Goal: Transaction & Acquisition: Purchase product/service

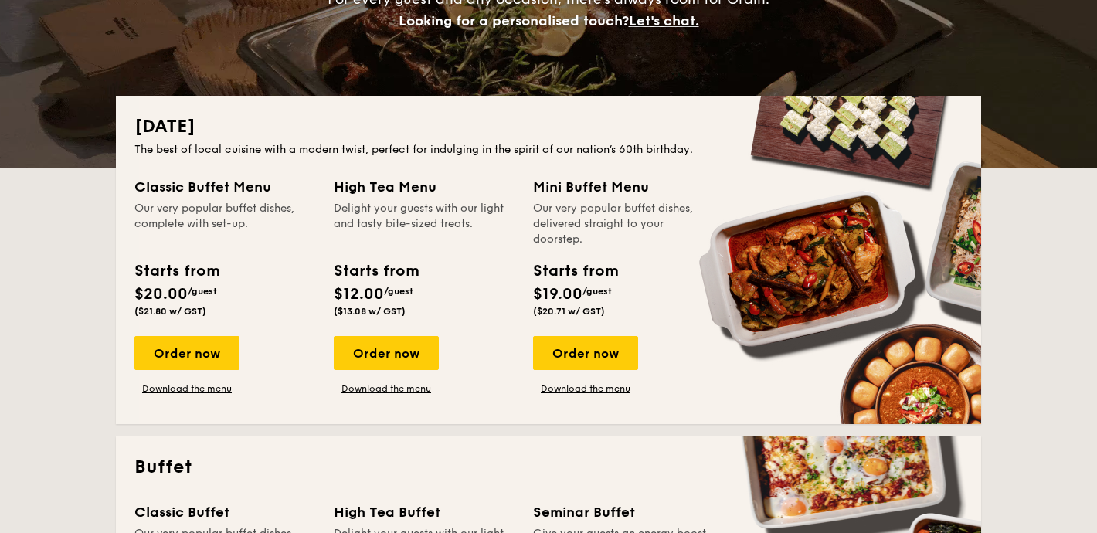
scroll to position [213, 0]
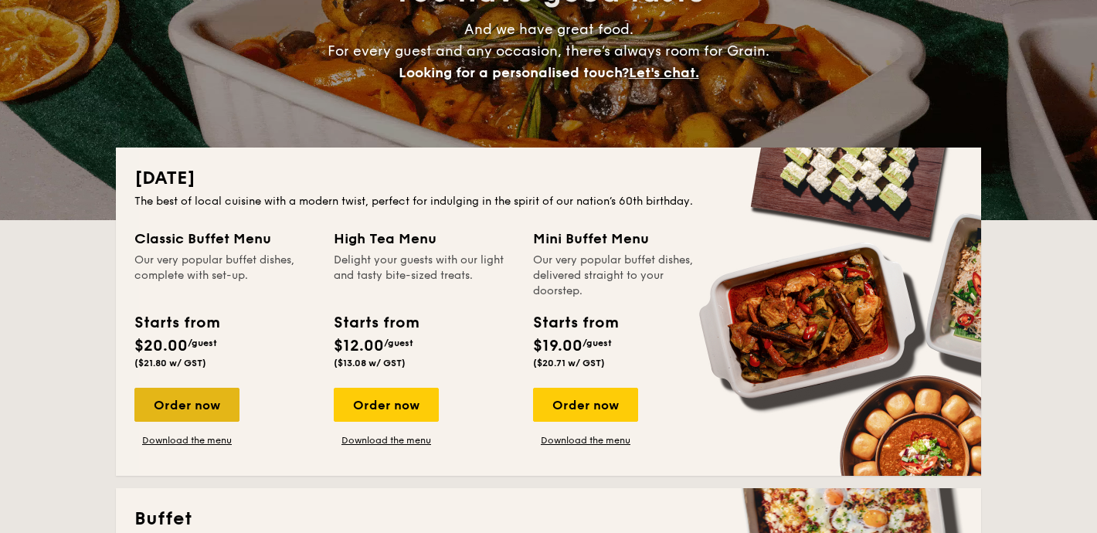
click at [199, 400] on div "Order now" at bounding box center [186, 405] width 105 height 34
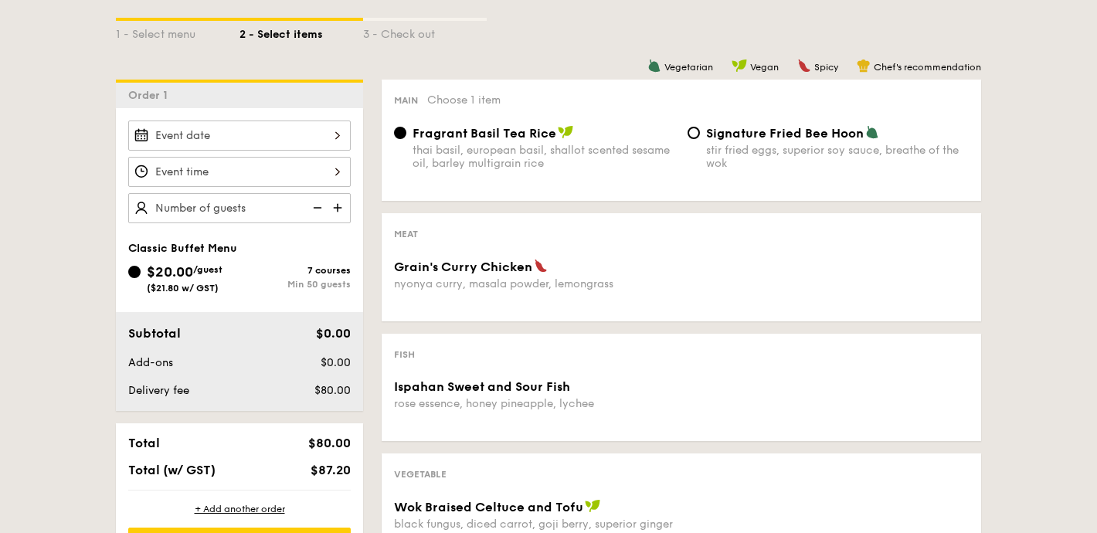
scroll to position [359, 0]
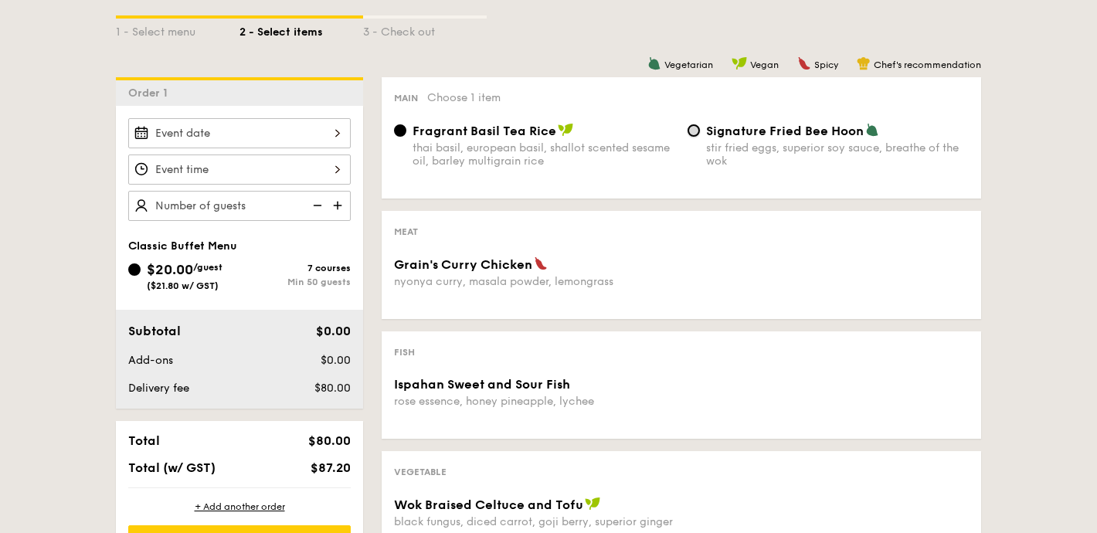
click at [696, 126] on input "Signature Fried Bee Hoon stir fried eggs, superior soy sauce, breathe of the wok" at bounding box center [694, 130] width 12 height 12
radio input "true"
click at [250, 143] on div at bounding box center [239, 133] width 223 height 30
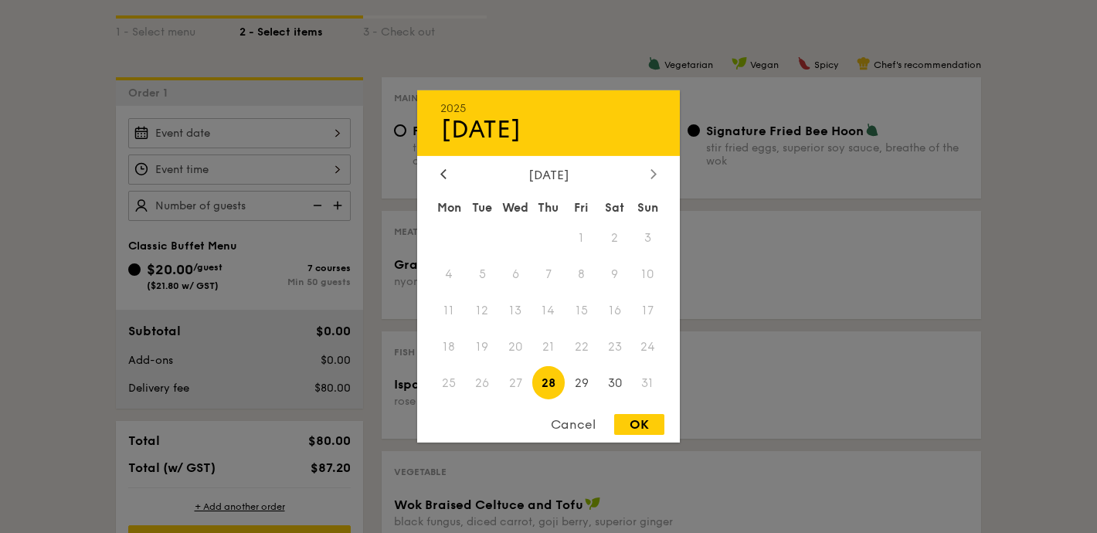
click at [654, 179] on div at bounding box center [654, 175] width 14 height 15
click at [611, 312] on span "20" at bounding box center [614, 310] width 33 height 33
click at [448, 168] on div at bounding box center [444, 175] width 14 height 15
click at [613, 380] on span "30" at bounding box center [614, 382] width 33 height 33
click at [652, 181] on div at bounding box center [654, 175] width 14 height 15
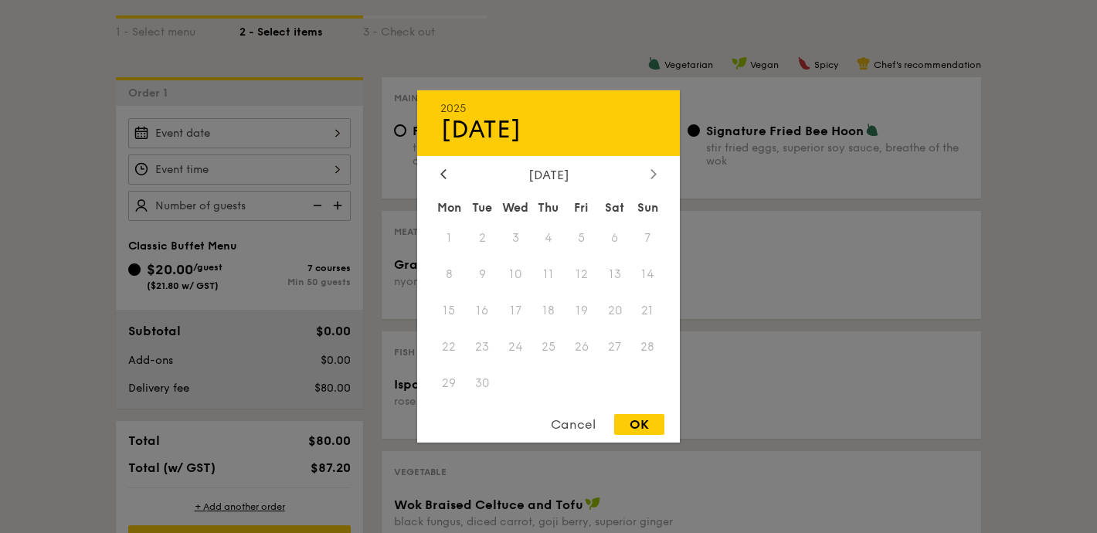
click at [655, 174] on icon at bounding box center [654, 173] width 5 height 9
click at [569, 433] on div "Cancel" at bounding box center [574, 424] width 76 height 21
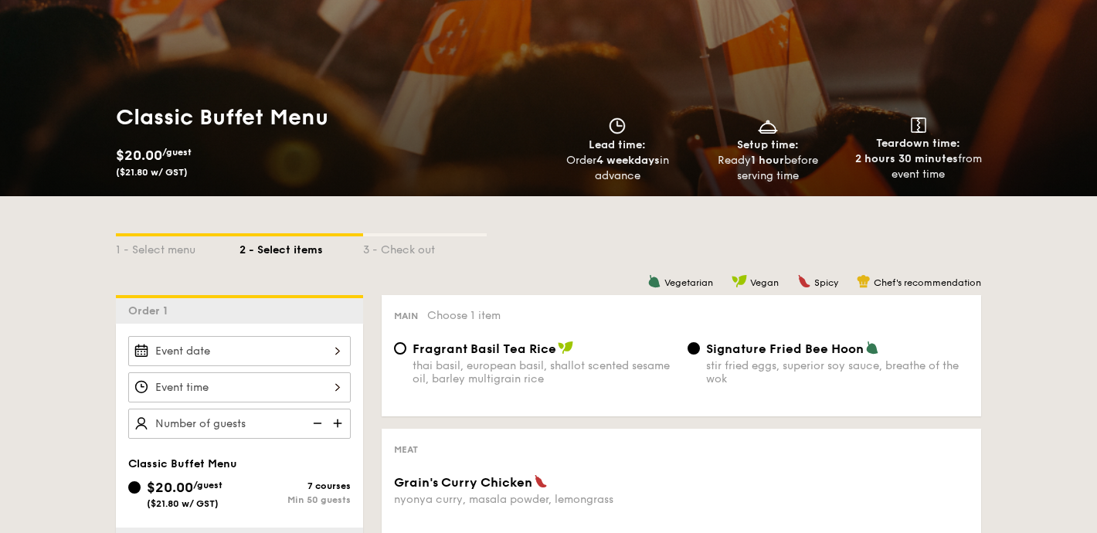
scroll to position [143, 0]
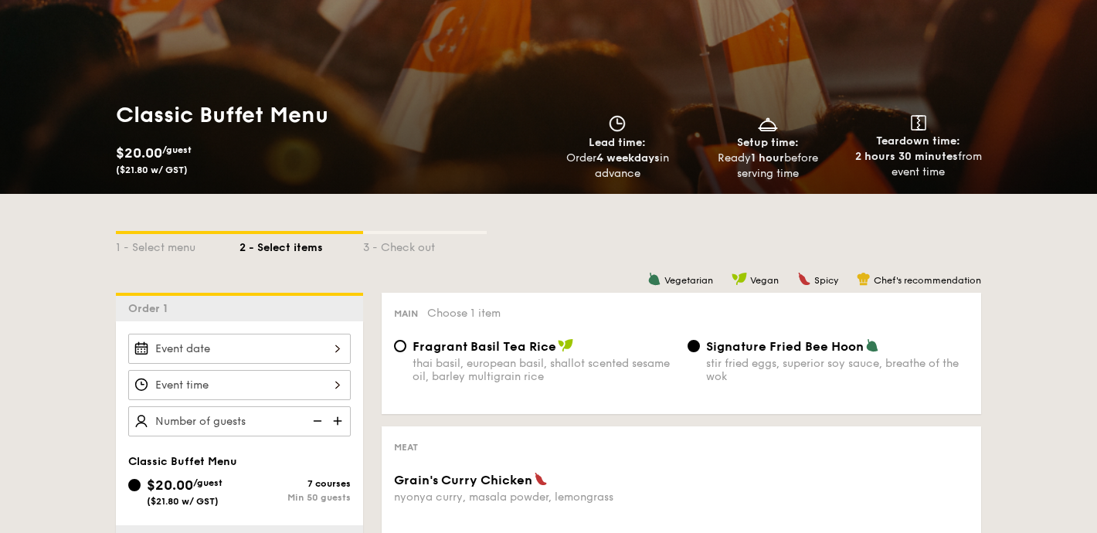
click at [259, 344] on div at bounding box center [239, 349] width 223 height 30
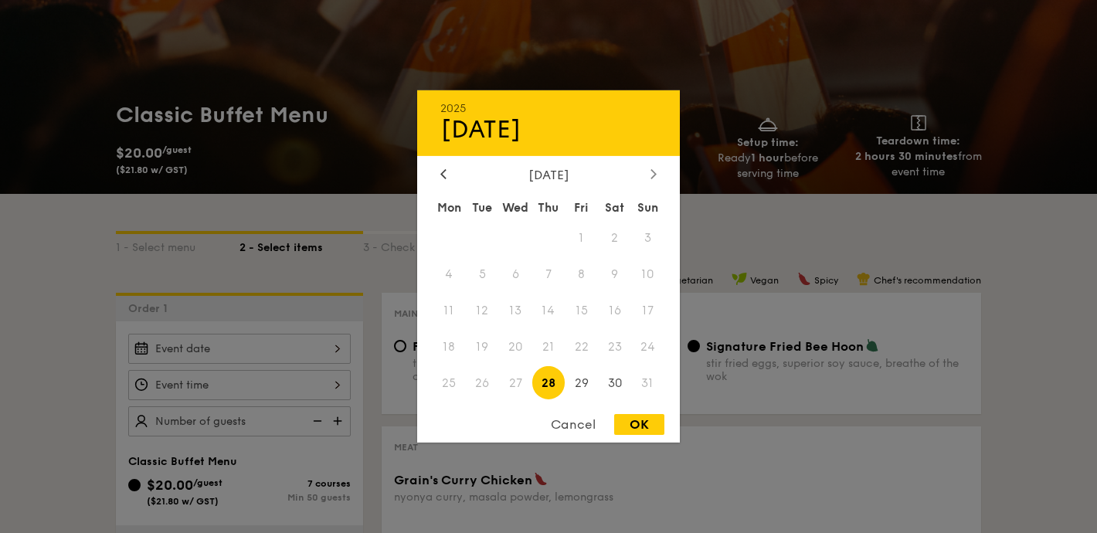
click at [660, 175] on div at bounding box center [654, 175] width 14 height 15
click at [451, 172] on div "[DATE]" at bounding box center [549, 175] width 216 height 15
click at [439, 172] on div at bounding box center [444, 175] width 14 height 15
click at [587, 383] on span "29" at bounding box center [581, 382] width 33 height 33
click at [609, 390] on span "30" at bounding box center [614, 382] width 33 height 33
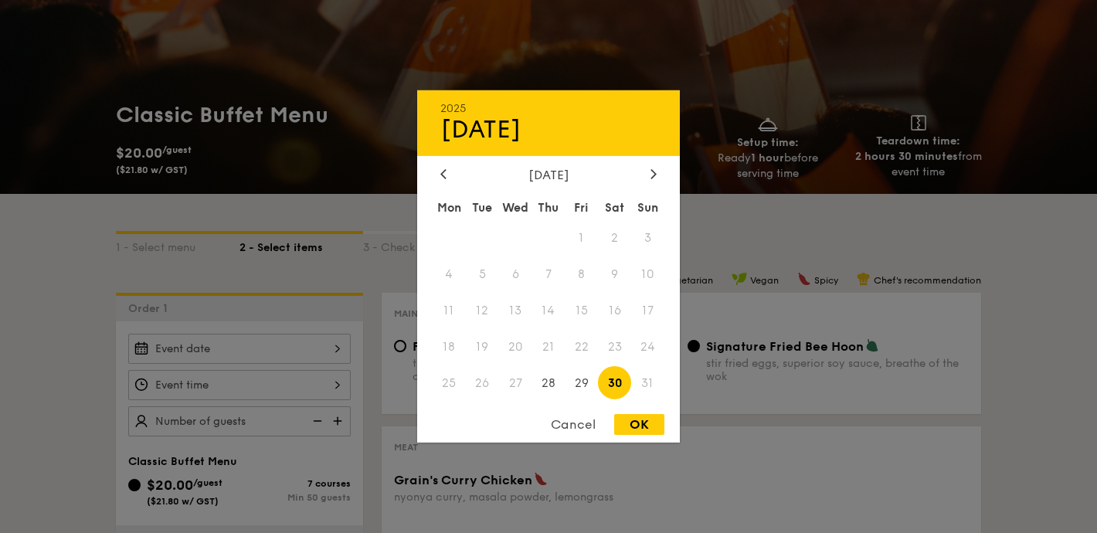
click at [638, 427] on div "OK" at bounding box center [639, 424] width 50 height 21
type input "[DATE]"
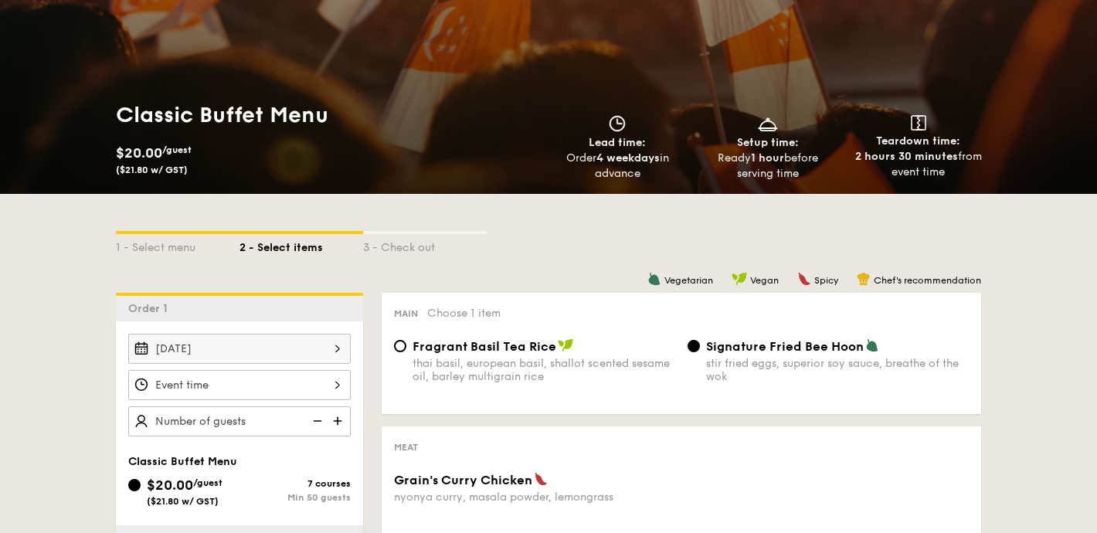
click at [284, 356] on div "[DATE]" at bounding box center [239, 349] width 223 height 30
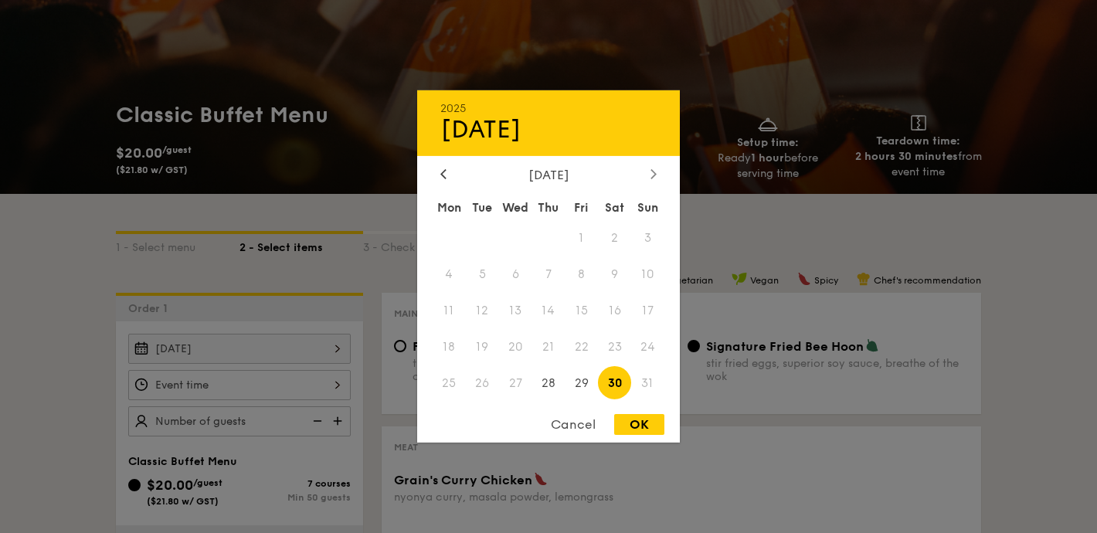
click at [647, 176] on div at bounding box center [654, 175] width 14 height 15
click at [580, 423] on div "Cancel" at bounding box center [574, 424] width 76 height 21
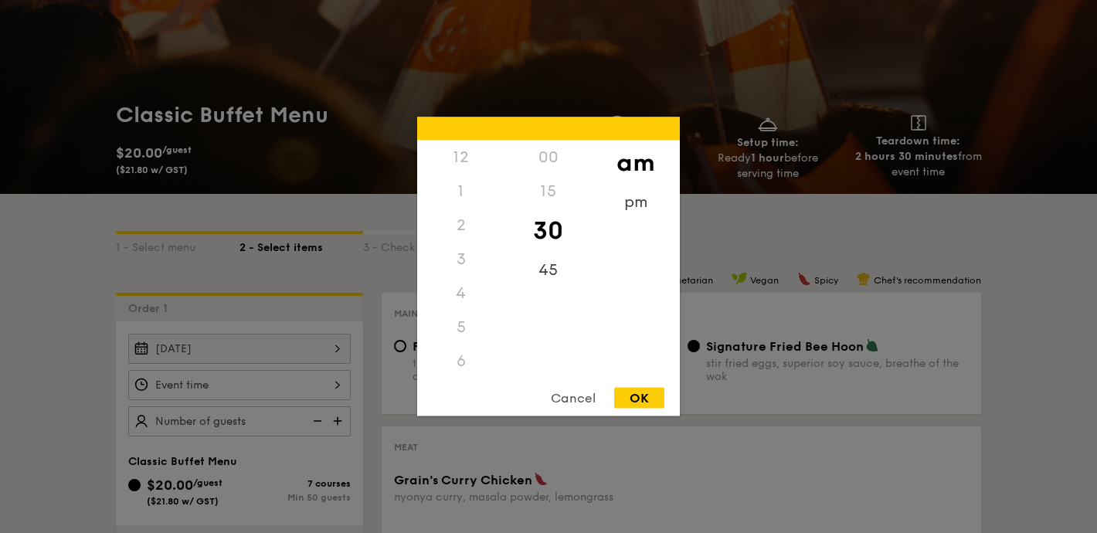
click at [301, 381] on div "12 1 2 3 4 5 6 7 8 9 10 11 00 15 30 45 am pm Cancel OK" at bounding box center [239, 385] width 223 height 30
click at [573, 403] on div "Cancel" at bounding box center [574, 398] width 76 height 21
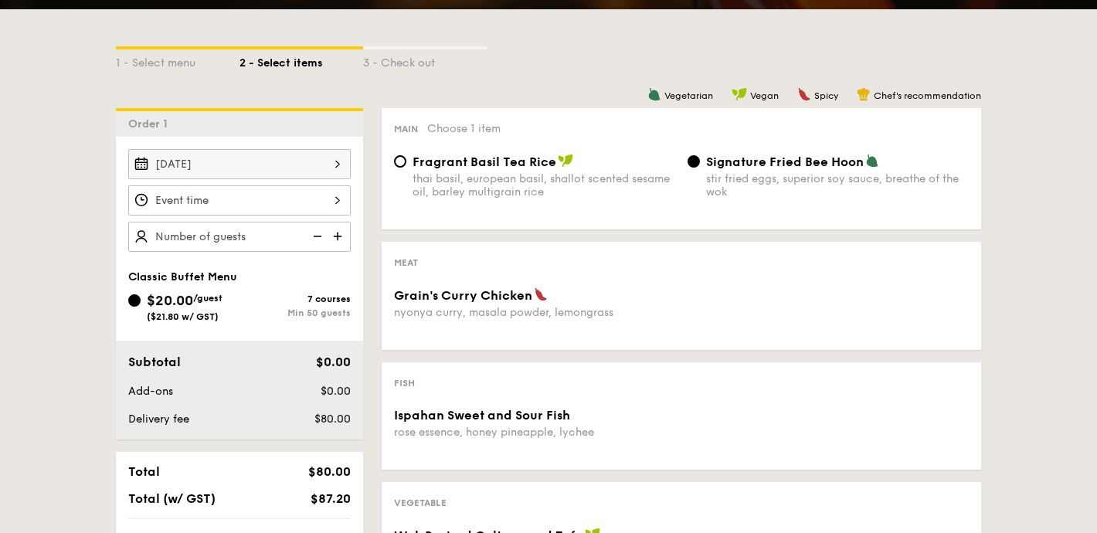
scroll to position [338, 0]
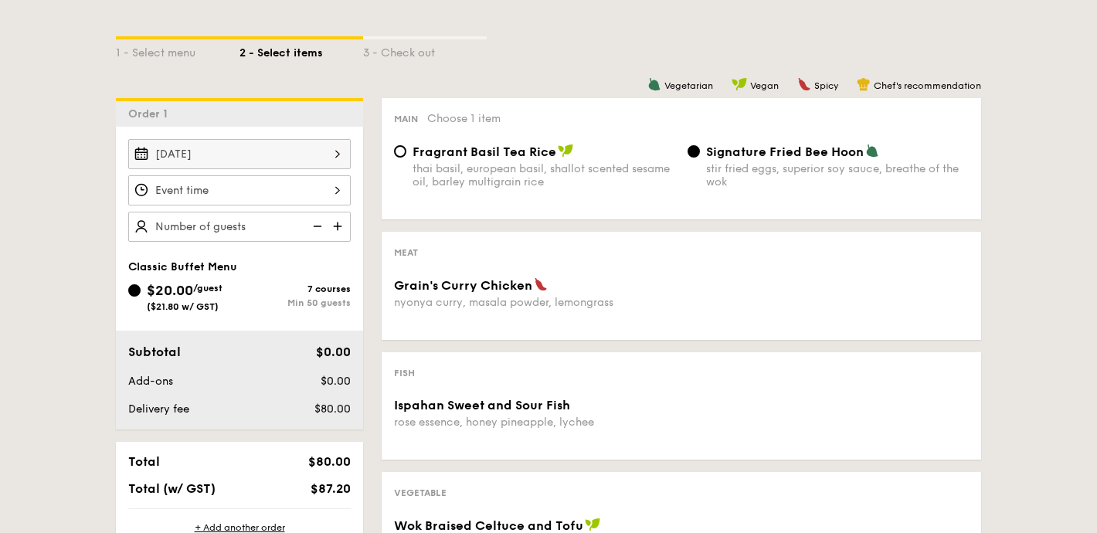
click at [343, 227] on img at bounding box center [339, 226] width 23 height 29
type input "50 guests"
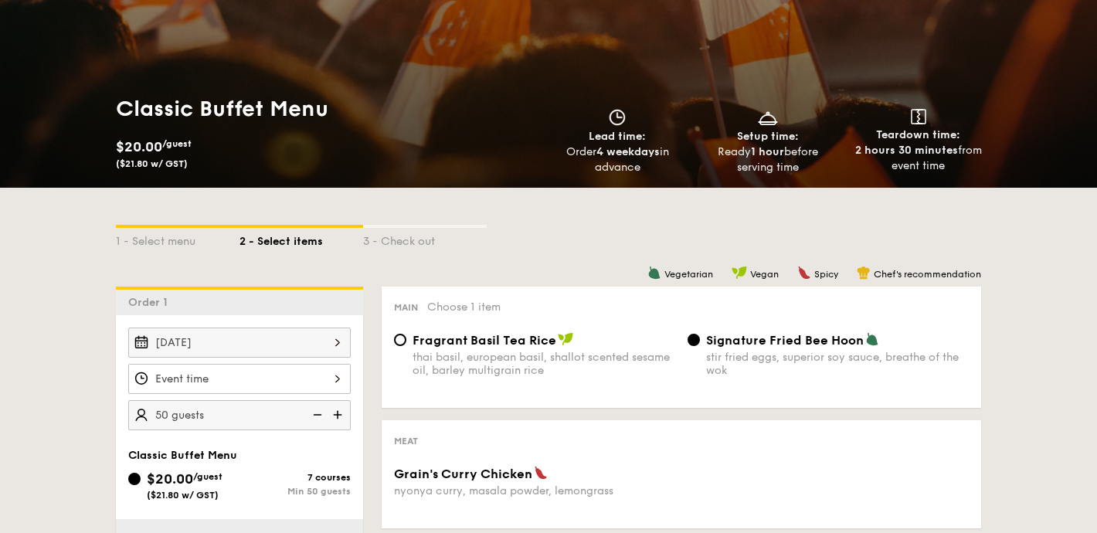
scroll to position [0, 0]
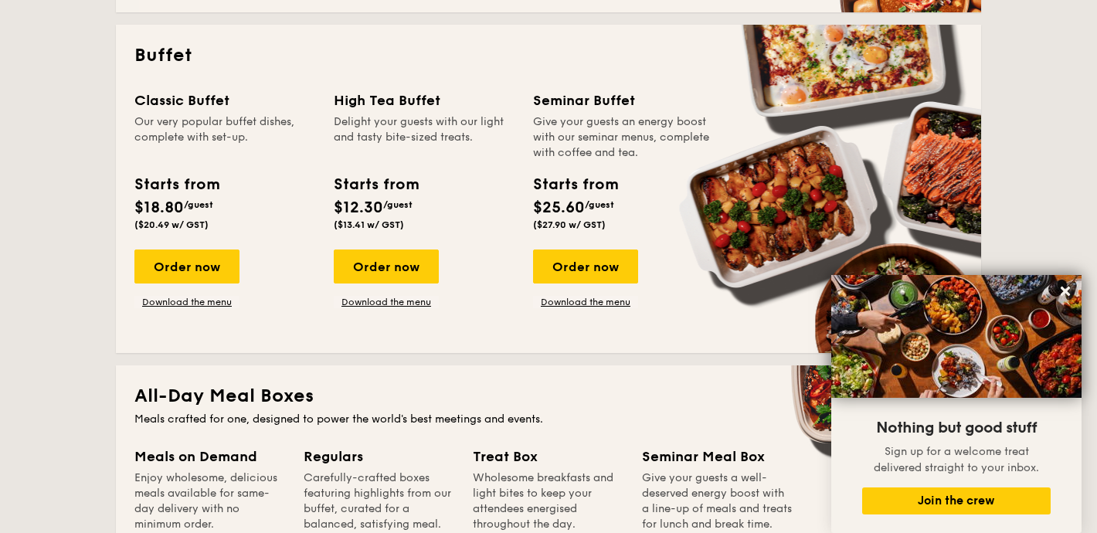
scroll to position [660, 0]
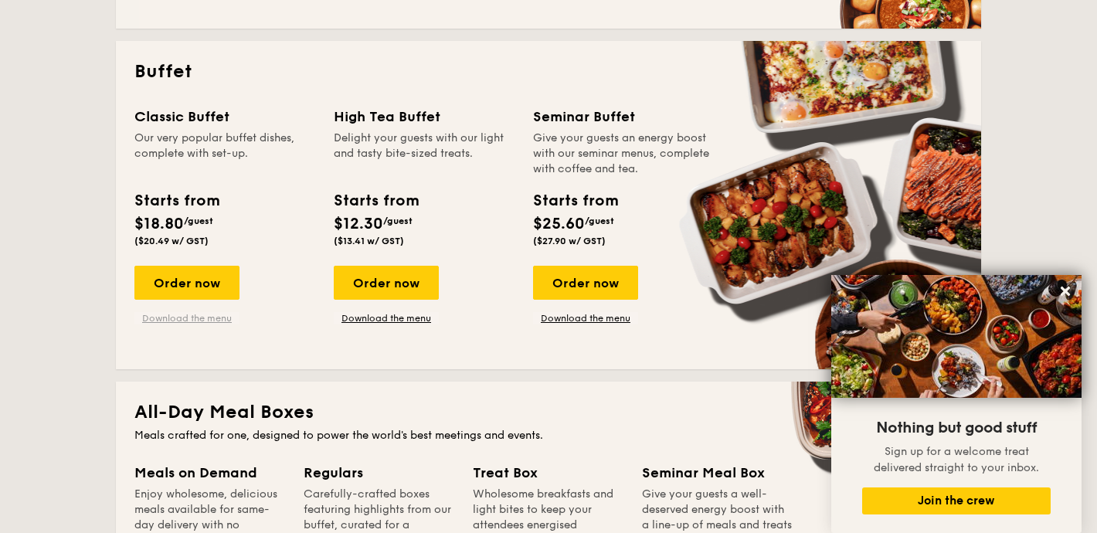
click at [180, 317] on link "Download the menu" at bounding box center [186, 318] width 105 height 12
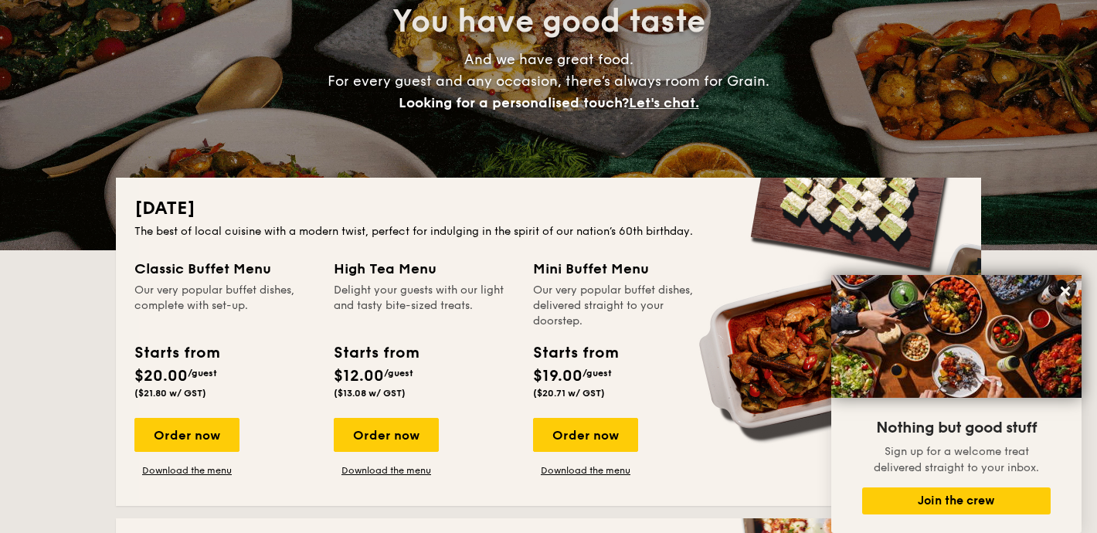
scroll to position [0, 0]
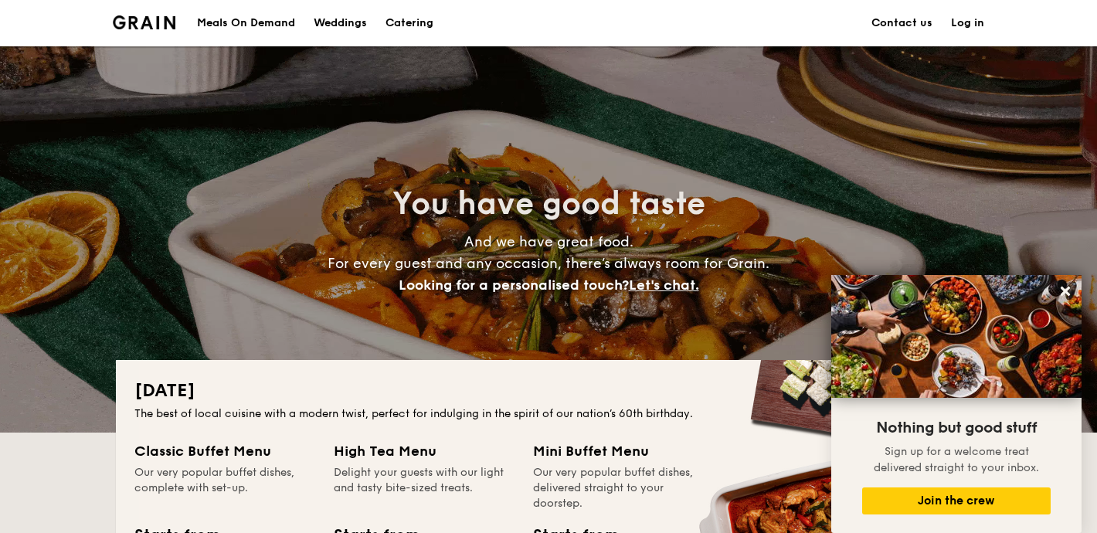
click at [404, 28] on h1 "Catering" at bounding box center [410, 23] width 48 height 46
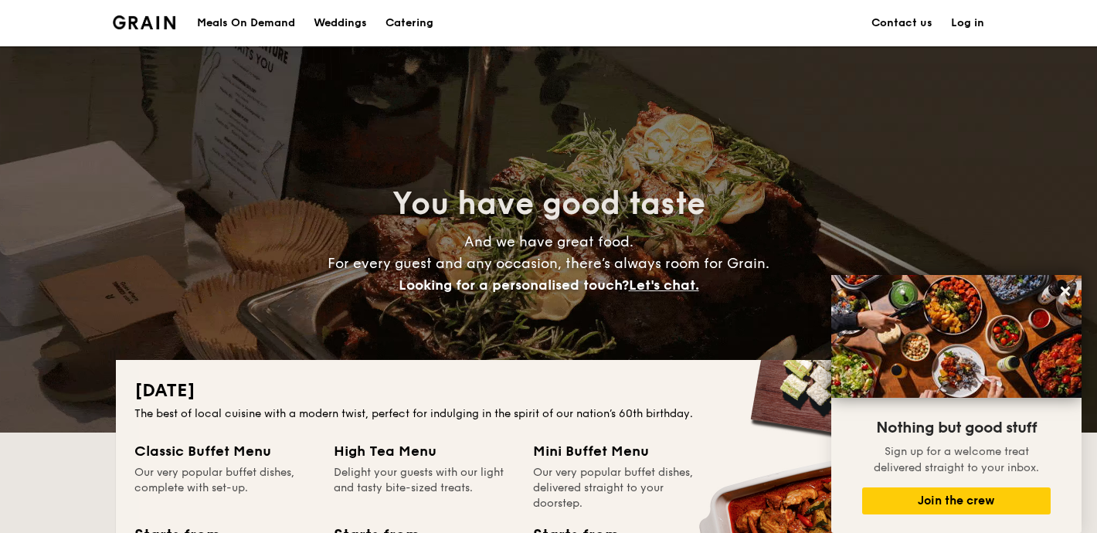
click at [413, 24] on h1 "Catering" at bounding box center [410, 23] width 48 height 46
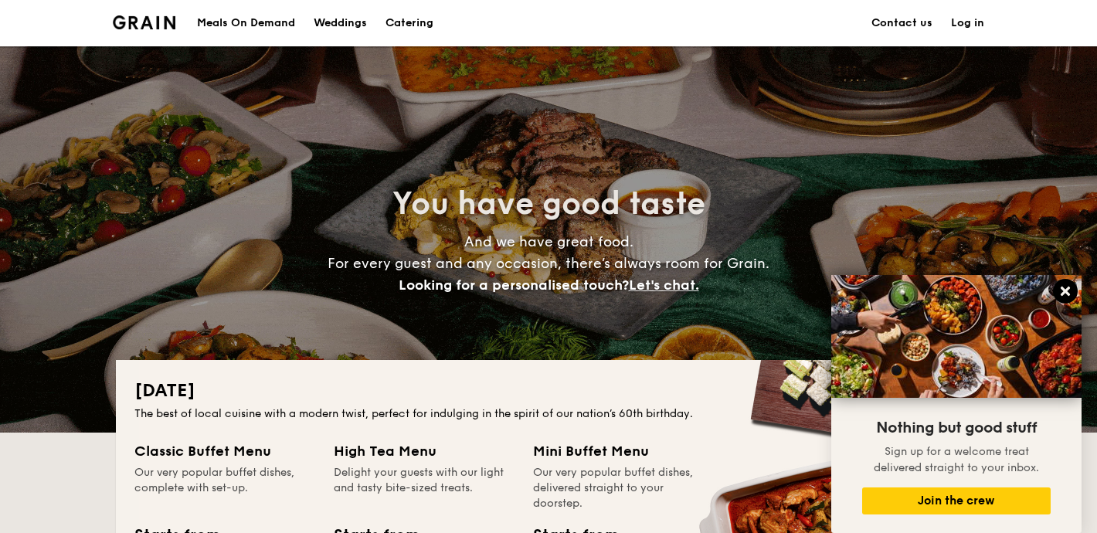
click at [1072, 288] on icon at bounding box center [1066, 291] width 14 height 14
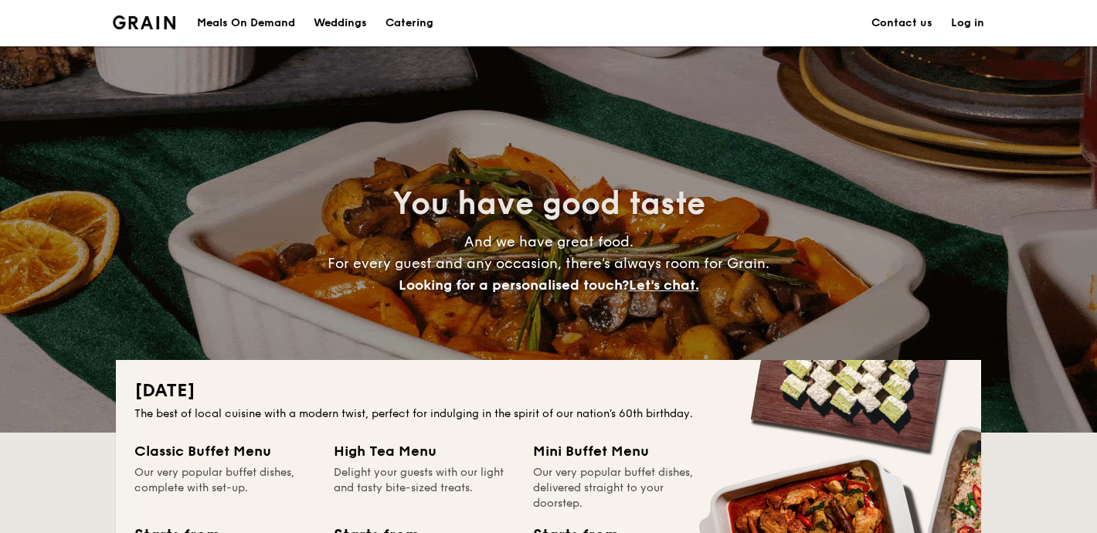
click at [420, 23] on h1 "Catering" at bounding box center [410, 23] width 48 height 46
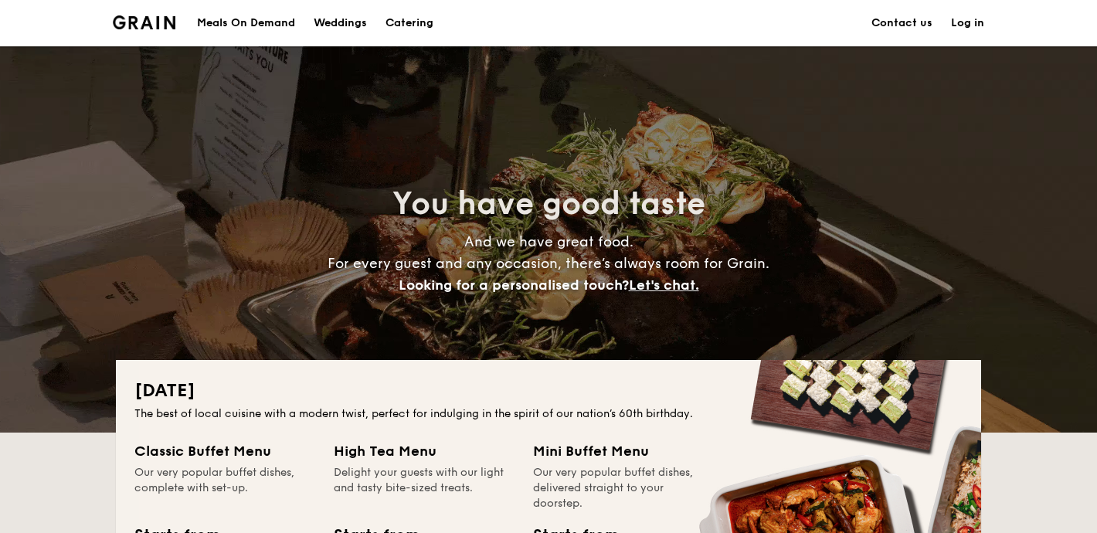
click at [420, 23] on h1 "Catering" at bounding box center [410, 23] width 48 height 46
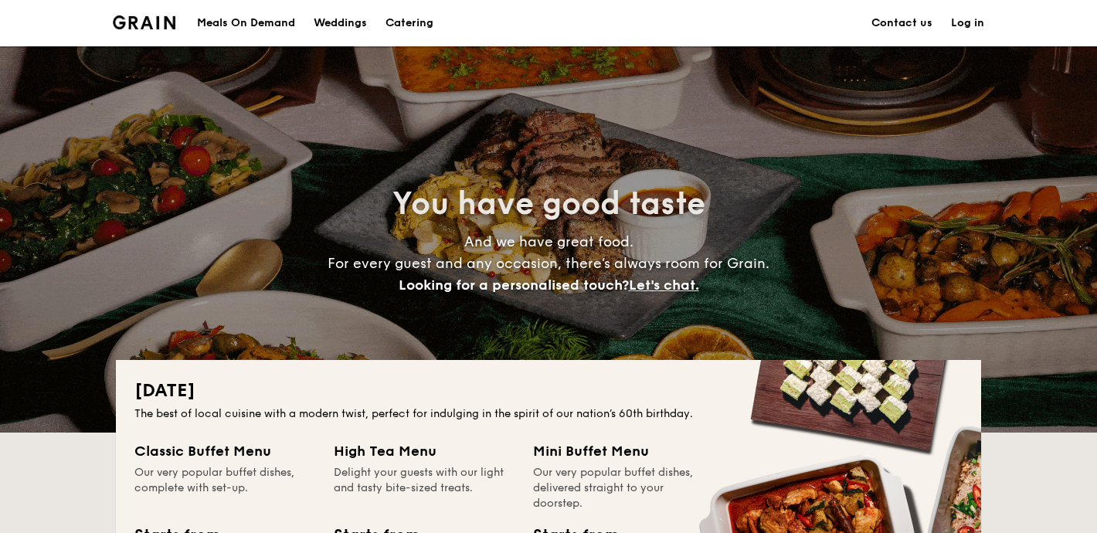
click at [420, 23] on h1 "Catering" at bounding box center [410, 23] width 48 height 46
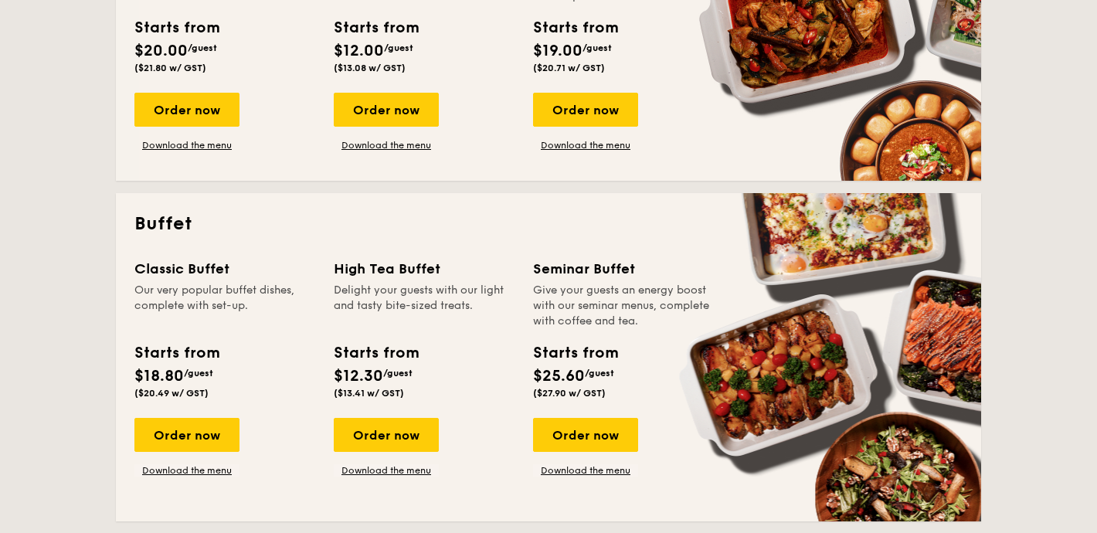
scroll to position [532, 0]
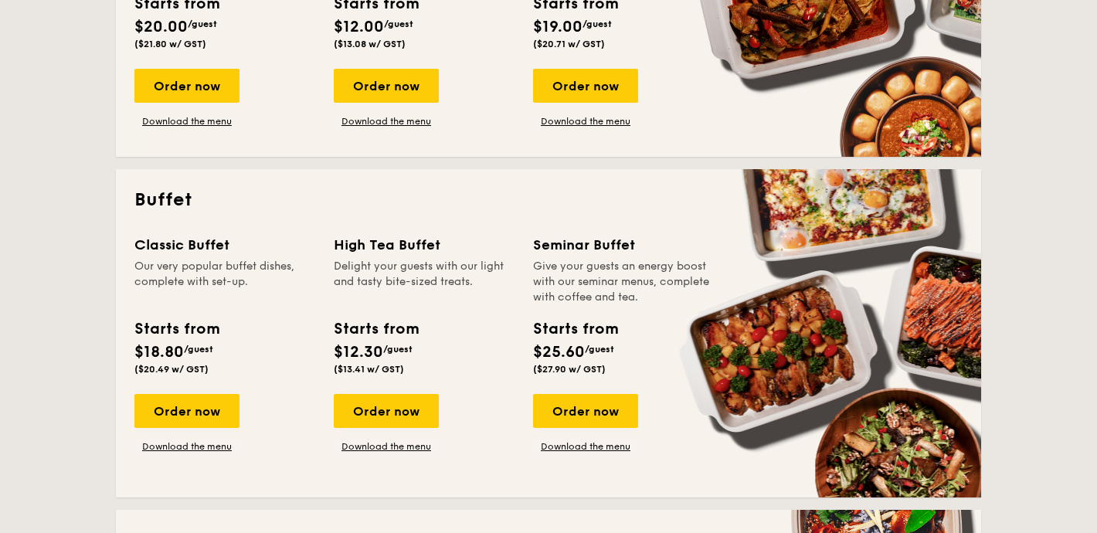
click at [191, 393] on div "Classic Buffet Our very popular buffet dishes, complete with set-up. Starts fro…" at bounding box center [233, 343] width 199 height 219
click at [194, 403] on div "Order now" at bounding box center [186, 411] width 105 height 34
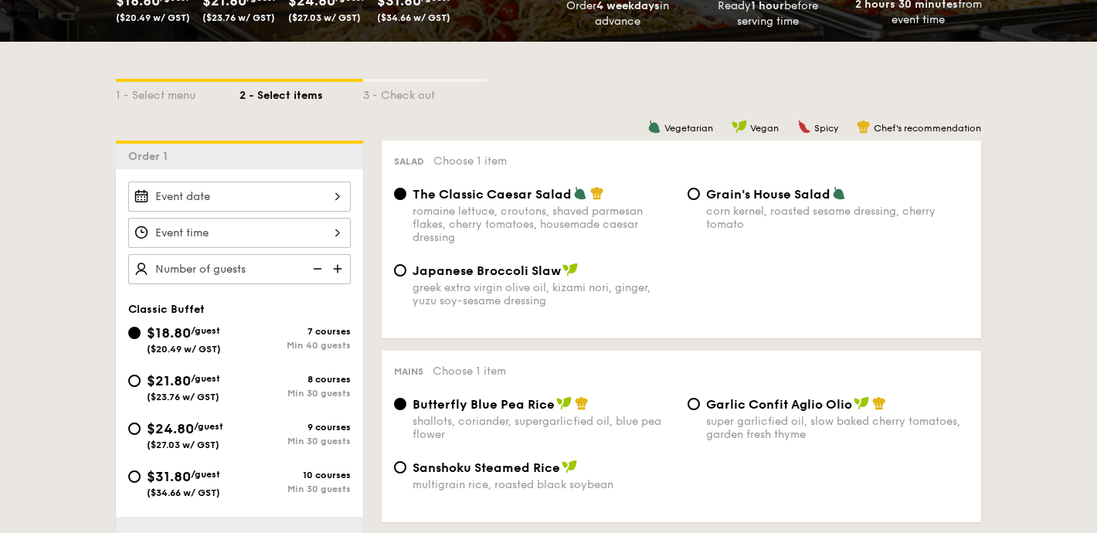
scroll to position [311, 0]
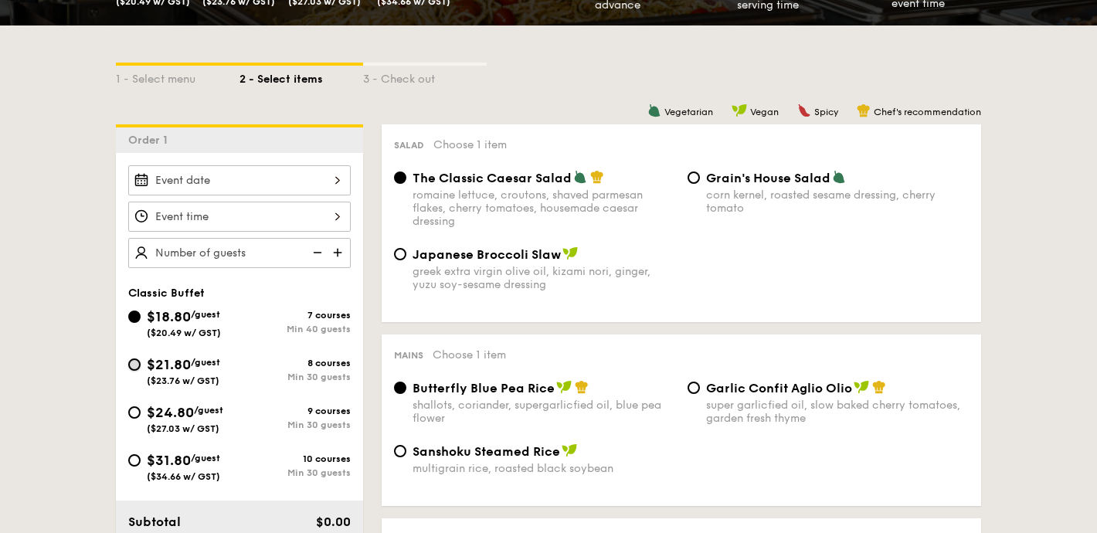
click at [138, 364] on input "$21.80 /guest ($23.76 w/ GST) 8 courses Min 30 guests" at bounding box center [134, 365] width 12 height 12
radio input "true"
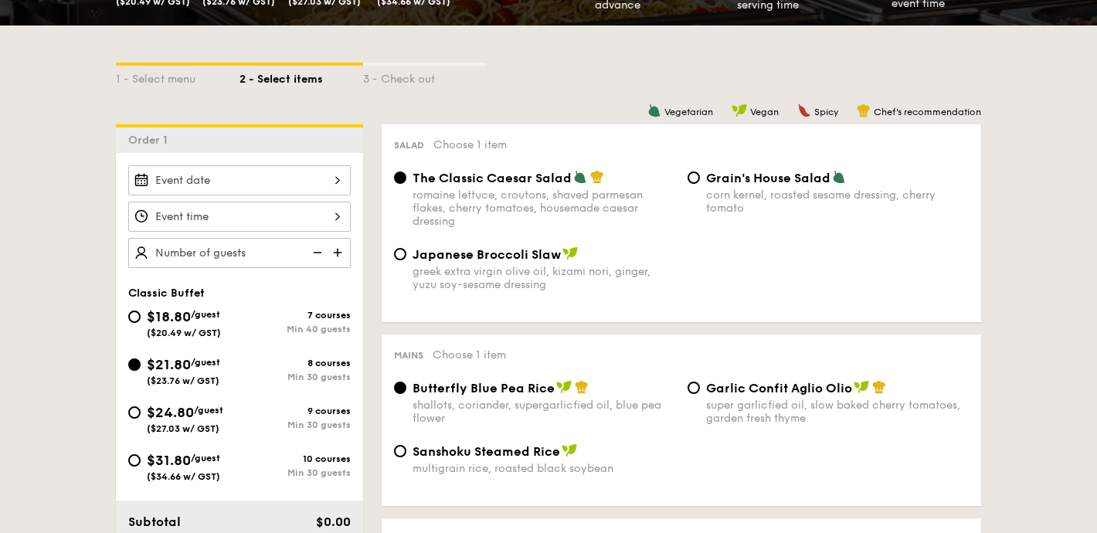
radio input "true"
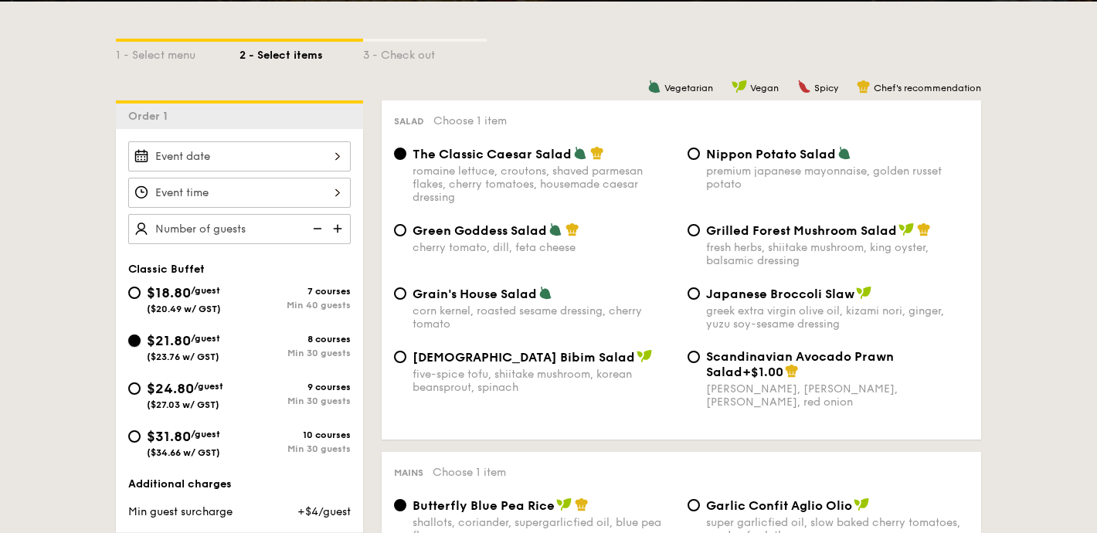
scroll to position [336, 0]
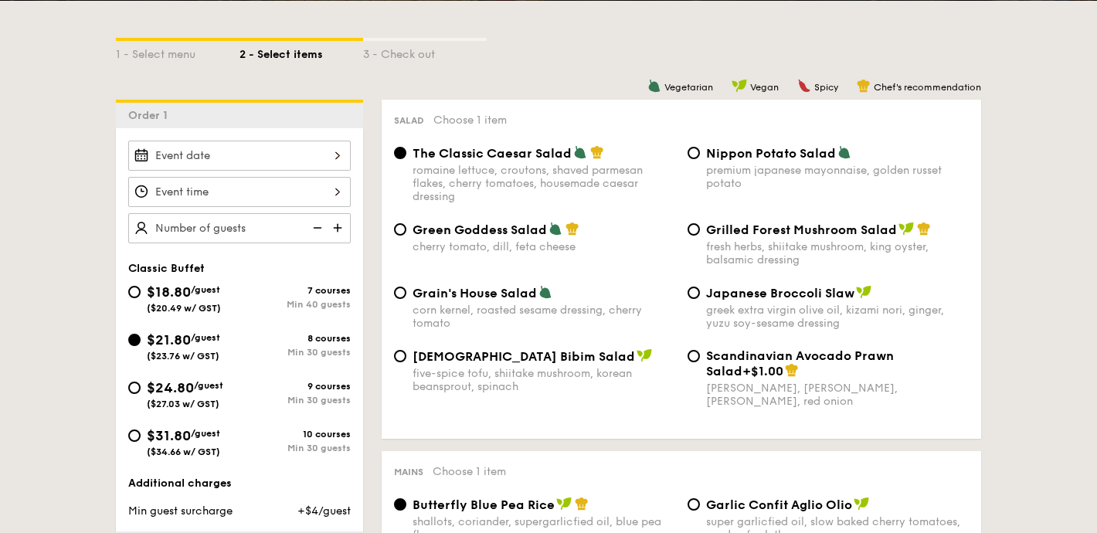
click at [778, 310] on div "greek extra virgin olive oil, kizami nori, ginger, yuzu soy-sesame dressing" at bounding box center [837, 317] width 263 height 26
click at [700, 299] on input "Japanese Broccoli Slaw greek extra virgin olive oil, kizami [PERSON_NAME], yuzu…" at bounding box center [694, 293] width 12 height 12
radio input "true"
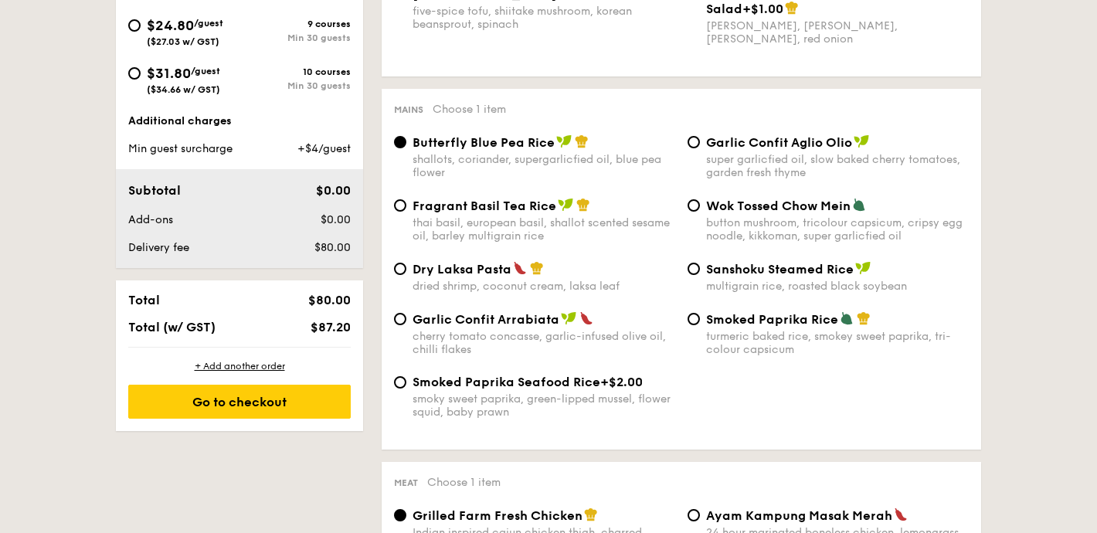
scroll to position [701, 0]
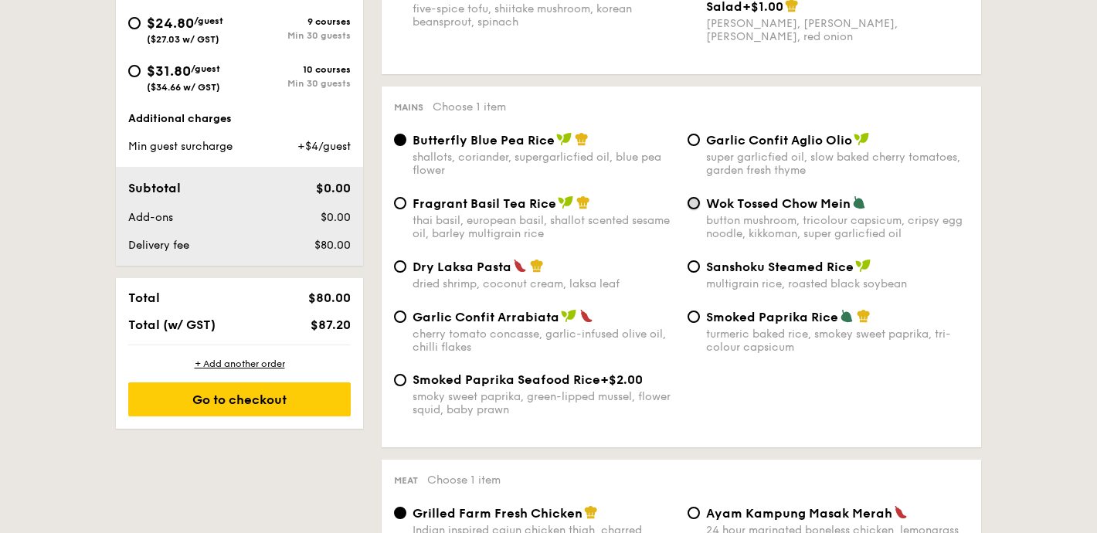
click at [698, 209] on input "Wok Tossed Chow Mein button mushroom, tricolour capsicum, cripsy egg noodle, ki…" at bounding box center [694, 203] width 12 height 12
radio input "true"
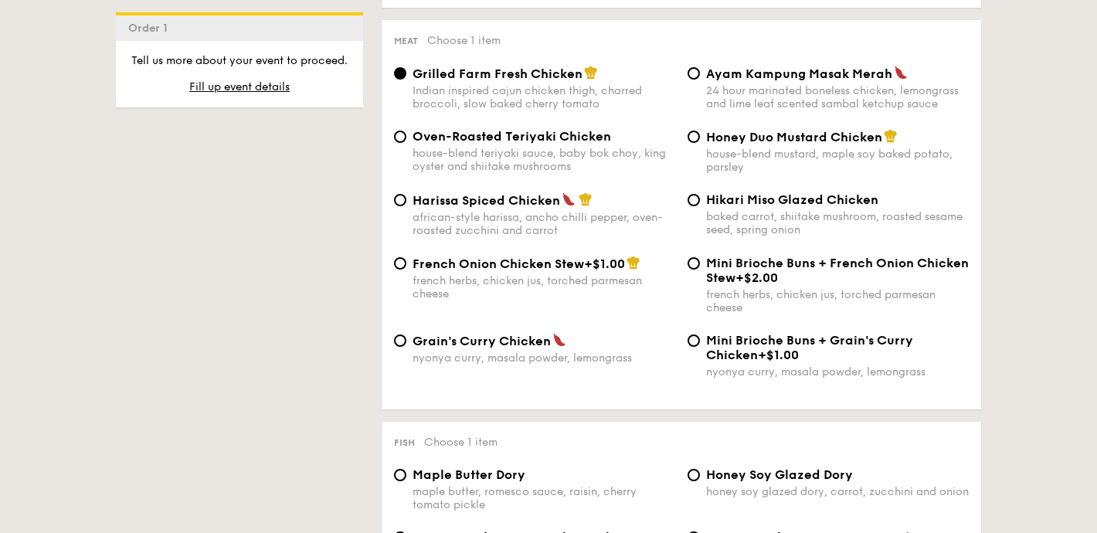
scroll to position [1143, 0]
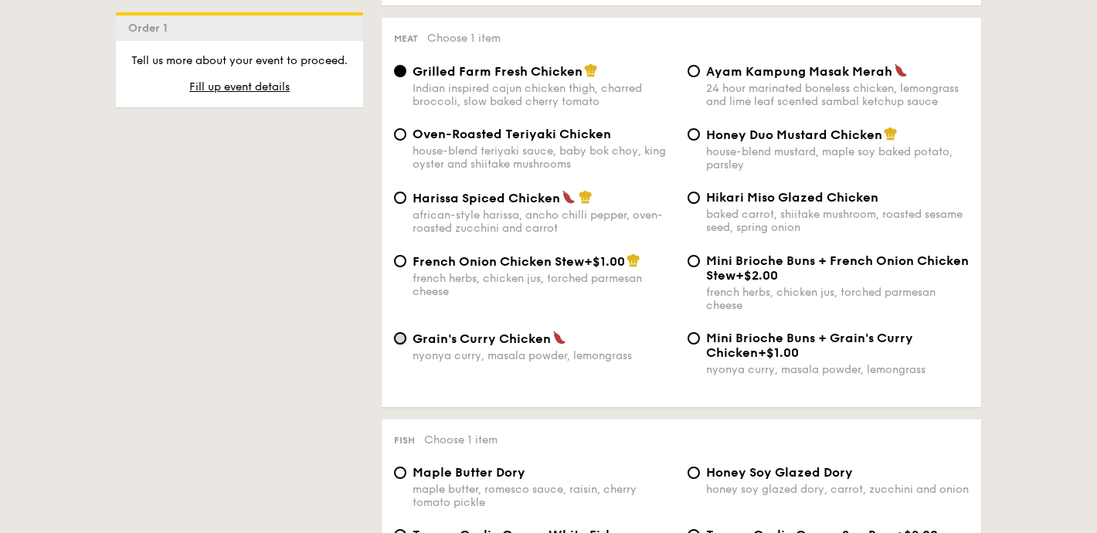
click at [401, 345] on input "Grain's Curry Chicken nyonya curry, masala powder, lemongrass" at bounding box center [400, 338] width 12 height 12
radio input "true"
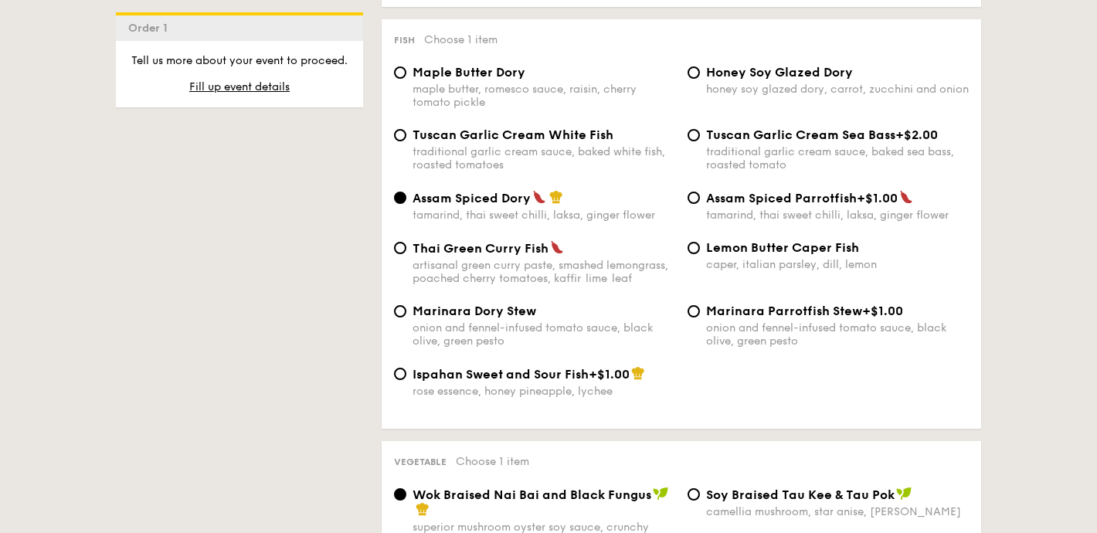
scroll to position [1544, 0]
click at [699, 78] on input "Honey Soy Glazed Dory honey soy glazed dory, carrot, zucchini and onion" at bounding box center [694, 72] width 12 height 12
radio input "true"
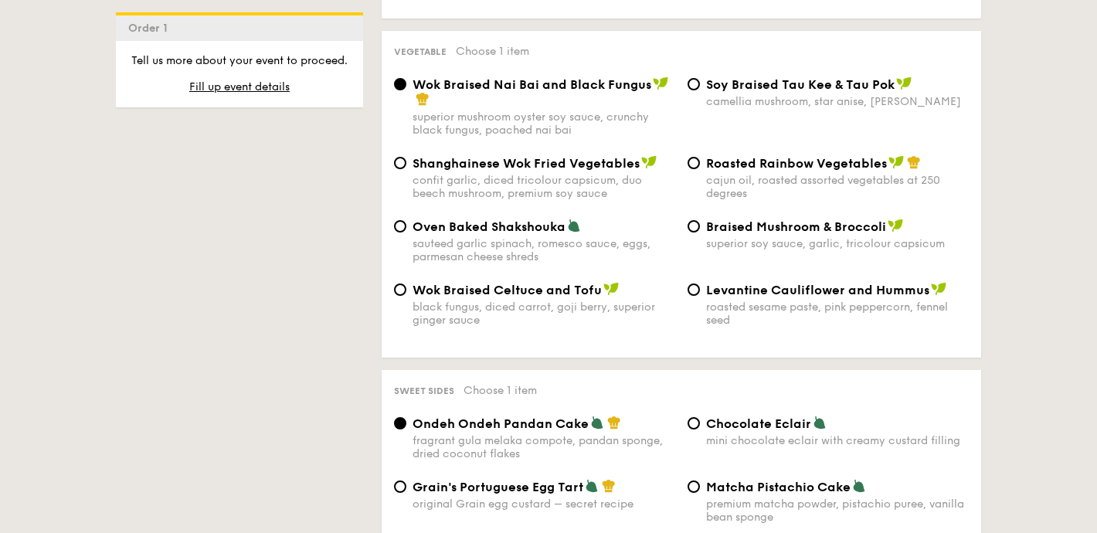
scroll to position [1955, 0]
click at [696, 232] on input "Braised Mushroom & Broccoli superior soy sauce, garlic, tricolour capsicum" at bounding box center [694, 225] width 12 height 12
radio input "true"
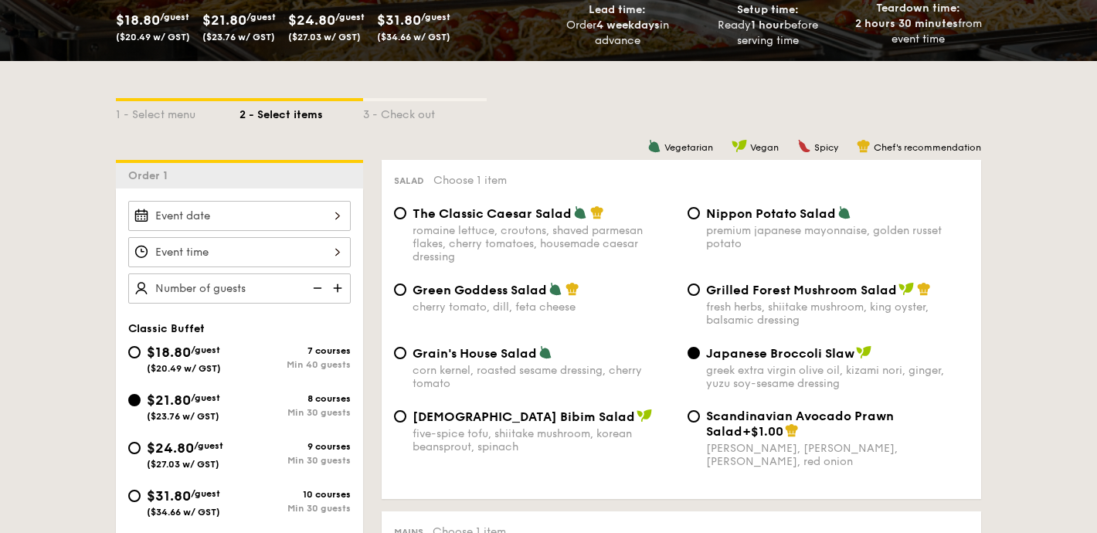
scroll to position [294, 0]
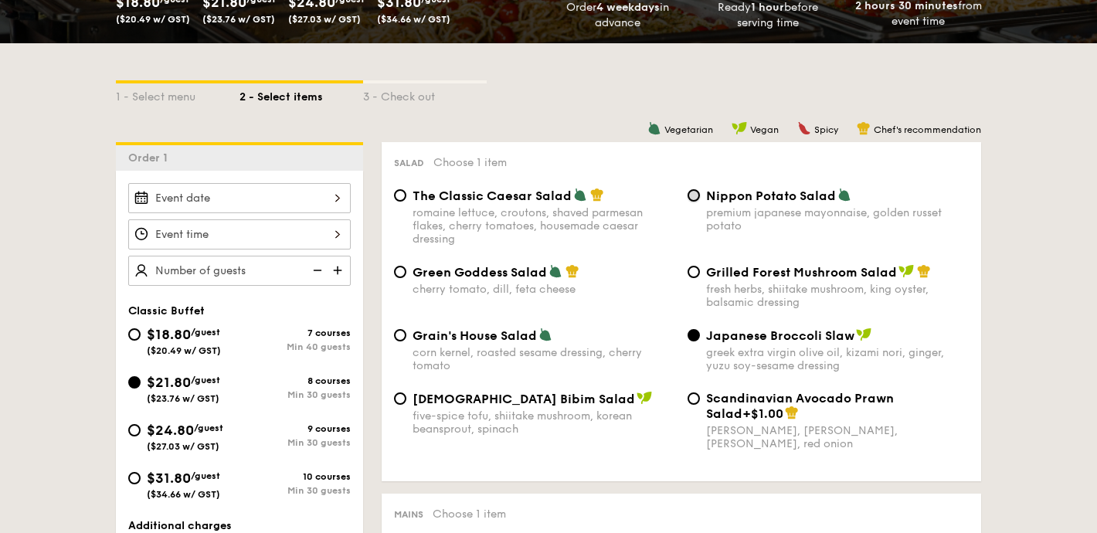
click at [693, 196] on input "Nippon Potato Salad premium japanese mayonnaise, golden russet potato" at bounding box center [694, 195] width 12 height 12
radio input "true"
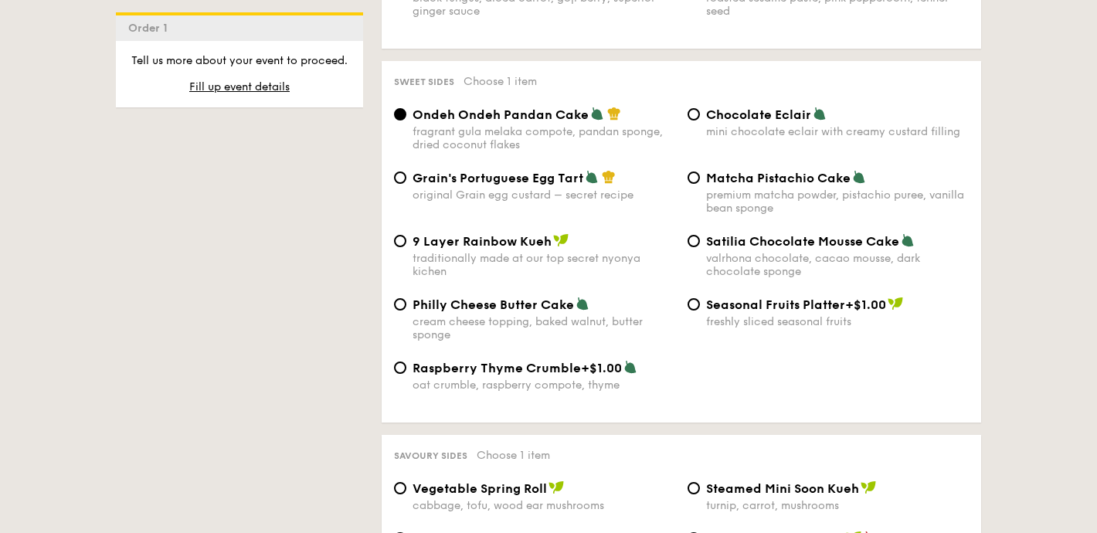
scroll to position [2261, 0]
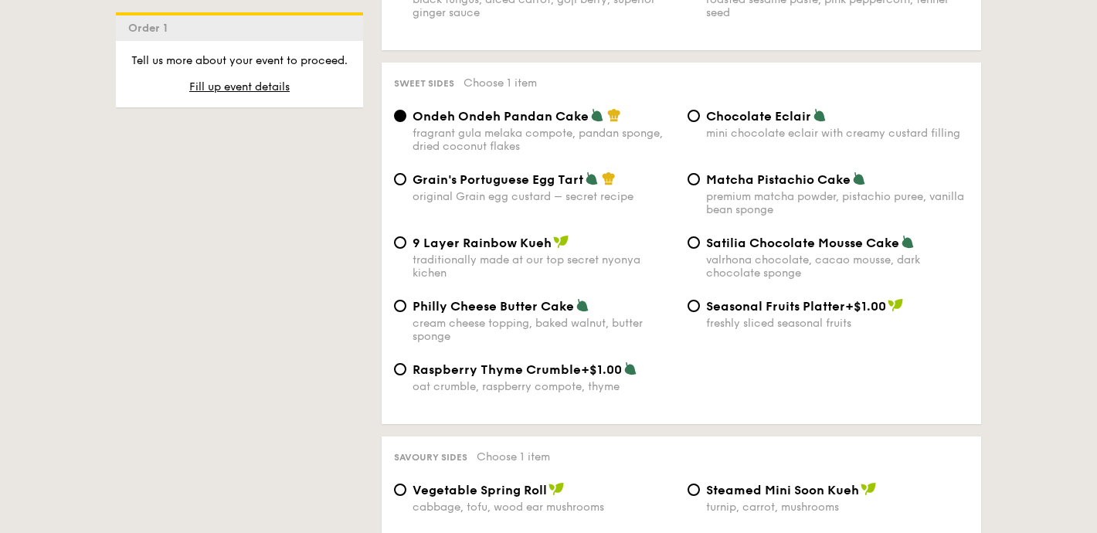
click at [513, 280] on div "traditionally made at our top secret nyonya kichen" at bounding box center [544, 267] width 263 height 26
click at [407, 249] on input "9 Layer Rainbow Kueh traditionally made at our top secret nyonya kichen" at bounding box center [400, 243] width 12 height 12
radio input "true"
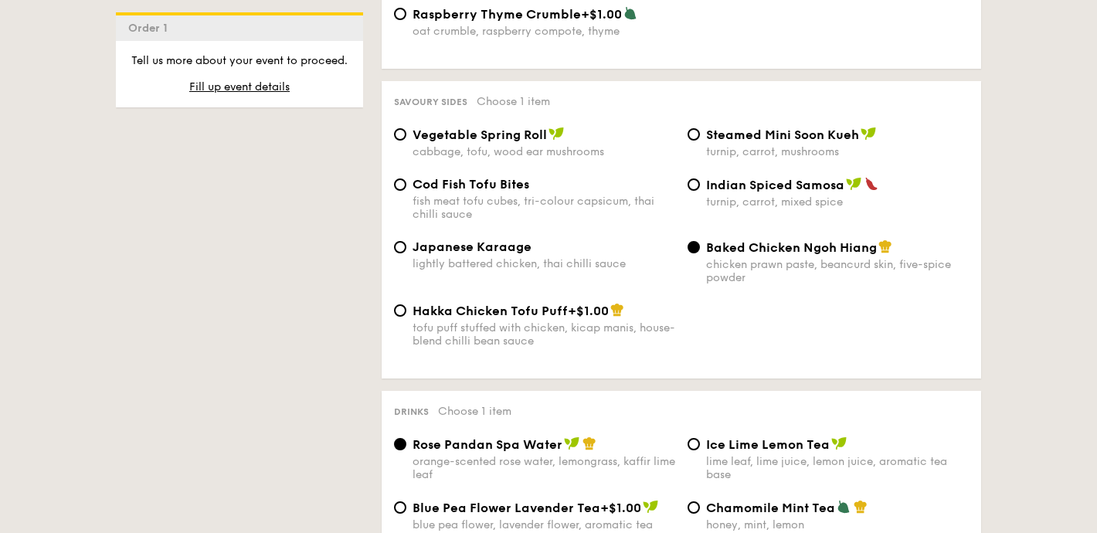
scroll to position [2619, 0]
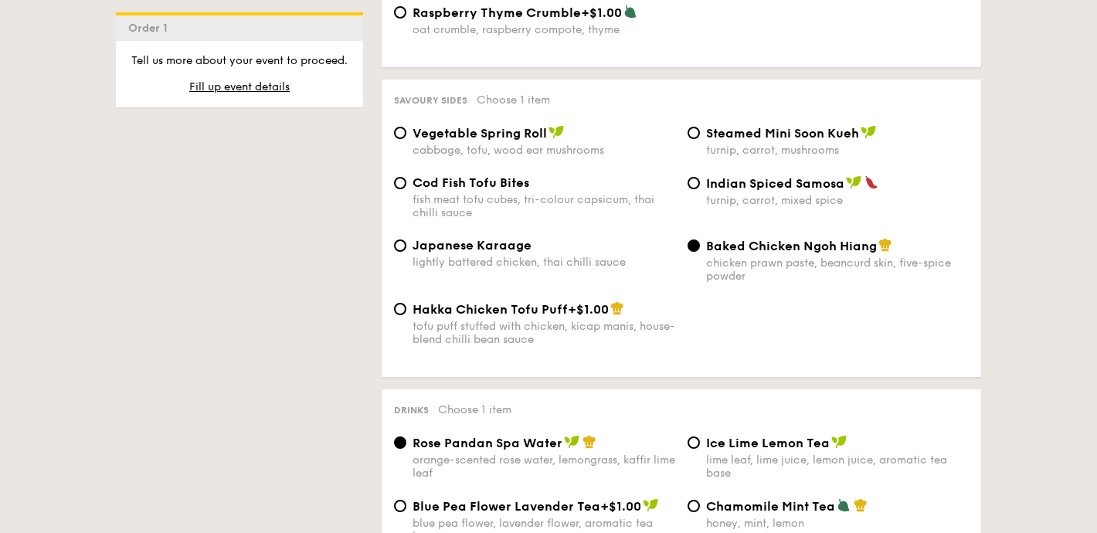
click at [451, 253] on span "Japanese Karaage" at bounding box center [472, 245] width 119 height 15
click at [407, 252] on input "Japanese Karaage lightly battered chicken, thai chilli sauce" at bounding box center [400, 246] width 12 height 12
radio input "true"
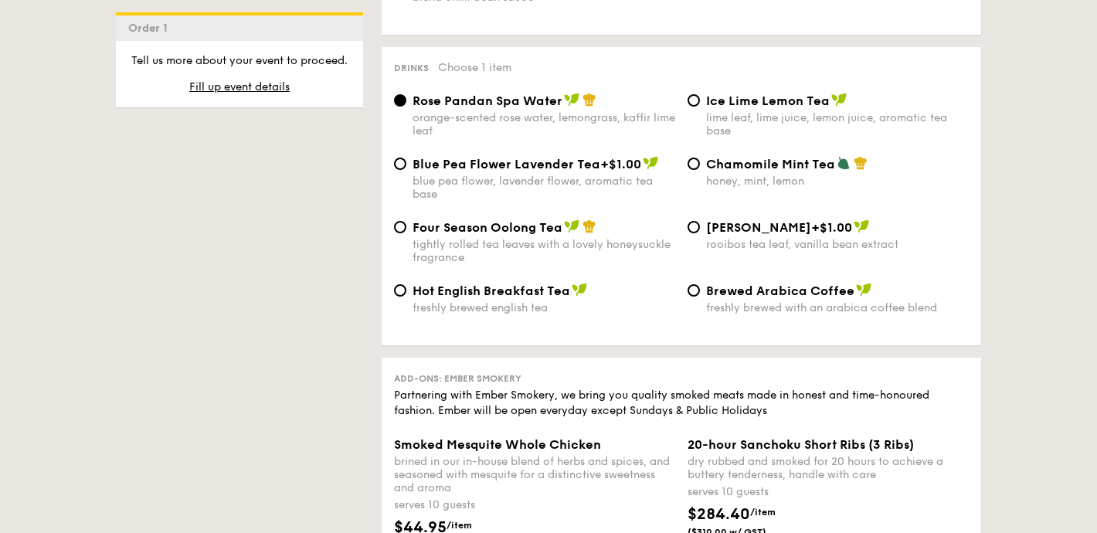
scroll to position [2964, 0]
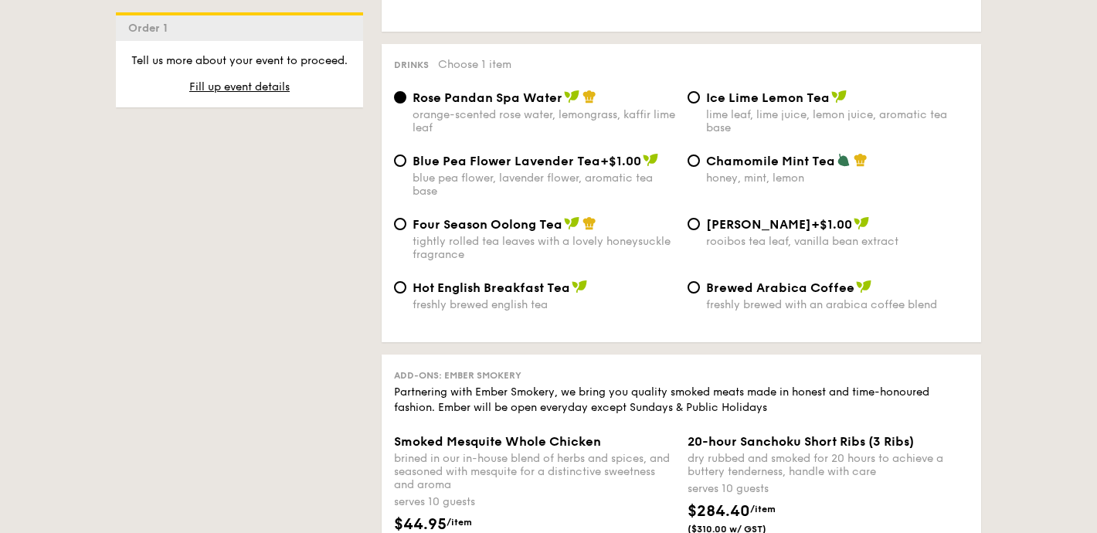
click at [733, 131] on div "lime leaf, lime juice, lemon juice, aromatic tea base" at bounding box center [837, 121] width 263 height 26
click at [700, 104] on input "Ice Lime Lemon Tea lime leaf, lime juice, lemon juice, aromatic tea base" at bounding box center [694, 97] width 12 height 12
radio input "true"
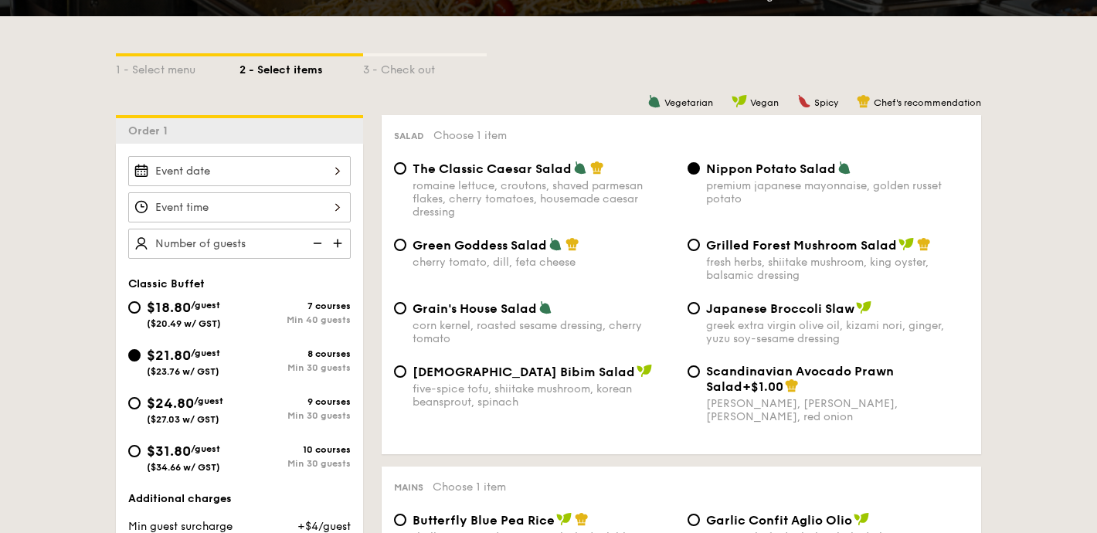
scroll to position [334, 0]
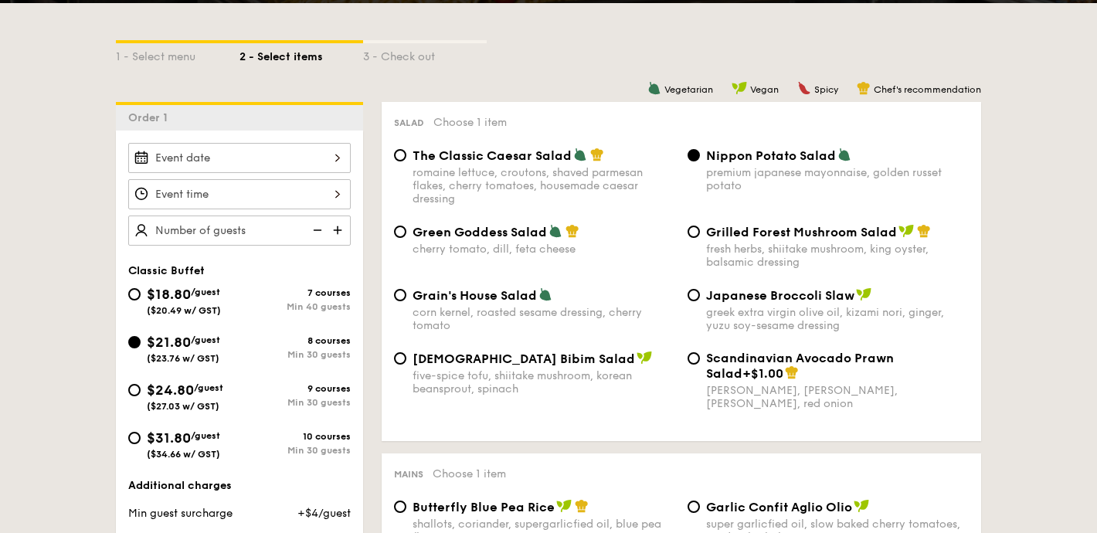
click at [267, 148] on div at bounding box center [239, 158] width 223 height 30
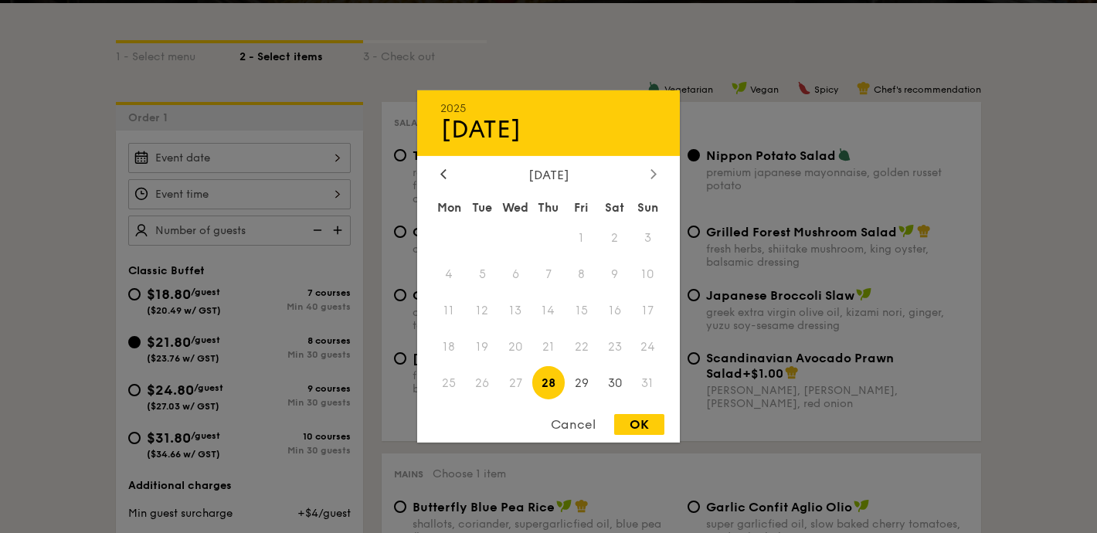
click at [652, 173] on icon at bounding box center [654, 173] width 6 height 10
click at [616, 336] on span "27" at bounding box center [614, 346] width 33 height 33
click at [635, 427] on div "OK" at bounding box center [639, 424] width 50 height 21
type input "[DATE]"
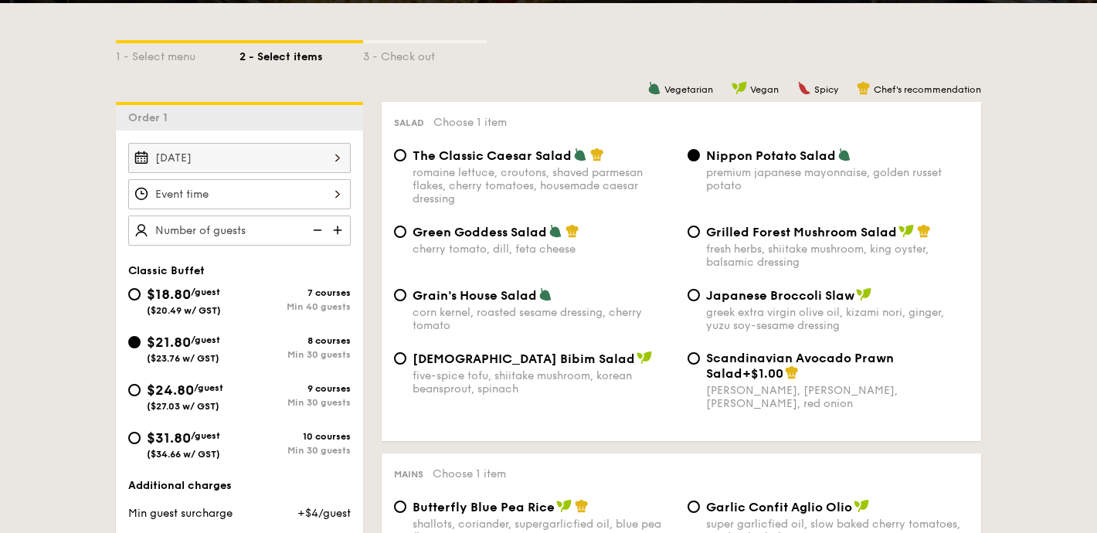
click at [212, 196] on div at bounding box center [239, 194] width 223 height 30
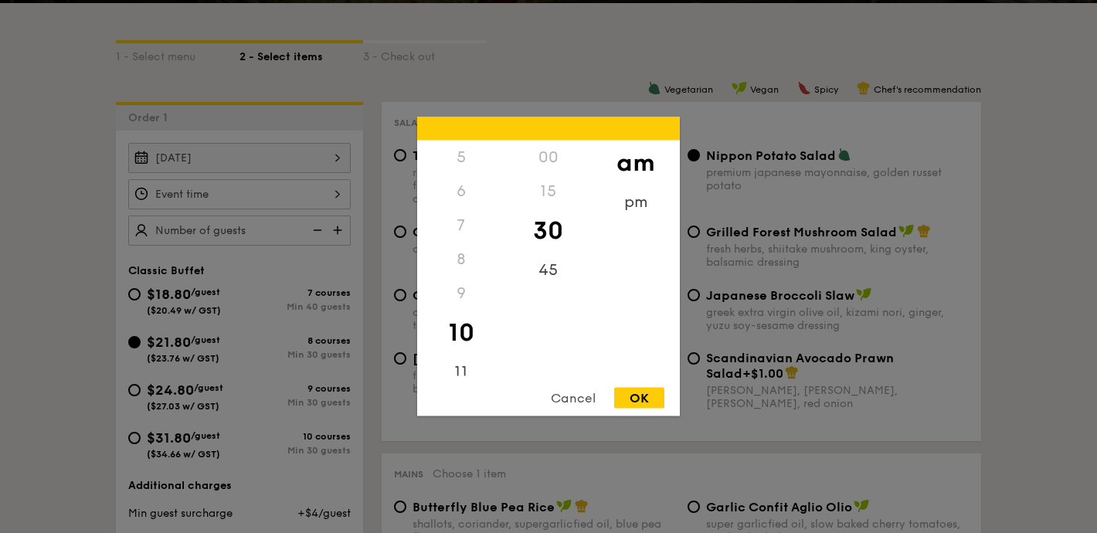
scroll to position [183, 0]
click at [465, 356] on div "11" at bounding box center [460, 364] width 87 height 45
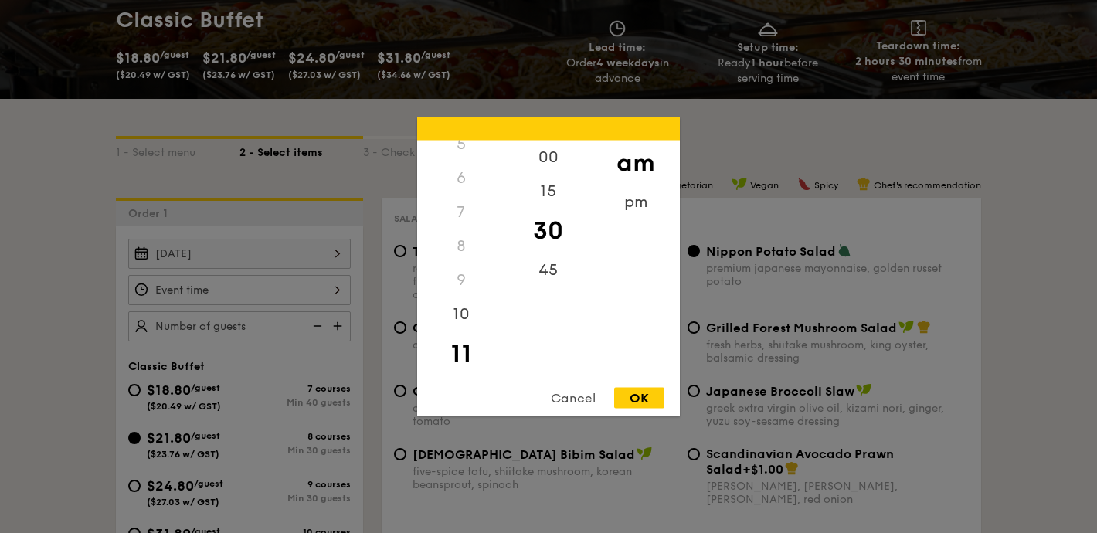
scroll to position [0, 0]
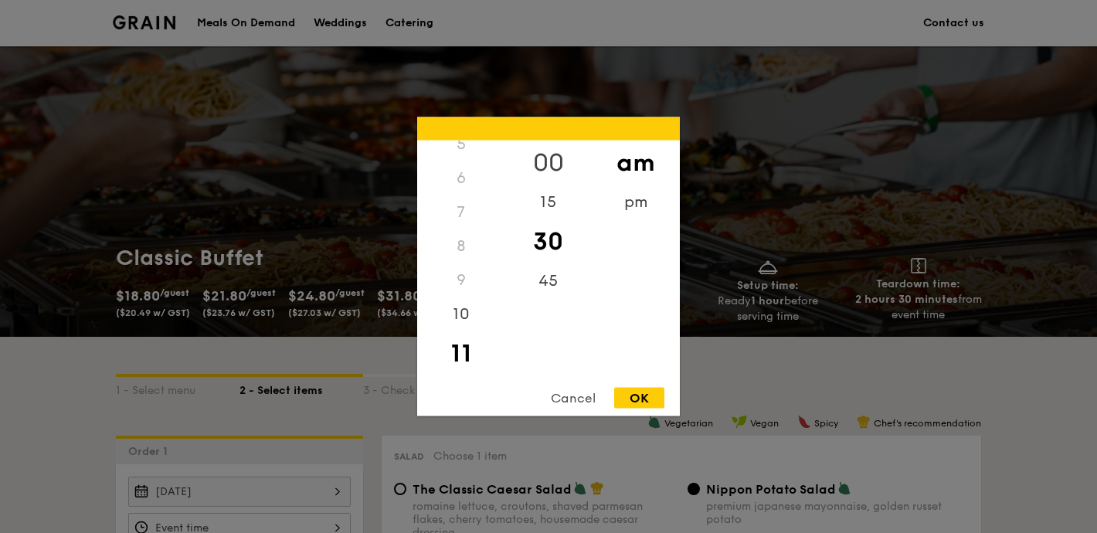
click at [558, 160] on div "00" at bounding box center [548, 163] width 87 height 45
click at [640, 403] on div "OK" at bounding box center [639, 398] width 50 height 21
type input "11:00AM"
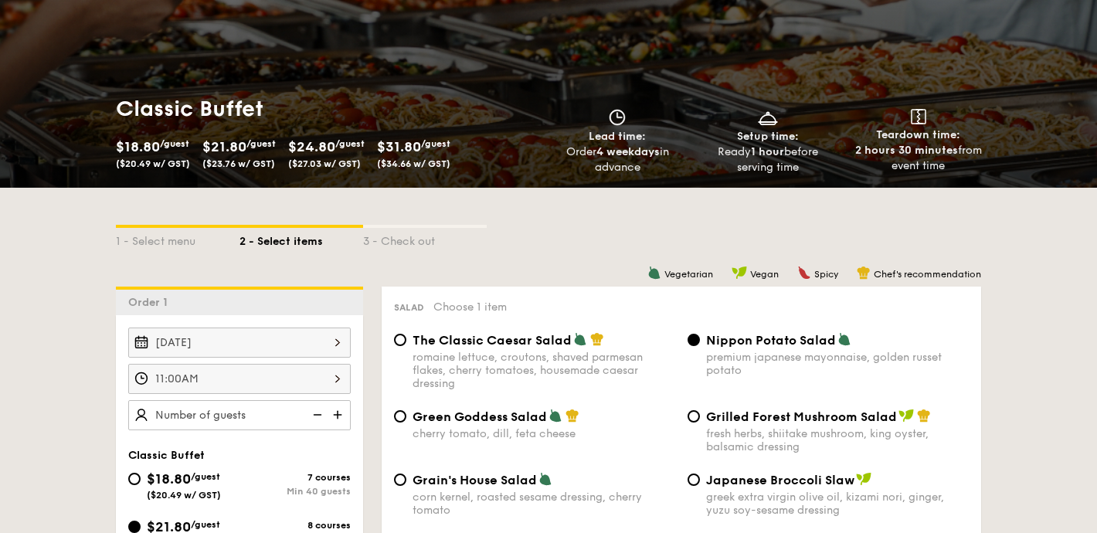
scroll to position [151, 0]
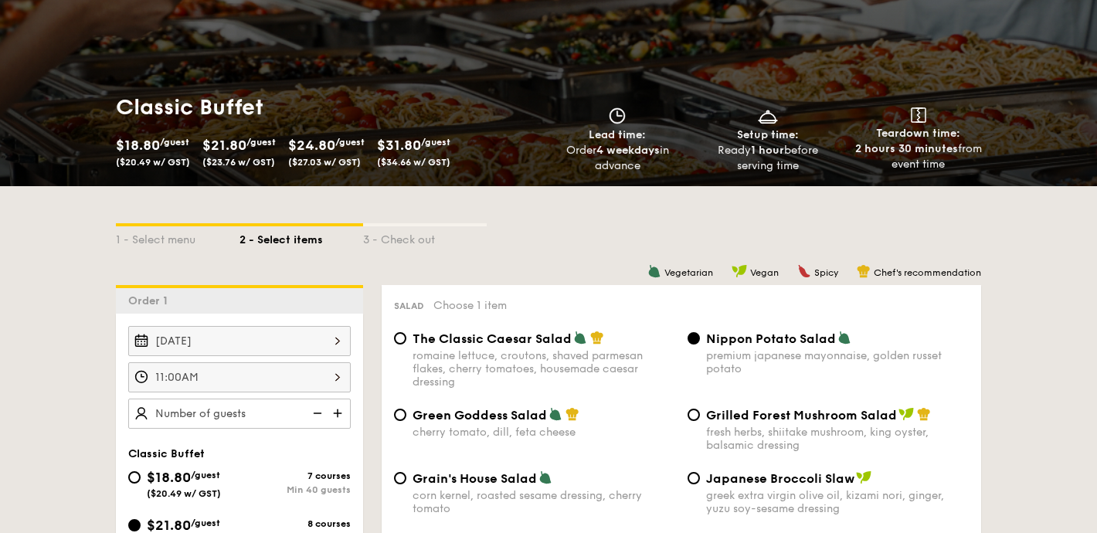
click at [334, 417] on img at bounding box center [339, 413] width 23 height 29
click at [340, 414] on img at bounding box center [339, 413] width 23 height 29
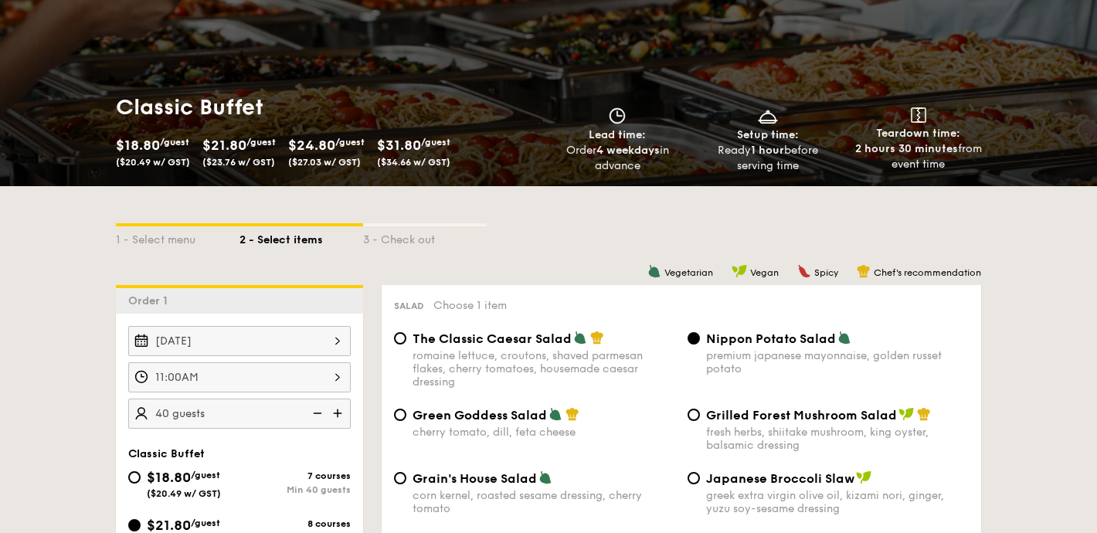
click at [340, 414] on img at bounding box center [339, 413] width 23 height 29
type input "50 guests"
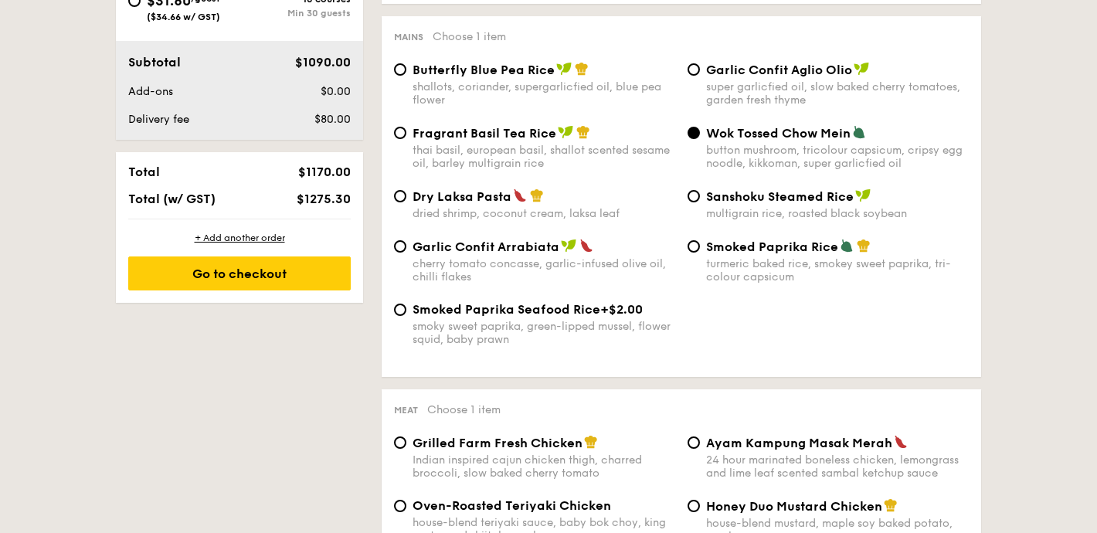
scroll to position [711, 0]
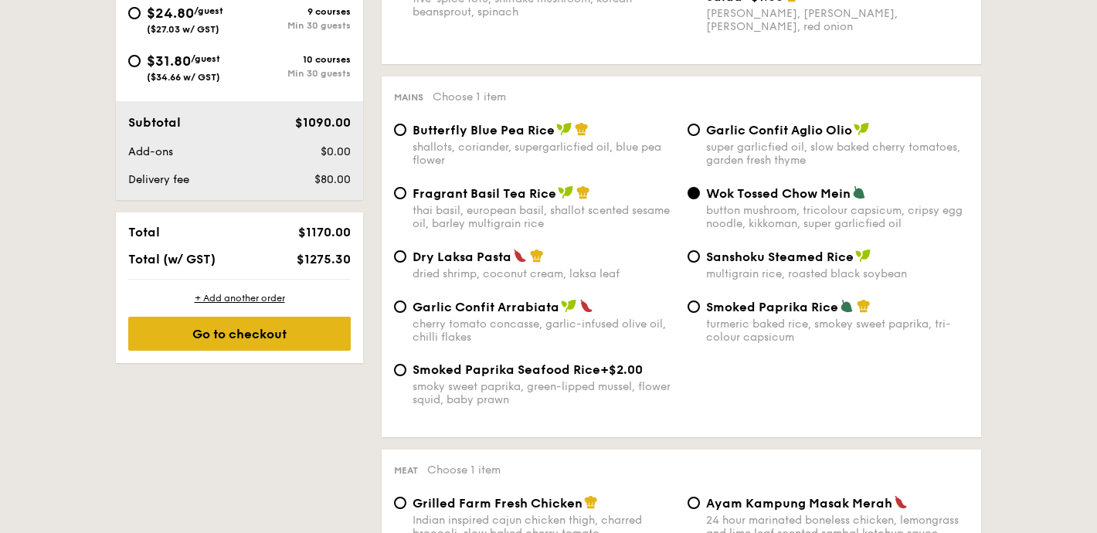
click at [257, 337] on div "Go to checkout" at bounding box center [239, 334] width 223 height 34
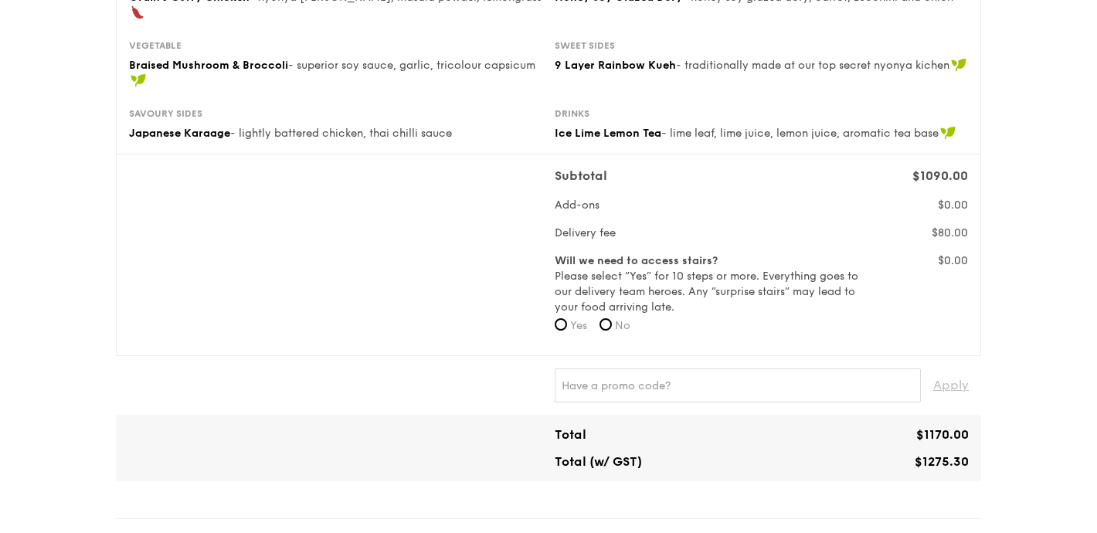
scroll to position [341, 0]
click at [618, 318] on span "No" at bounding box center [622, 324] width 15 height 13
click at [612, 318] on input "No" at bounding box center [606, 324] width 12 height 12
radio input "true"
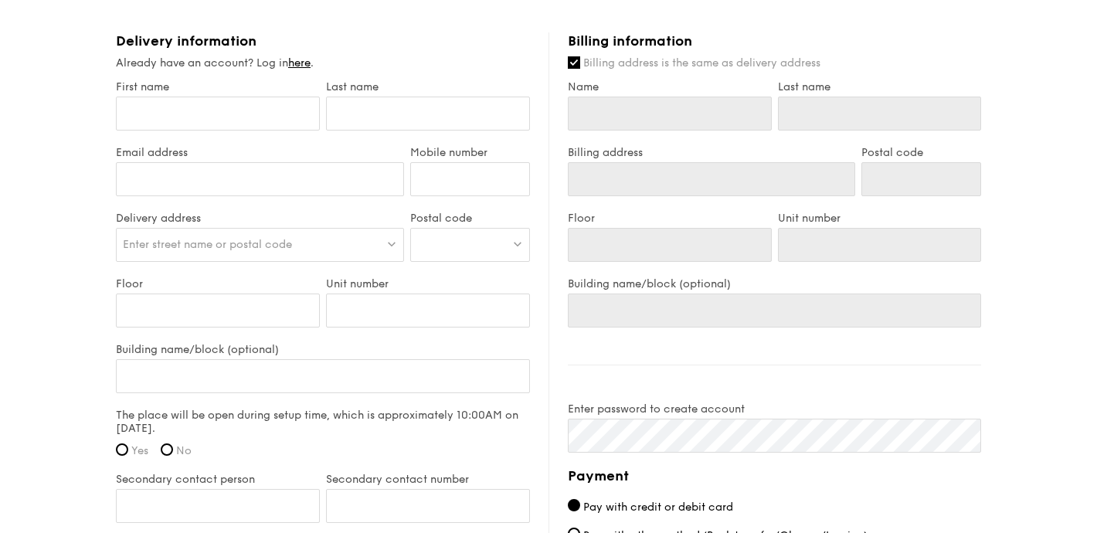
scroll to position [866, 0]
click at [207, 95] on input "First name" at bounding box center [218, 112] width 204 height 34
type input "Lilin"
type input "Tan"
type input "[EMAIL_ADDRESS][DOMAIN_NAME]"
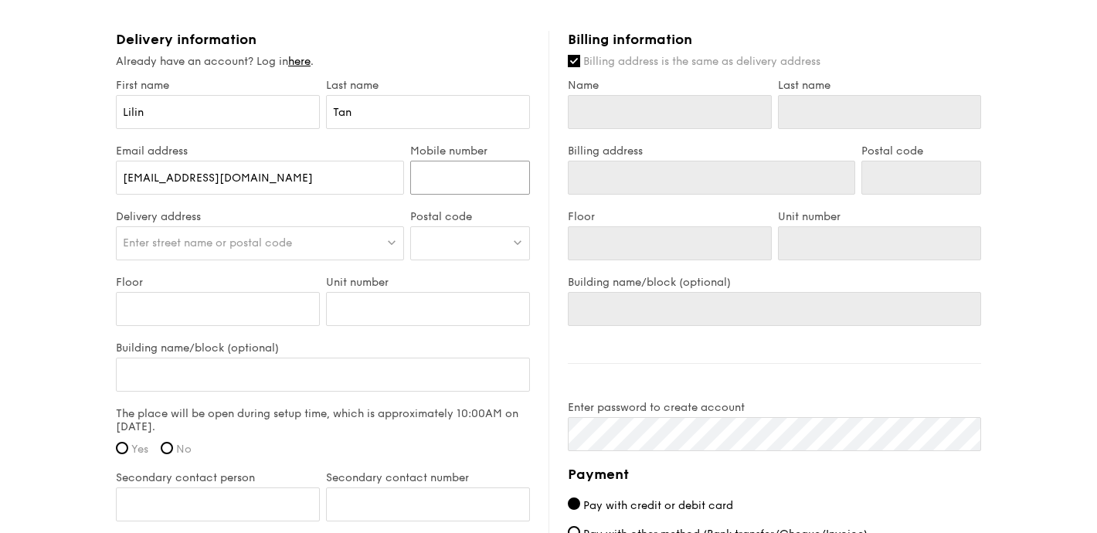
type input "91904788"
type input "Lilin"
type input "Tan"
click at [271, 237] on span "Enter street name or postal code" at bounding box center [207, 243] width 169 height 13
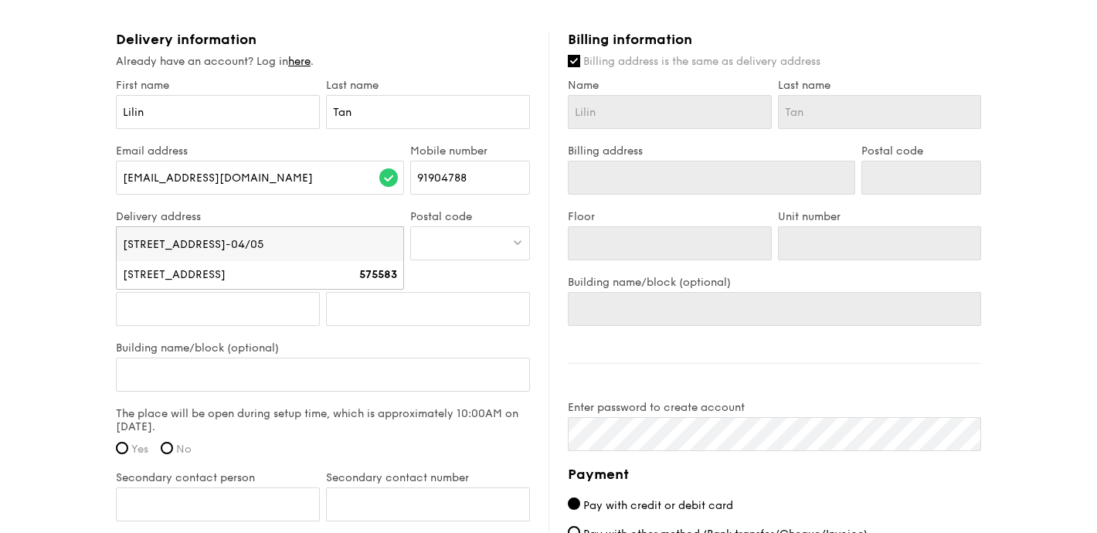
type input "[STREET_ADDRESS]-04/05"
click at [451, 226] on div at bounding box center [470, 243] width 120 height 34
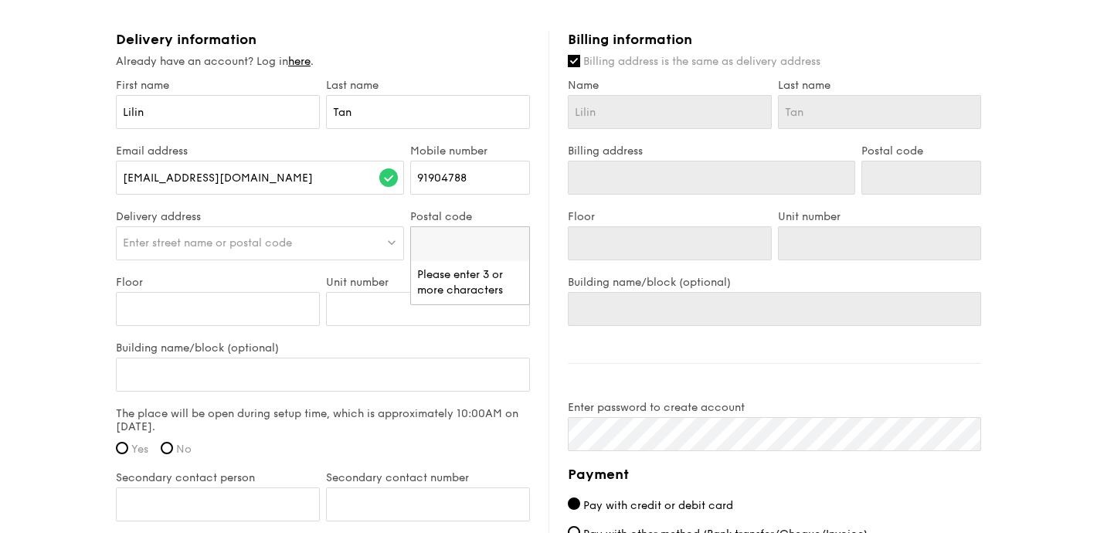
click at [341, 231] on div "Enter street name or postal code" at bounding box center [260, 243] width 288 height 34
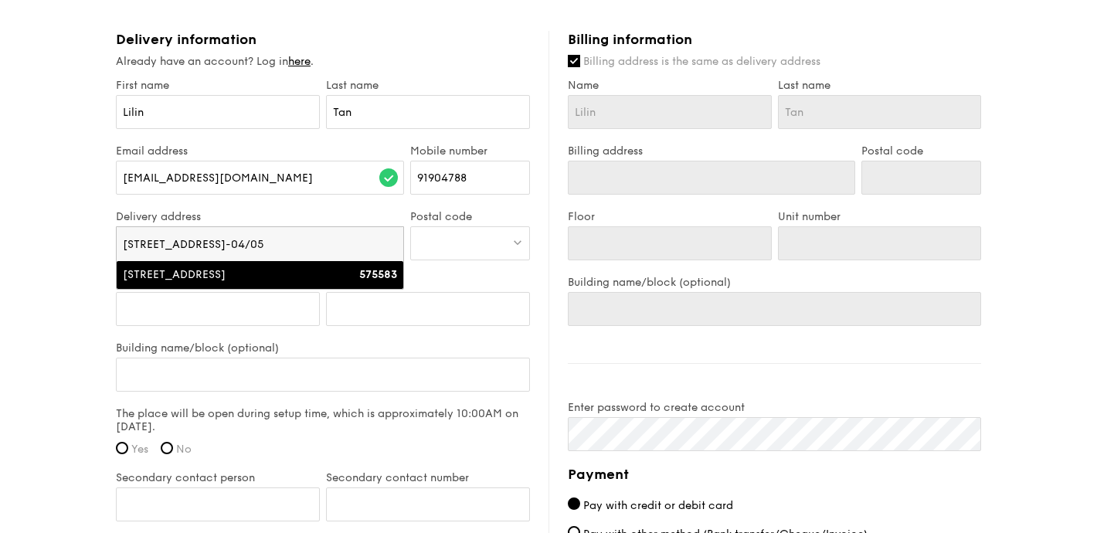
click at [323, 267] on div "[STREET_ADDRESS]" at bounding box center [226, 274] width 206 height 15
type input "[STREET_ADDRESS]"
type input "575583"
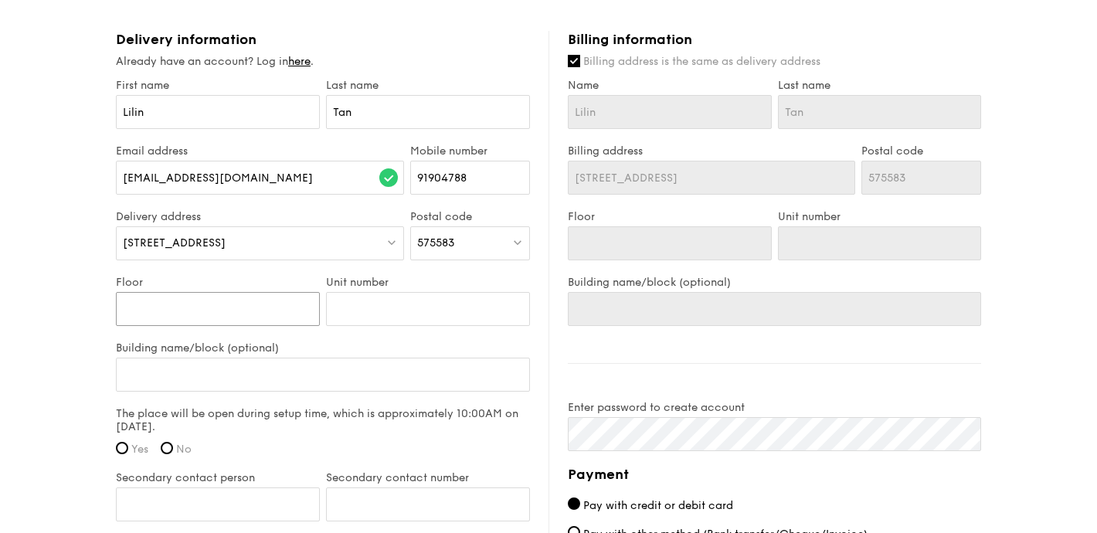
click at [217, 292] on input "Floor" at bounding box center [218, 309] width 204 height 34
type input "0"
type input "01"
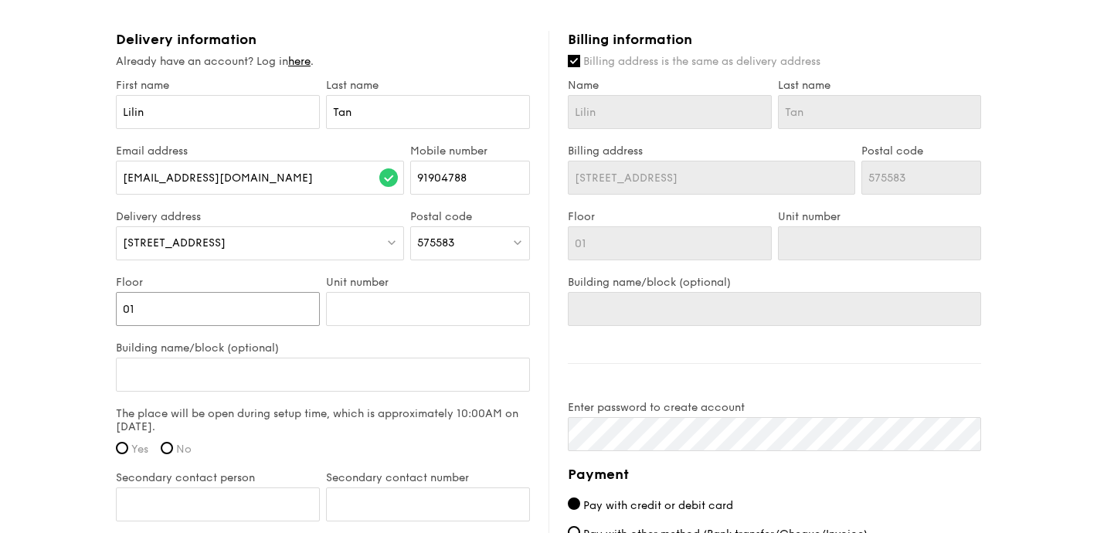
type input "01-"
type input "01-0"
type input "01-05"
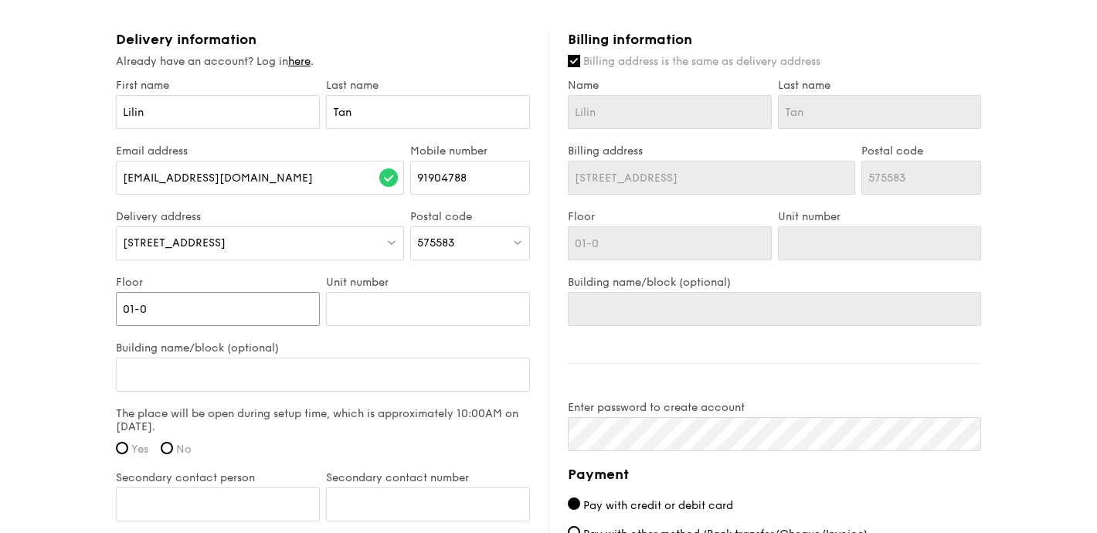
type input "01-05"
type input "01-05/"
type input "01-05/0"
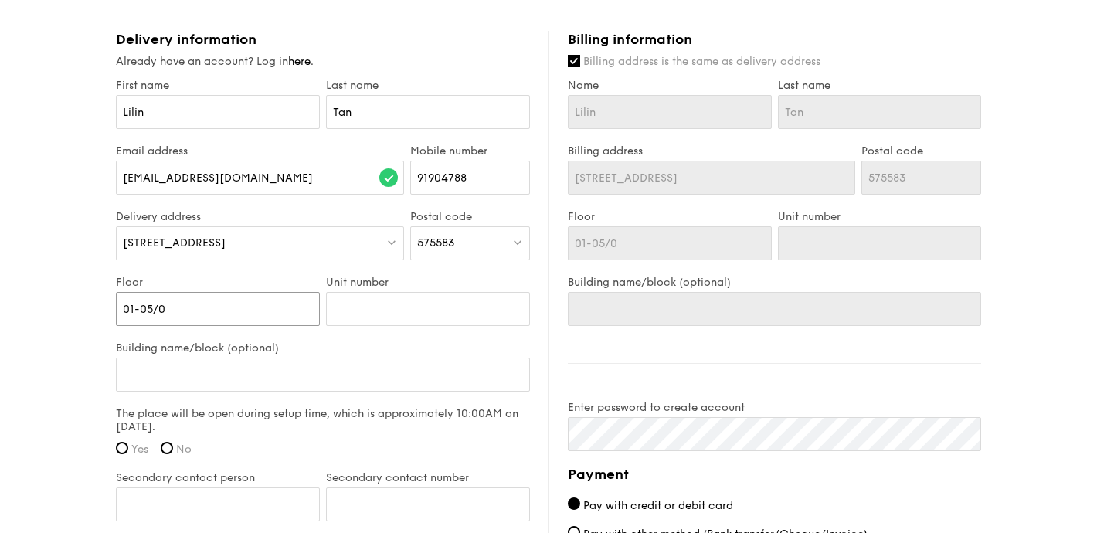
type input "01-05/05"
type input "01-05/0"
type input "01-05/"
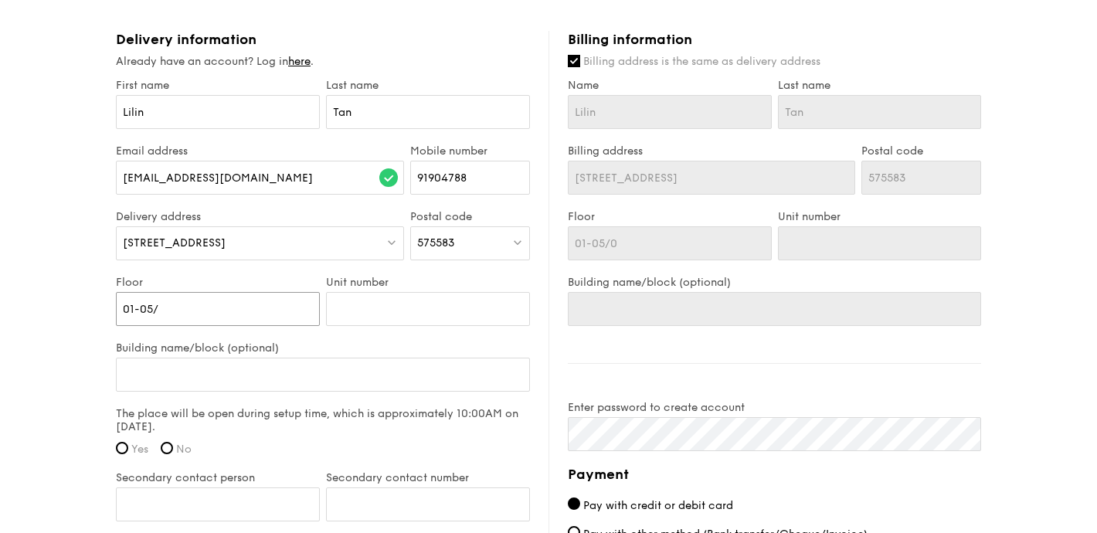
type input "01-05/"
type input "01-05"
type input "01-0"
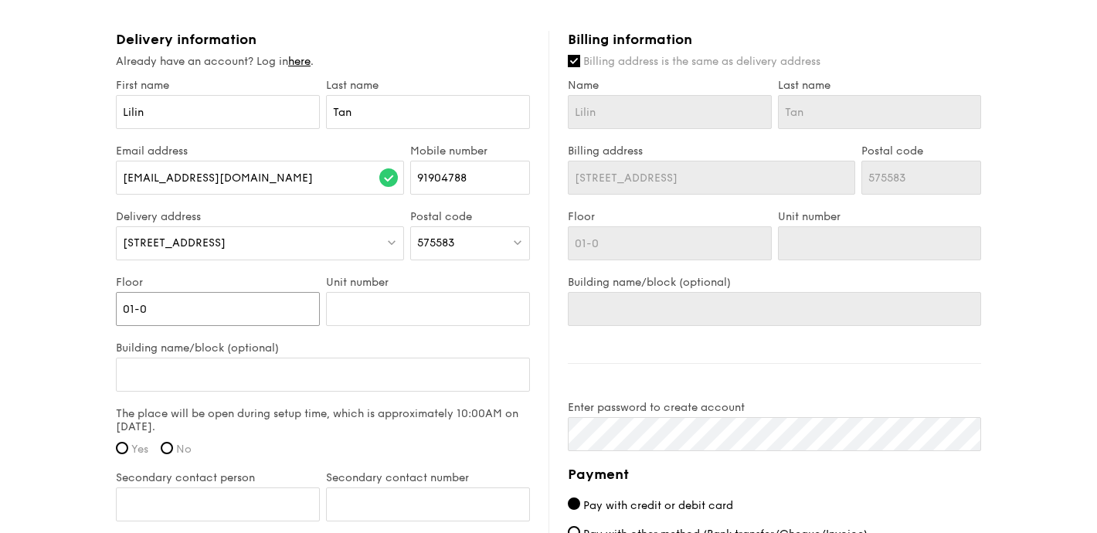
type input "01-"
type input "01-0"
type input "01-04"
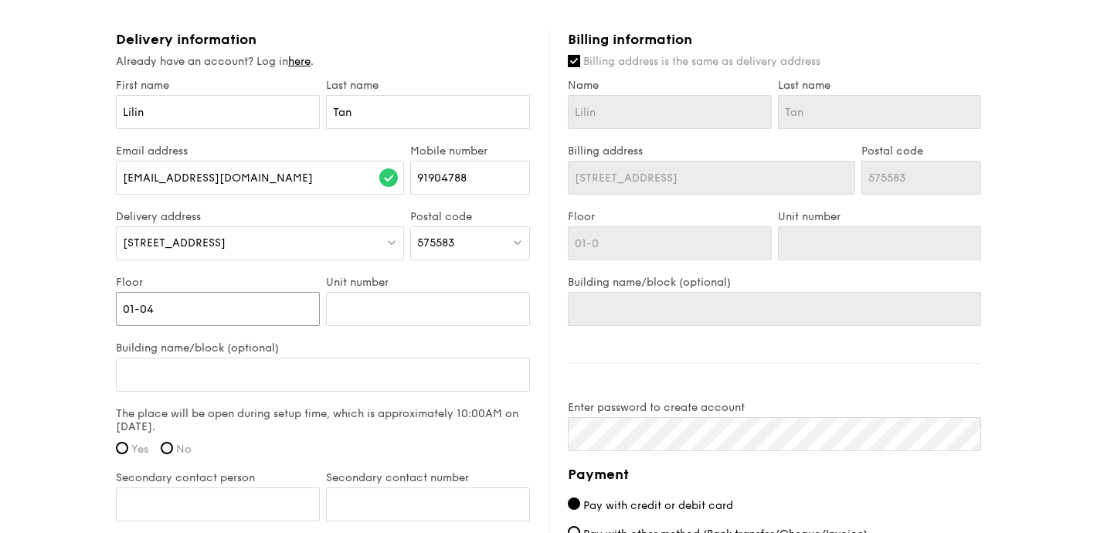
type input "01-04"
type input "01-04/"
type input "01-04/0"
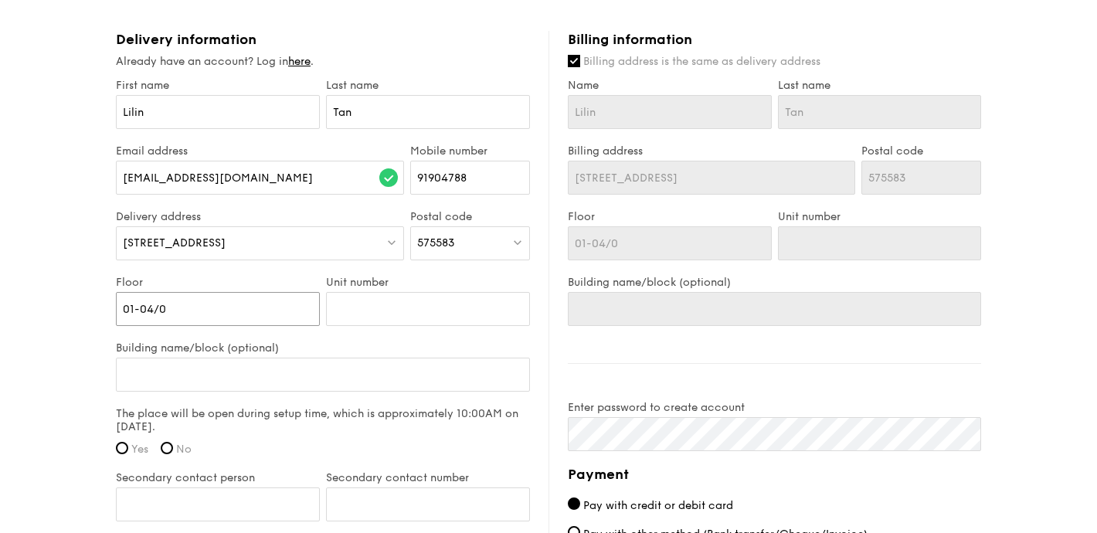
type input "01-04/05"
click at [403, 297] on input "Unit number" at bounding box center [428, 309] width 204 height 34
drag, startPoint x: 135, startPoint y: 294, endPoint x: 290, endPoint y: 297, distance: 154.6
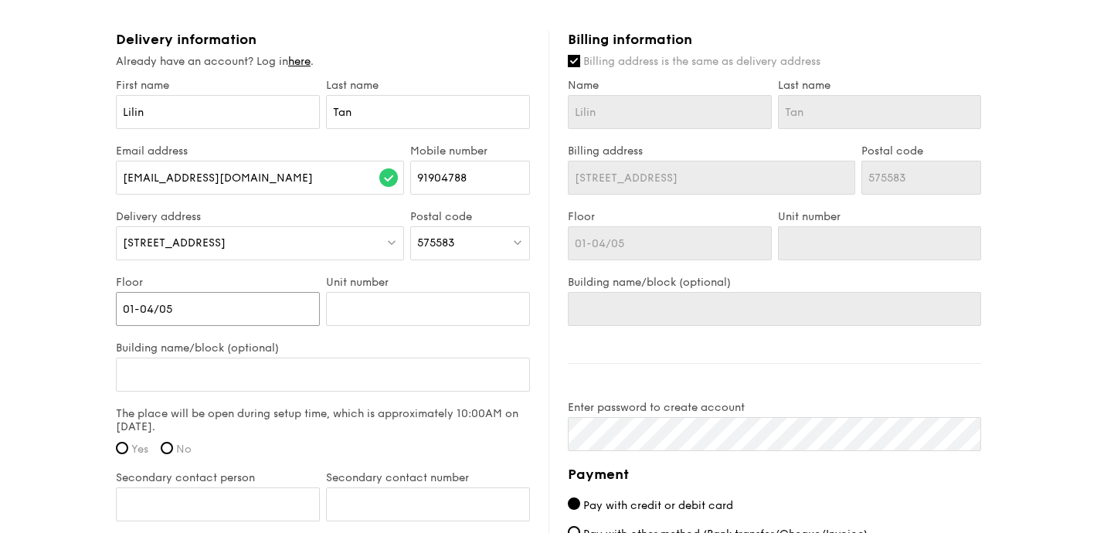
click at [290, 297] on input "01-04/05" at bounding box center [218, 309] width 204 height 34
click at [243, 358] on input "Building name/block (optional)" at bounding box center [323, 375] width 414 height 34
type input "R"
type input "Ri"
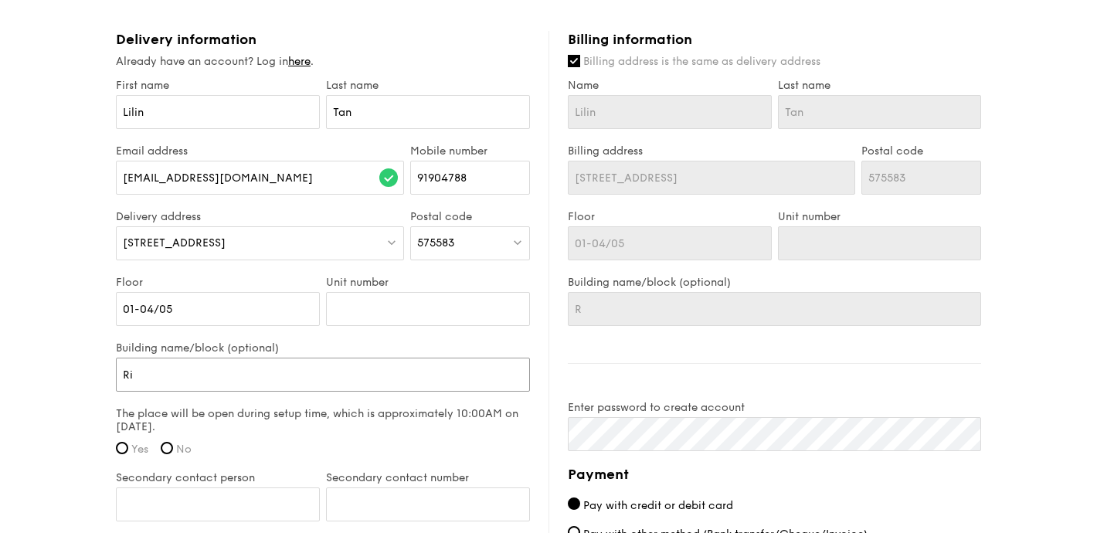
type input "Ri"
type input "Rir"
type input "Riri"
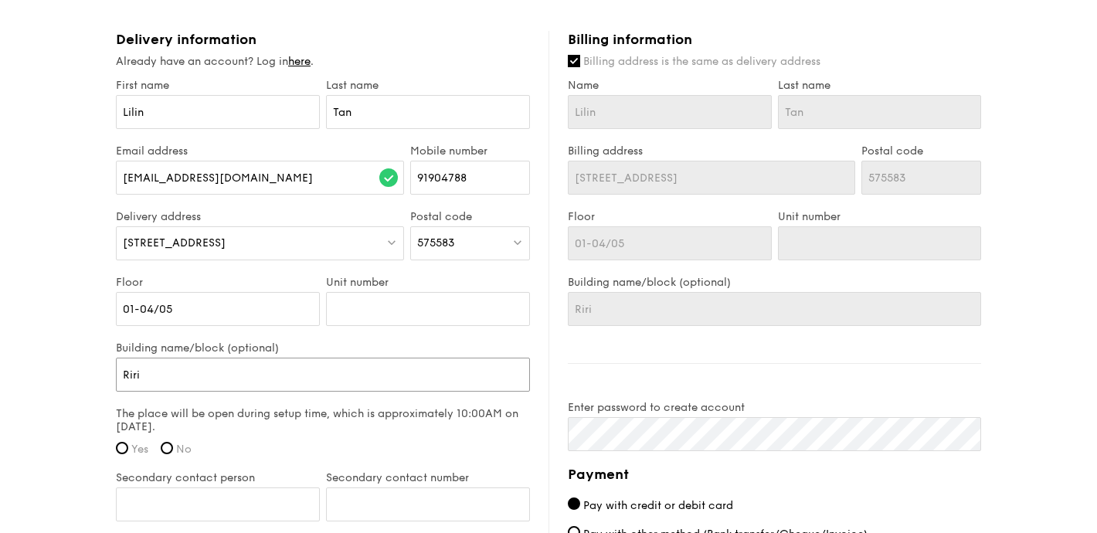
type input "Riri'"
type input "Riri'c"
type input "Riri'"
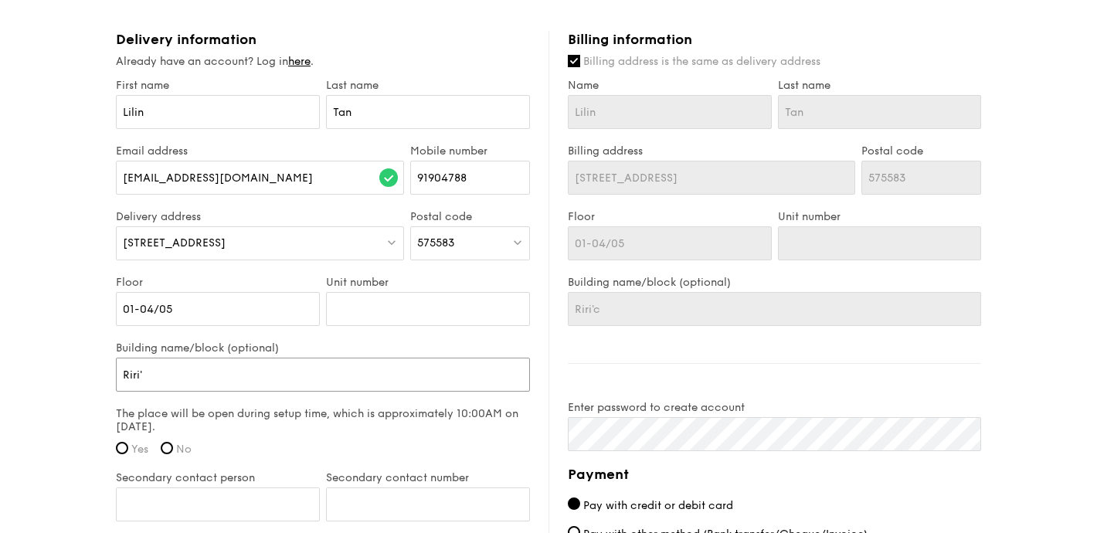
type input "Riri'"
type input "[PERSON_NAME]'s"
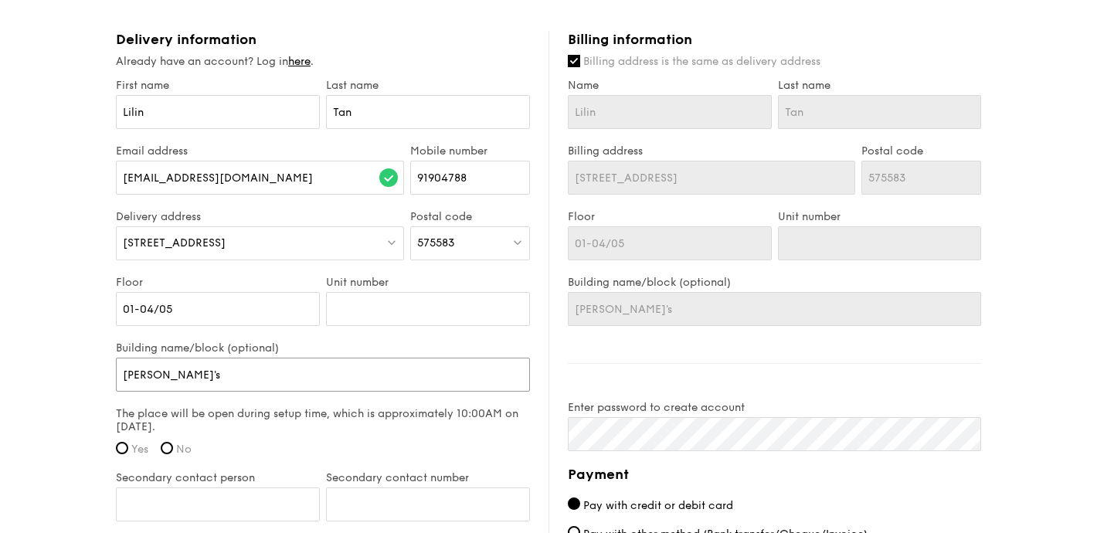
type input "[PERSON_NAME]'s C"
type input "[PERSON_NAME]'s Ch"
type input "[PERSON_NAME]'s Cho"
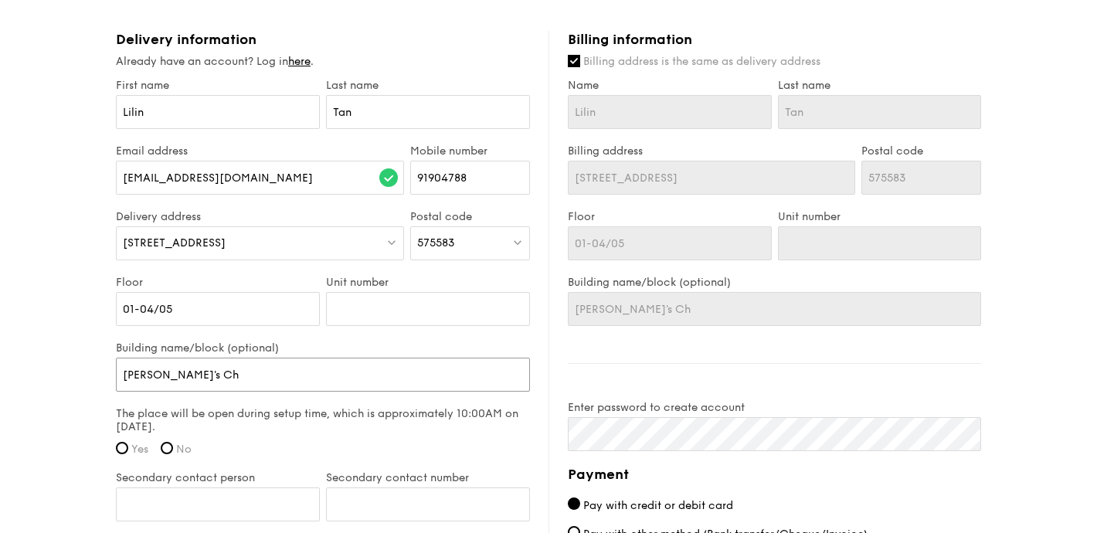
type input "[PERSON_NAME]'s Cho"
type input "[PERSON_NAME]'s Cho;"
type input "[PERSON_NAME]'s Cho"
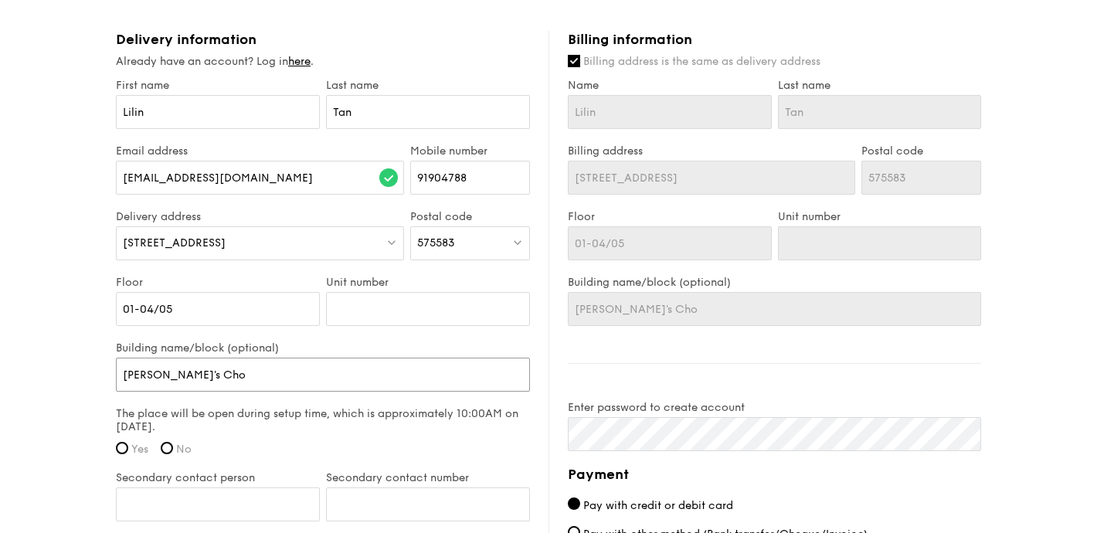
type input "[PERSON_NAME]'s Ch"
type input "[PERSON_NAME]'s Chil"
type input "[PERSON_NAME]'s Child"
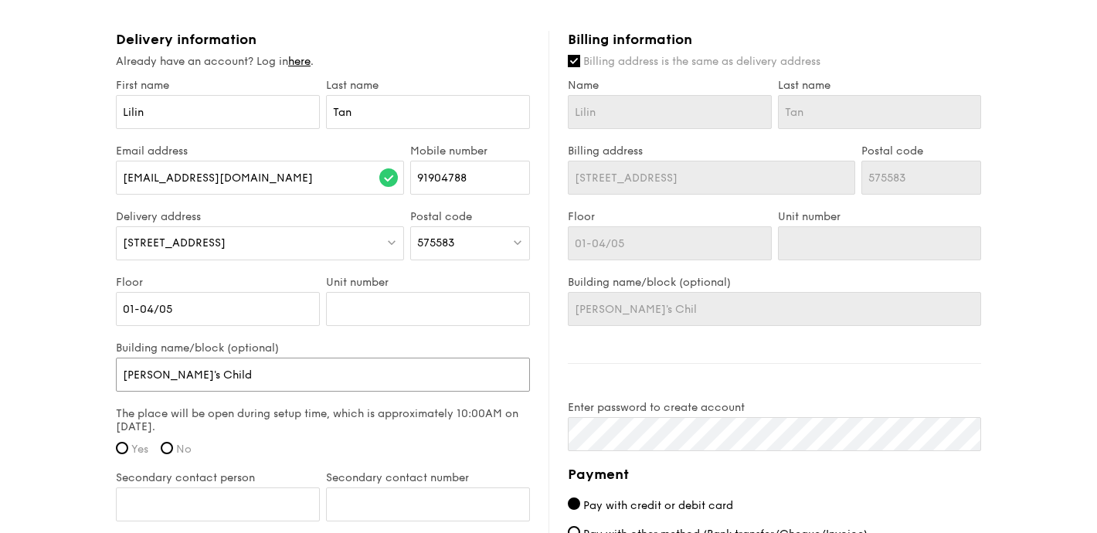
type input "[PERSON_NAME]'s Child"
type input "[PERSON_NAME]'s Childr"
type input "[PERSON_NAME]'s Childre"
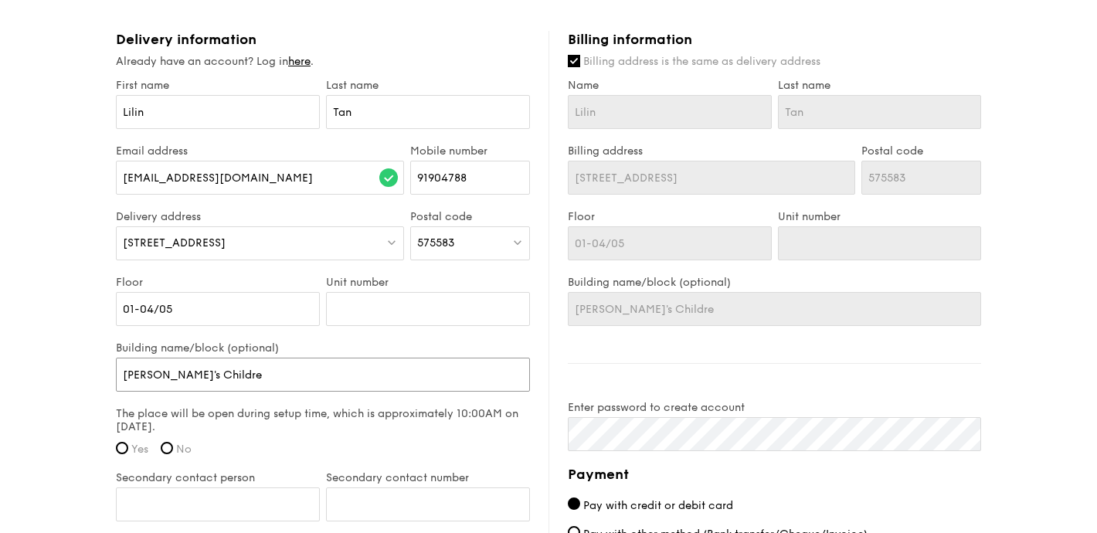
type input "[PERSON_NAME]'s Children"
type input "[PERSON_NAME]'s Children P"
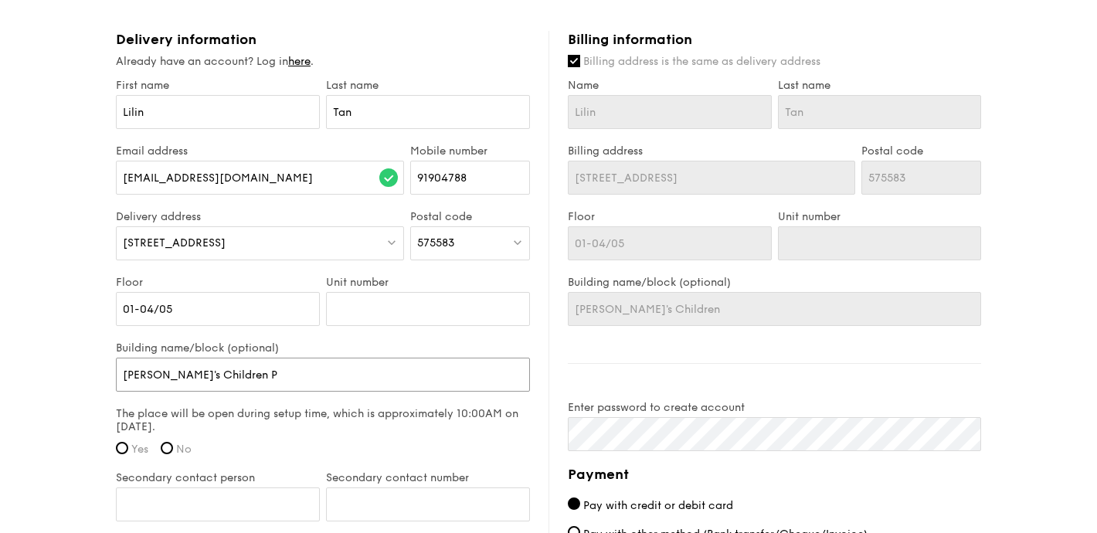
type input "[PERSON_NAME]'s Children P"
type input "[PERSON_NAME]'s Children Pla"
type input "[PERSON_NAME]'s Children Play"
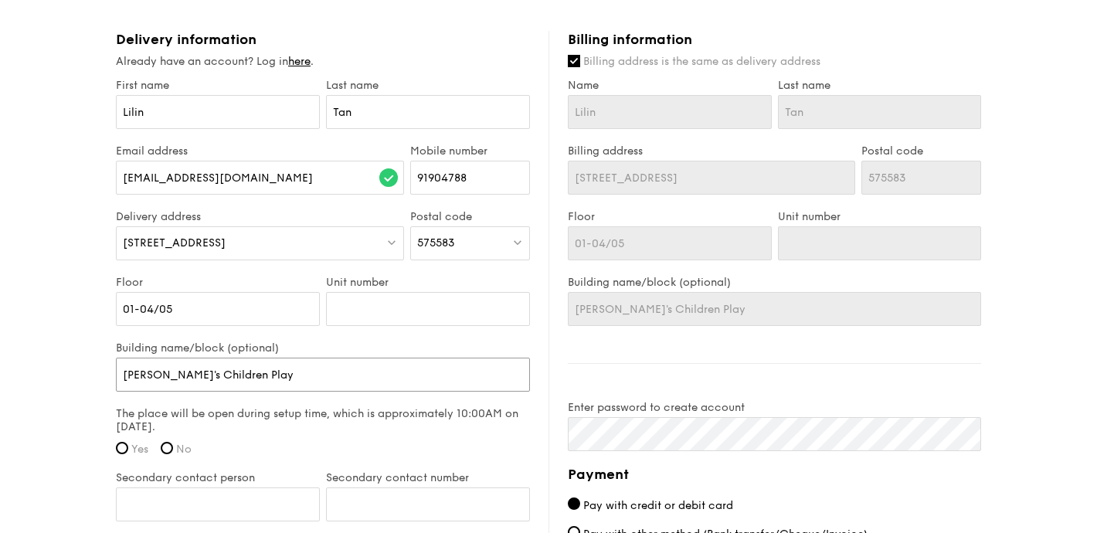
type input "[PERSON_NAME]'s Children Playl"
type input "[PERSON_NAME]'s Children Playlo"
type input "[PERSON_NAME]'s Children Playlof"
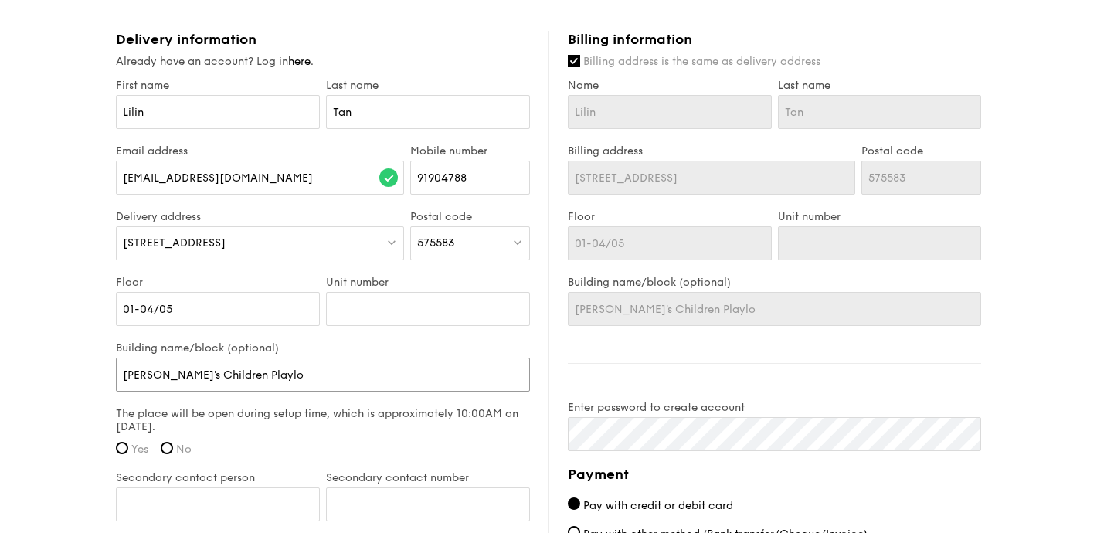
type input "[PERSON_NAME]'s Children Playlof"
type input "[PERSON_NAME]'s Children Playloft"
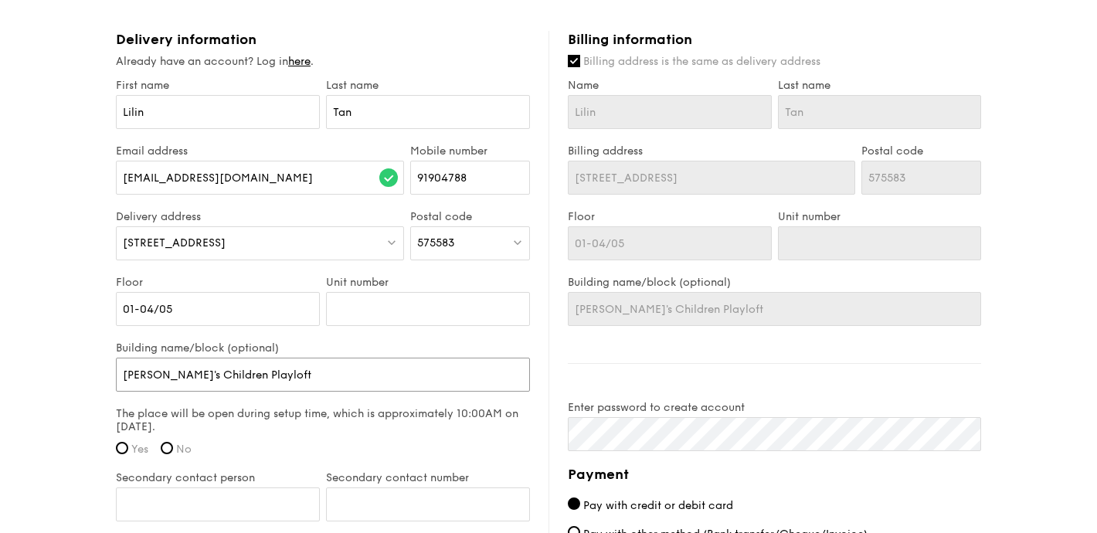
type input "[PERSON_NAME]'s Children Playloft a"
type input "[PERSON_NAME]'s Children Playloft at"
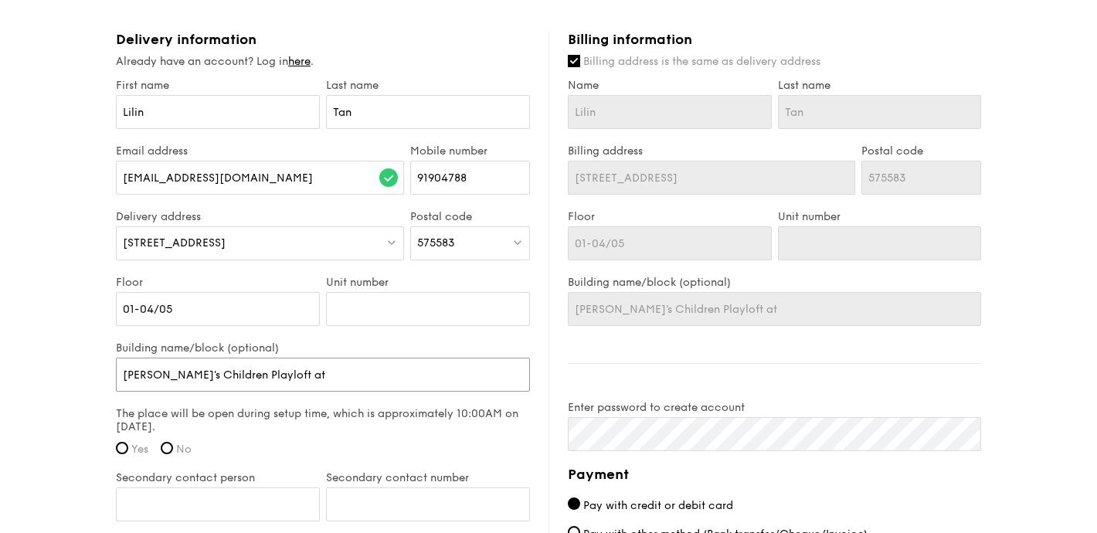
type input "[PERSON_NAME]'s Children Playloft at"
type input "[PERSON_NAME]'s Children Playloft a"
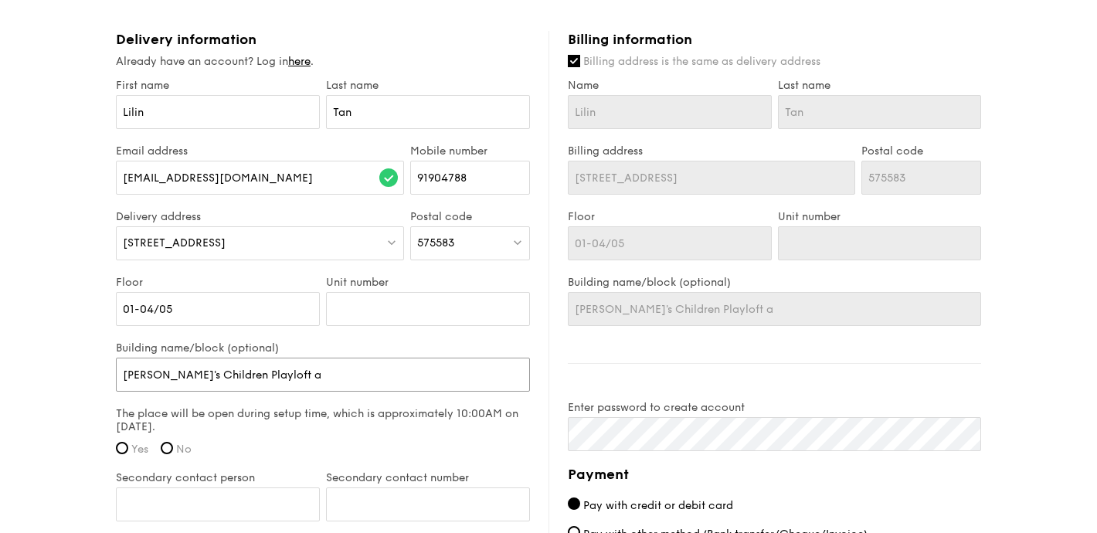
type input "[PERSON_NAME]'s Children Playloft"
type input "[PERSON_NAME]'s Children Playloft @"
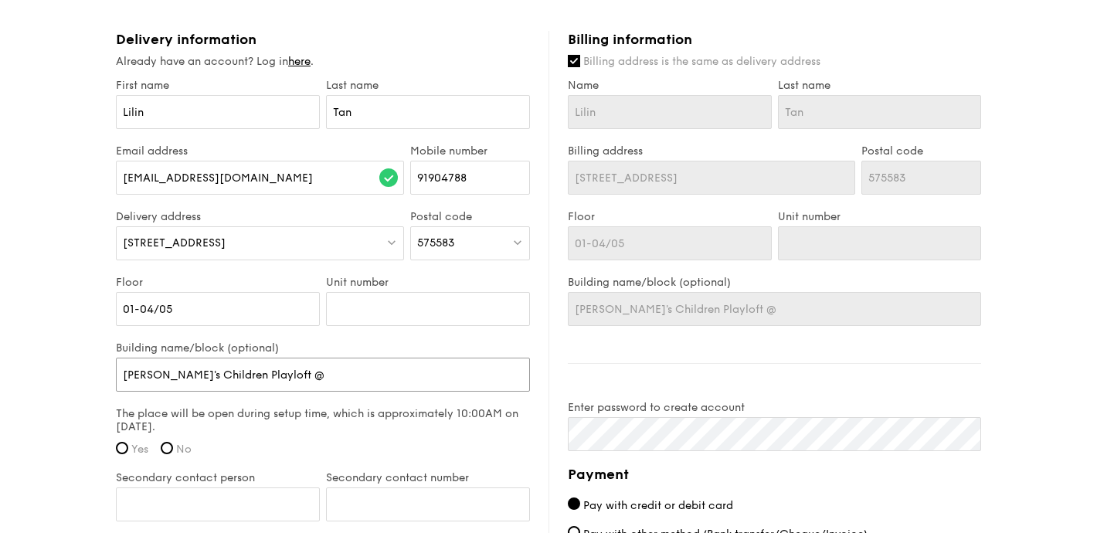
type input "[PERSON_NAME]'s Children Playloft @"
type input "[PERSON_NAME]'s Children Playloft @ S"
type input "[PERSON_NAME]'s Children Playloft @ Szi"
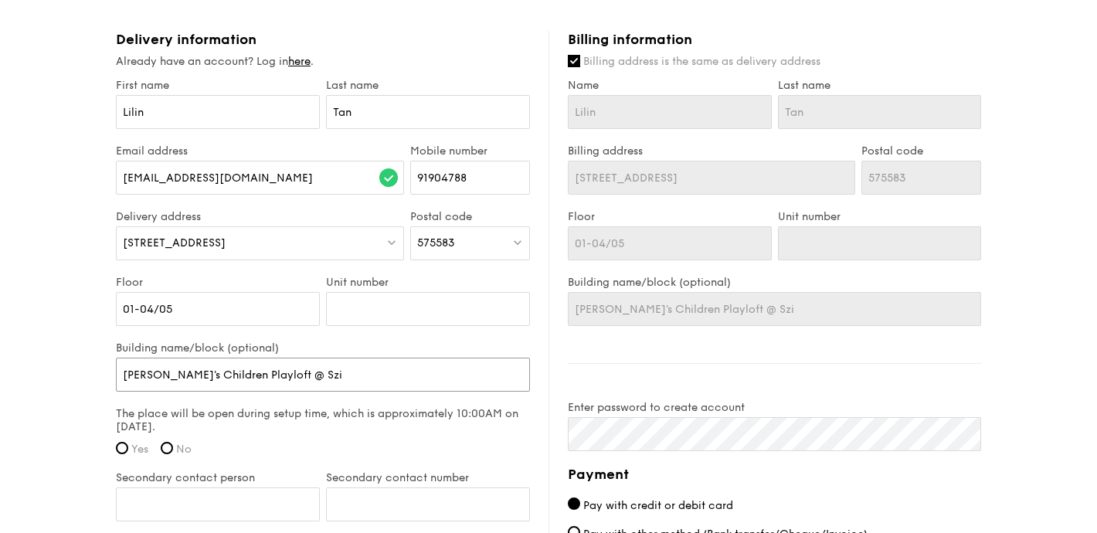
type input "[PERSON_NAME]'s Children Playloft @ Sz"
type input "[PERSON_NAME]'s Children Playloft @ S"
type input "[PERSON_NAME]'s Children Playloft @ Si"
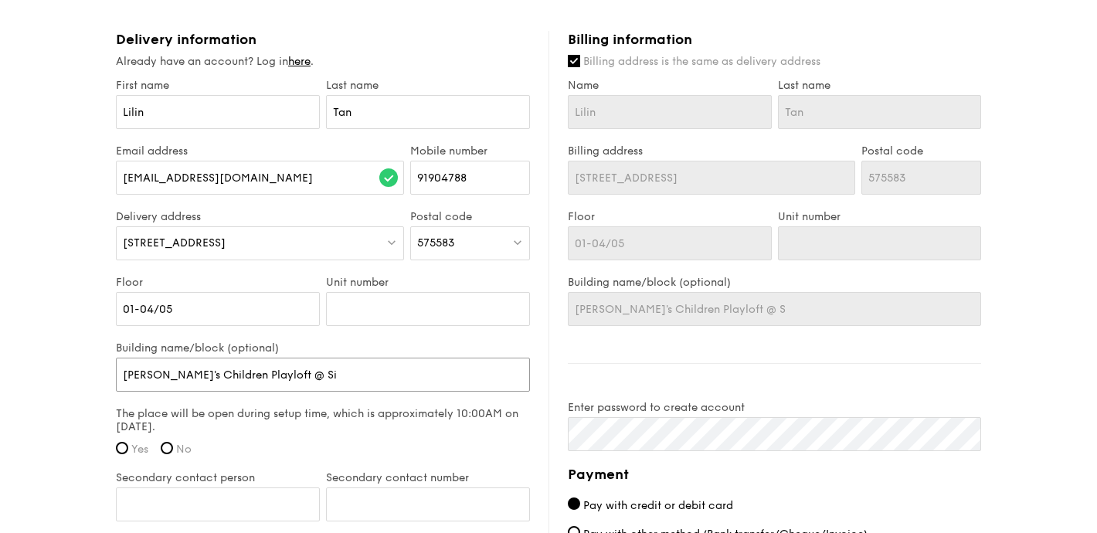
type input "[PERSON_NAME]'s Children Playloft @ Si"
type input "[PERSON_NAME]'s Children Playloft @ Sin"
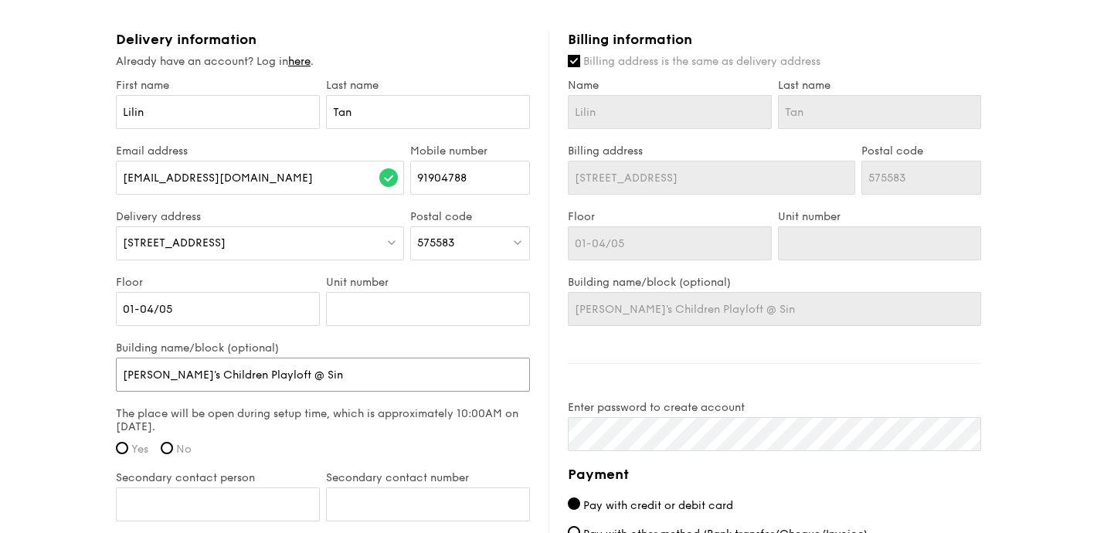
type input "[PERSON_NAME]'s Children Playloft @ Sin M"
type input "[PERSON_NAME]'s Children Playloft @ Sin Mi"
type input "[PERSON_NAME]'s Children Playloft @ Sin Min"
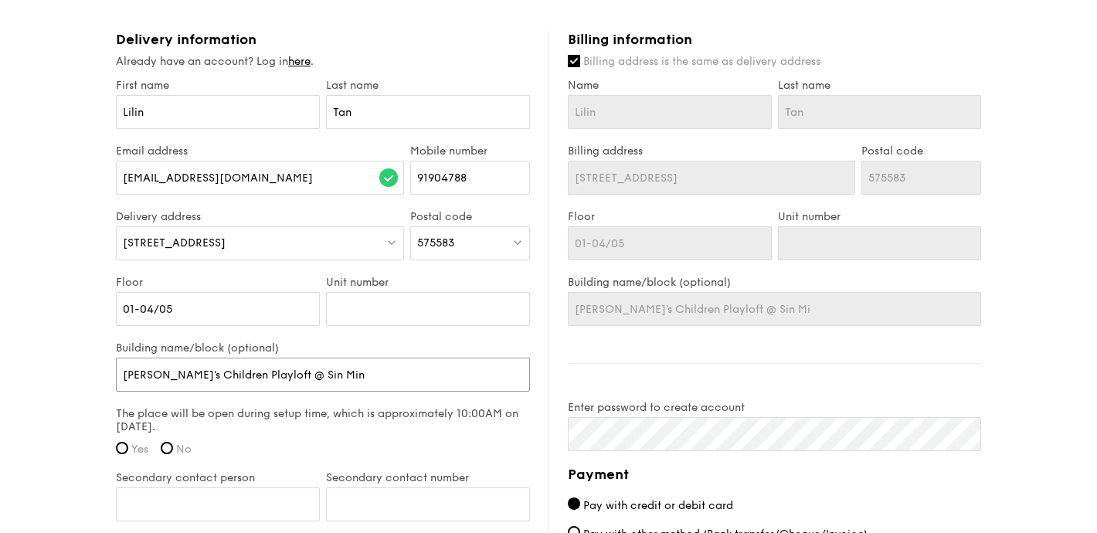
type input "[PERSON_NAME]'s Children Playloft @ Sin Min"
type input "[PERSON_NAME]'s Children Playloft @ [PERSON_NAME]"
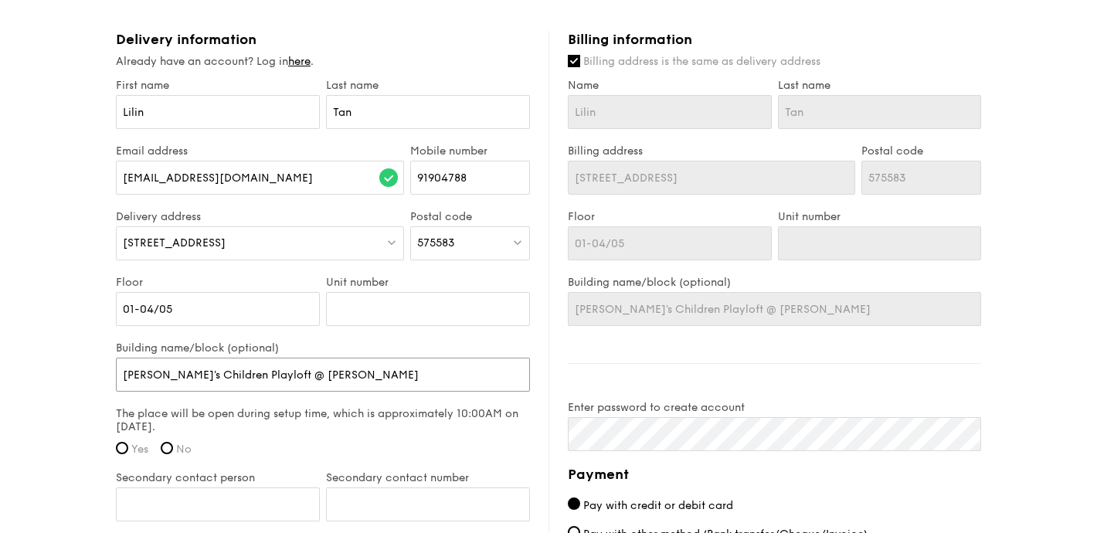
type input "[PERSON_NAME]'s Children Playloft @ [PERSON_NAME]"
type input "[PERSON_NAME]'s Children Playloft @ Sin Ming Pl"
type input "[PERSON_NAME]'s Children Playloft @ [PERSON_NAME]"
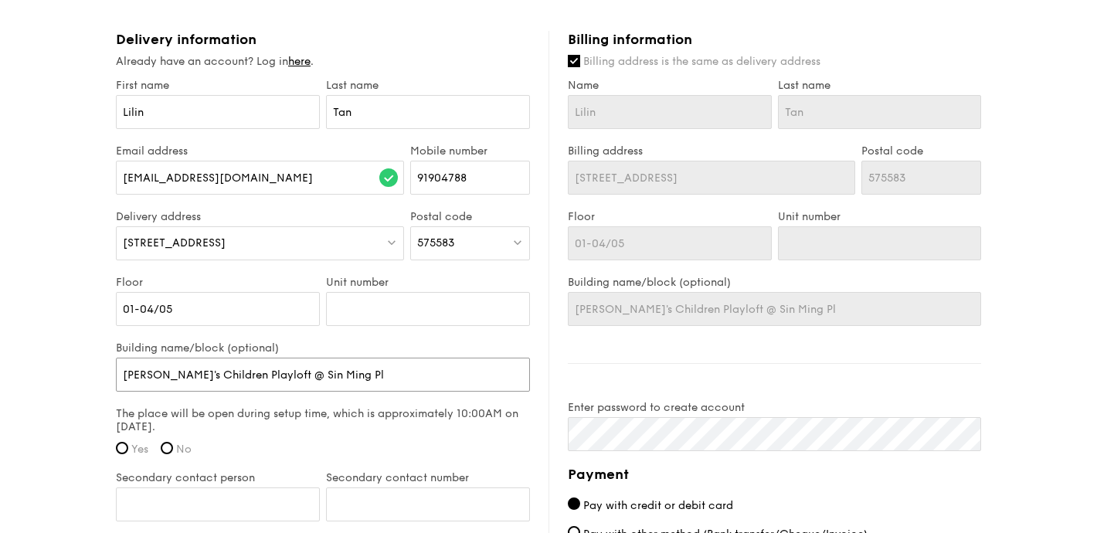
type input "[PERSON_NAME]'s Children Playloft @ [PERSON_NAME]"
type input "[PERSON_NAME]'s Children Playloft @ Sin Ming Plaz"
type input "[PERSON_NAME]'s Children Playloft @ [GEOGRAPHIC_DATA]"
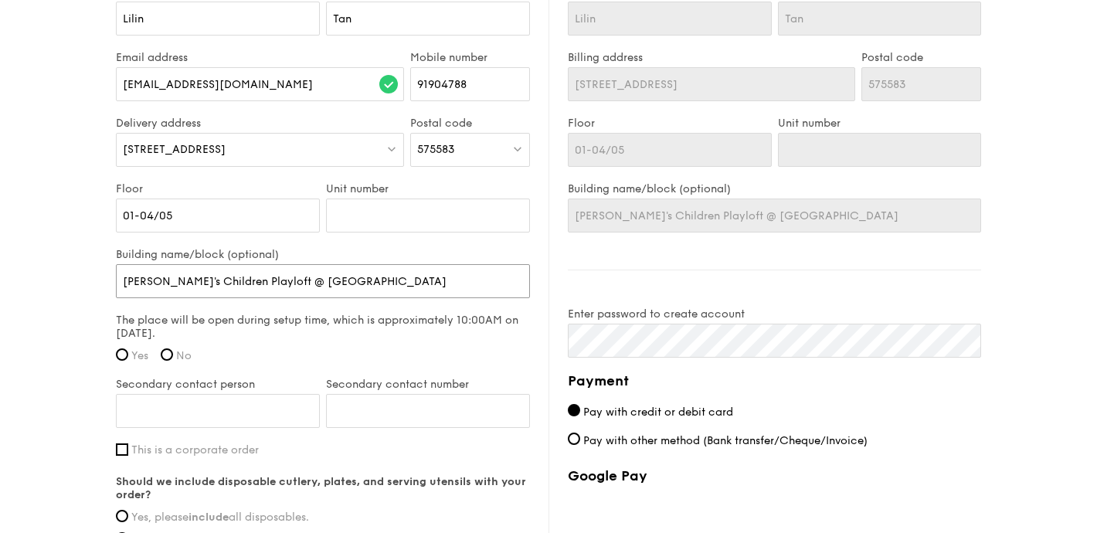
scroll to position [966, 0]
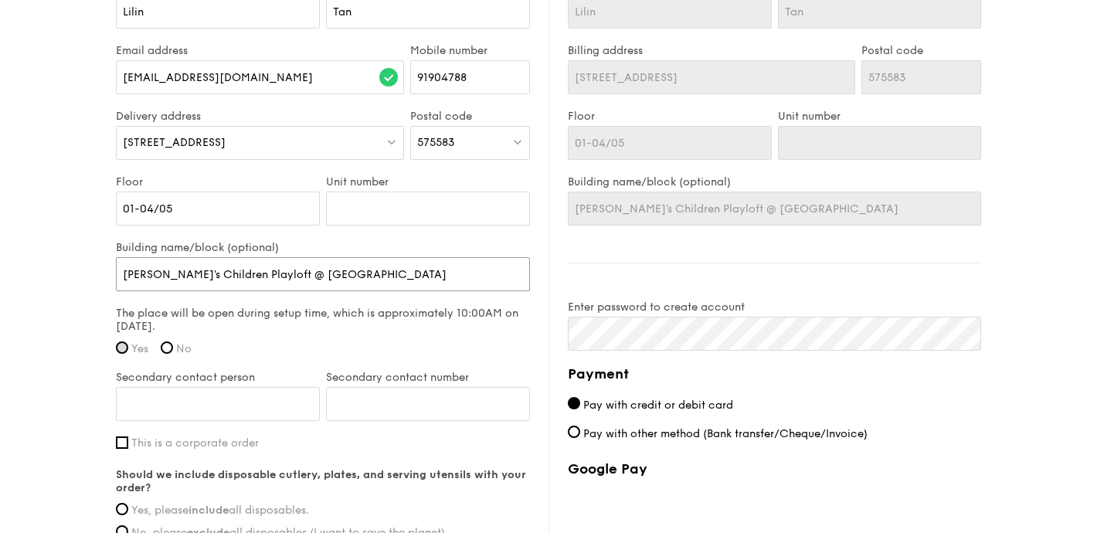
type input "[PERSON_NAME]'s Children Playloft @ [GEOGRAPHIC_DATA]"
click at [122, 342] on input "Yes" at bounding box center [122, 348] width 12 height 12
radio input "true"
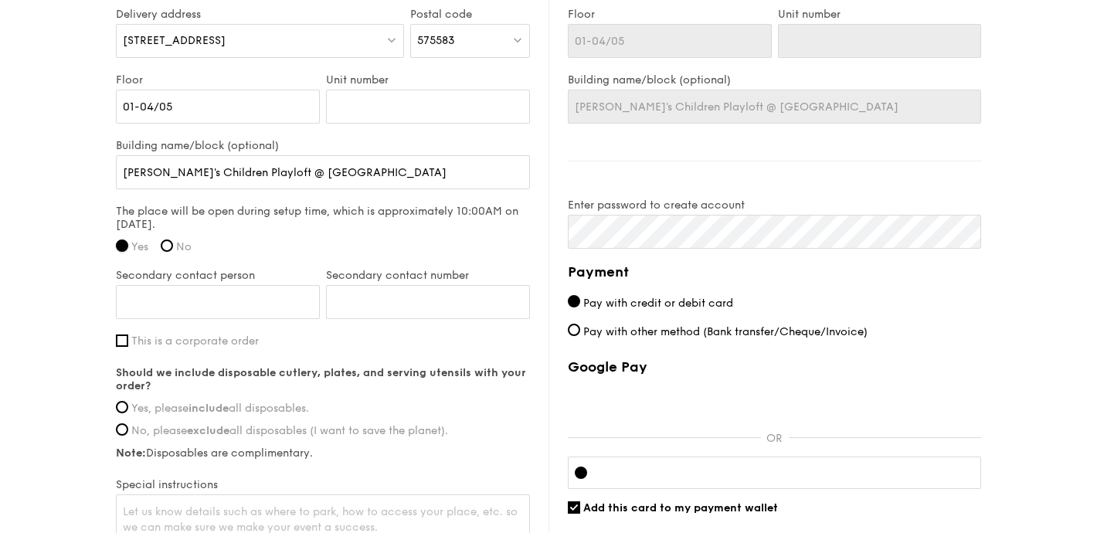
scroll to position [1080, 0]
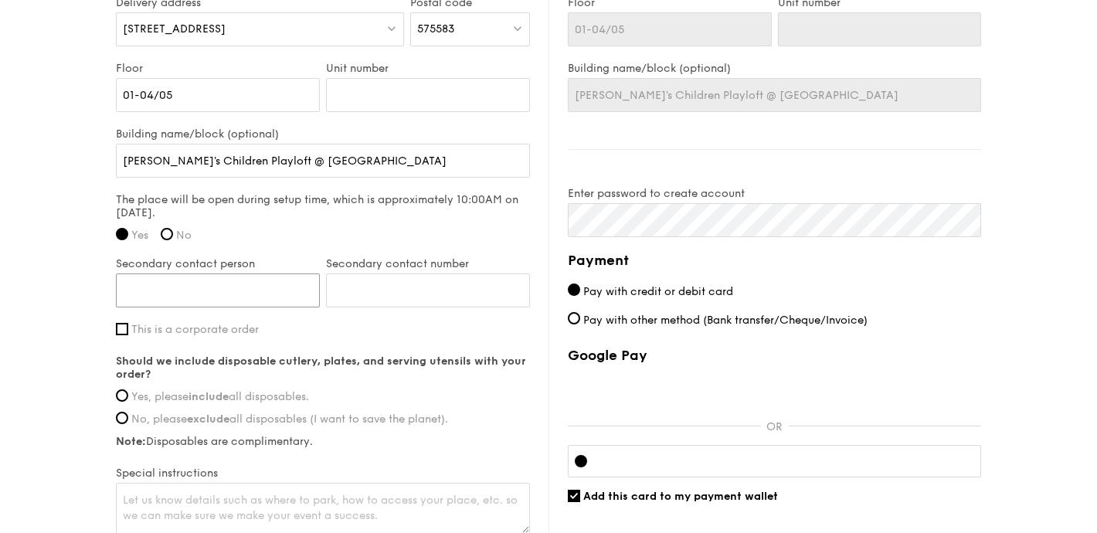
click at [233, 279] on input "Secondary contact person" at bounding box center [218, 291] width 204 height 34
click at [379, 274] on input "Secondary contact number" at bounding box center [428, 291] width 204 height 34
click at [229, 274] on input "[PERSON_NAME]" at bounding box center [218, 291] width 204 height 34
drag, startPoint x: 196, startPoint y: 280, endPoint x: 70, endPoint y: 271, distance: 126.3
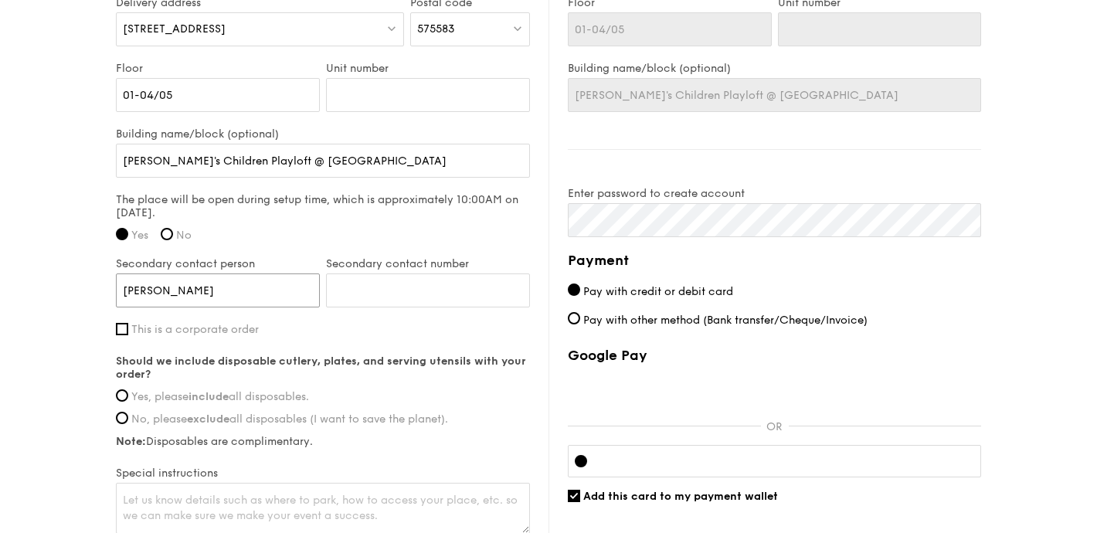
type input "[PERSON_NAME]"
click at [439, 274] on input "Secondary contact number" at bounding box center [428, 291] width 204 height 34
type input "96586227"
click at [482, 325] on div "First name [PERSON_NAME] Last name [PERSON_NAME] Email address [EMAIL_ADDRESS][…" at bounding box center [323, 201] width 414 height 672
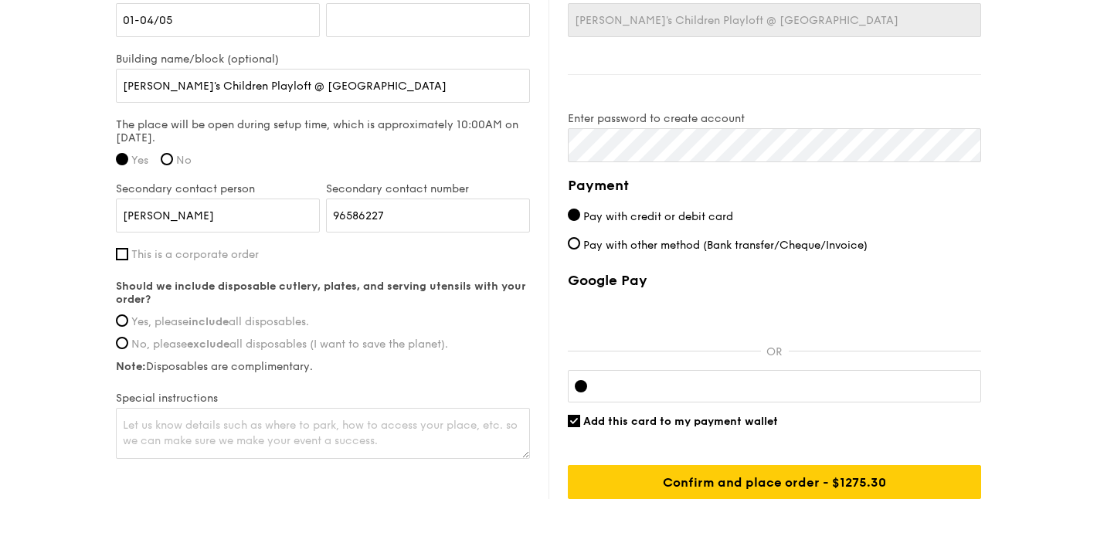
scroll to position [1159, 0]
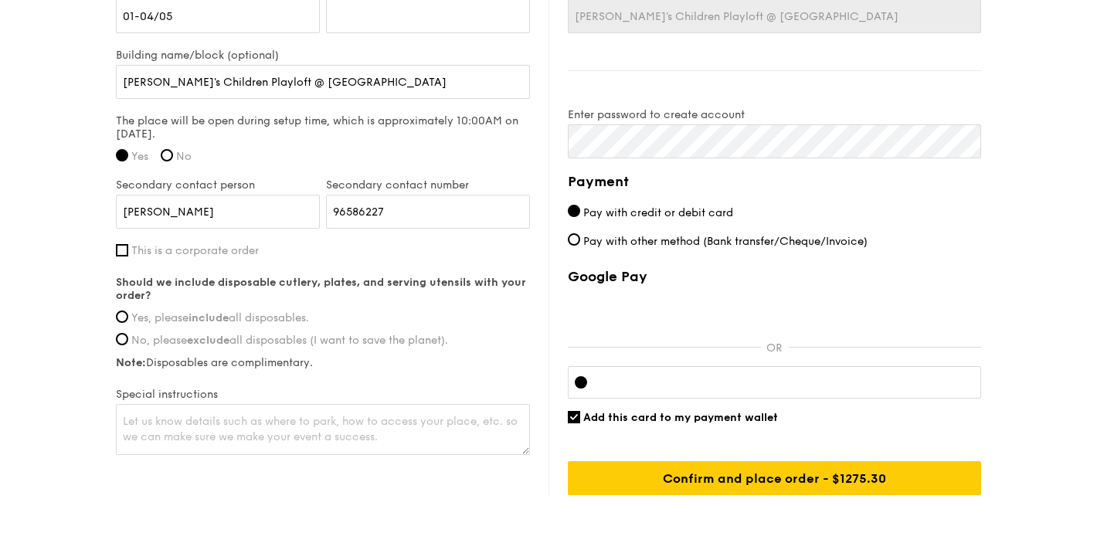
click at [229, 311] on strong "include" at bounding box center [209, 317] width 40 height 13
click at [128, 311] on input "Yes, please include all disposables." at bounding box center [122, 317] width 12 height 12
radio input "true"
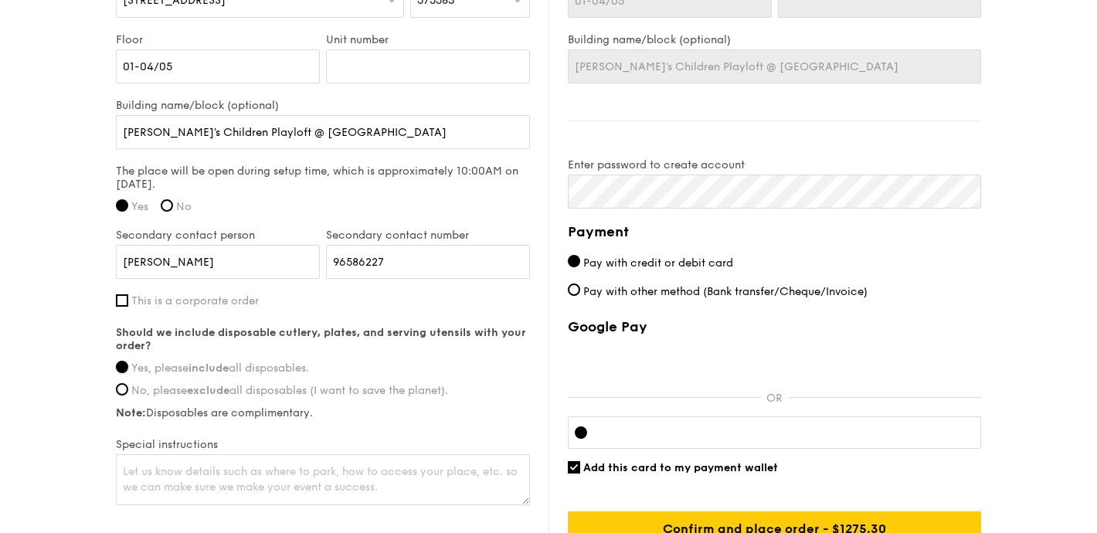
scroll to position [1152, 0]
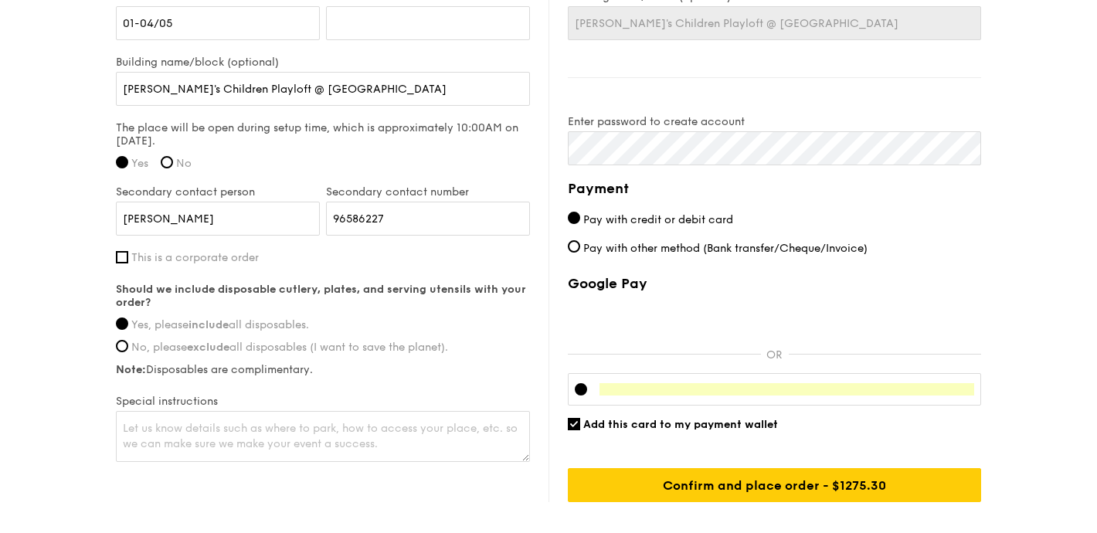
click at [616, 418] on span "Add this card to my payment wallet" at bounding box center [681, 424] width 195 height 13
click at [580, 418] on input "Add this card to my payment wallet" at bounding box center [574, 424] width 12 height 12
checkbox input "false"
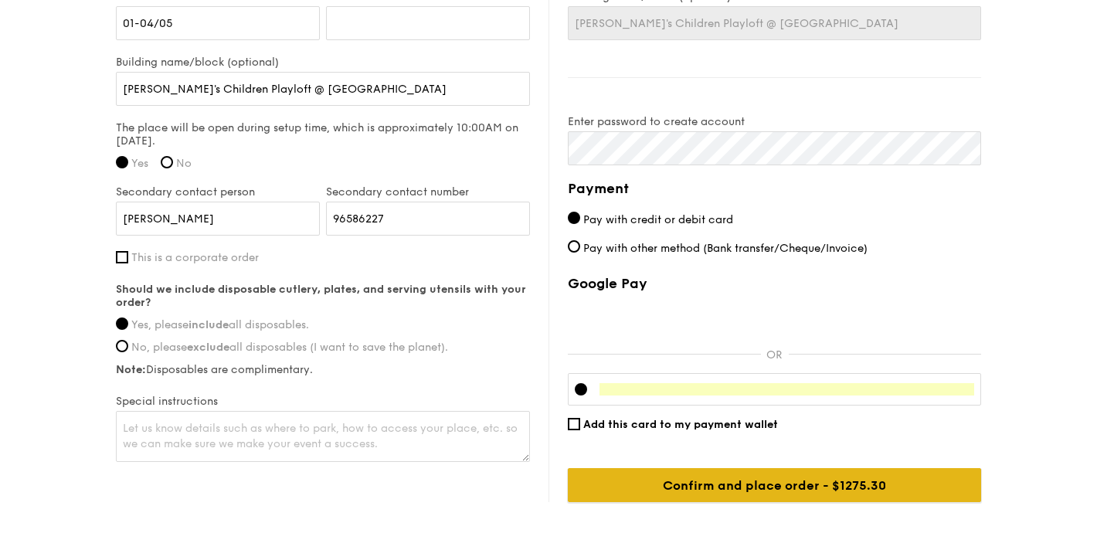
click at [696, 468] on input "Confirm and place order - $1275.30" at bounding box center [774, 485] width 413 height 34
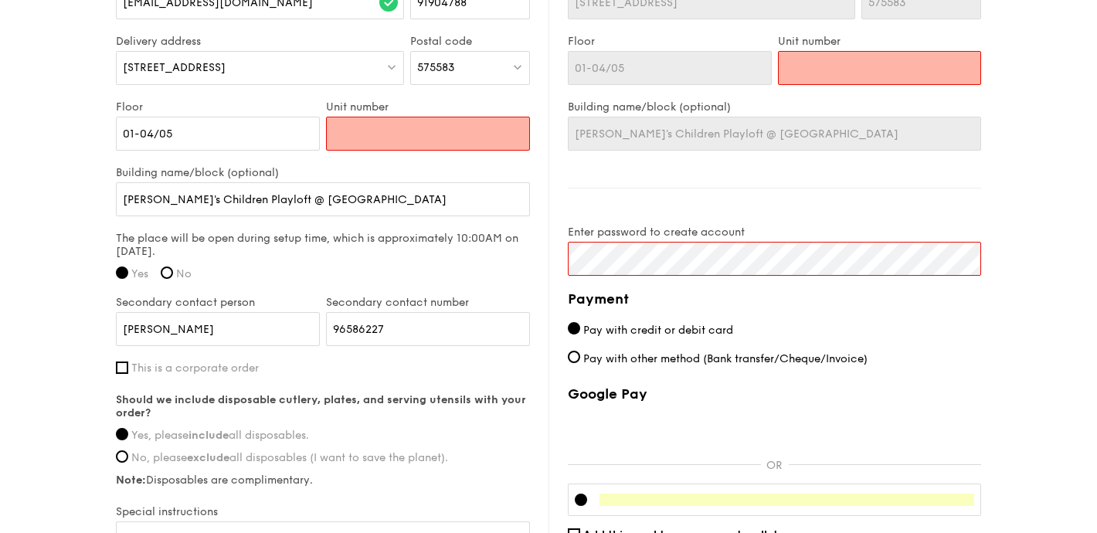
scroll to position [1040, 0]
drag, startPoint x: 138, startPoint y: 117, endPoint x: 319, endPoint y: 121, distance: 181.7
click at [319, 121] on input "01-04/05" at bounding box center [218, 134] width 204 height 34
type input "01-"
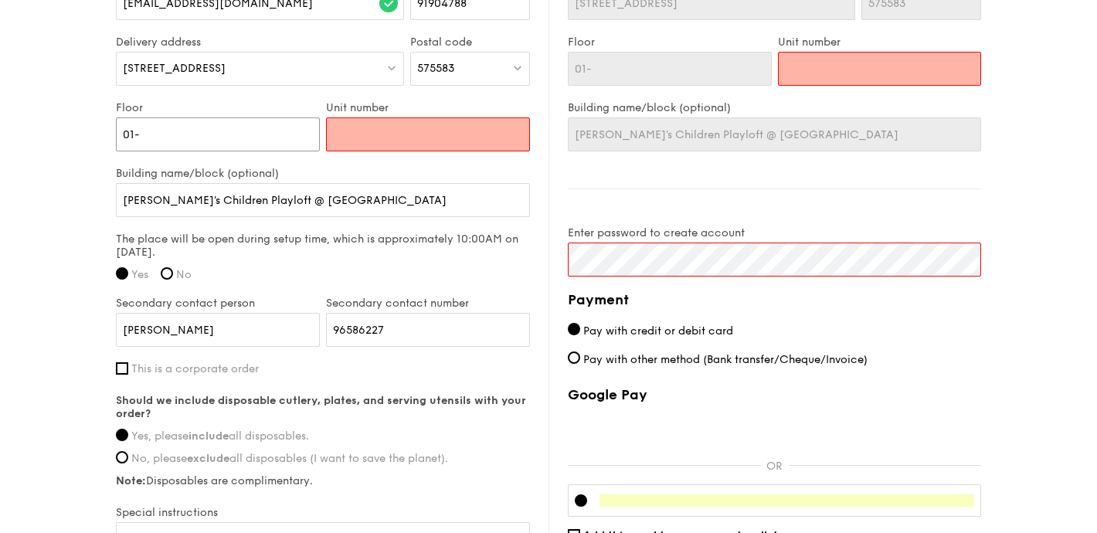
type input "01"
click at [366, 124] on input "Unit number" at bounding box center [428, 134] width 204 height 34
type input "0"
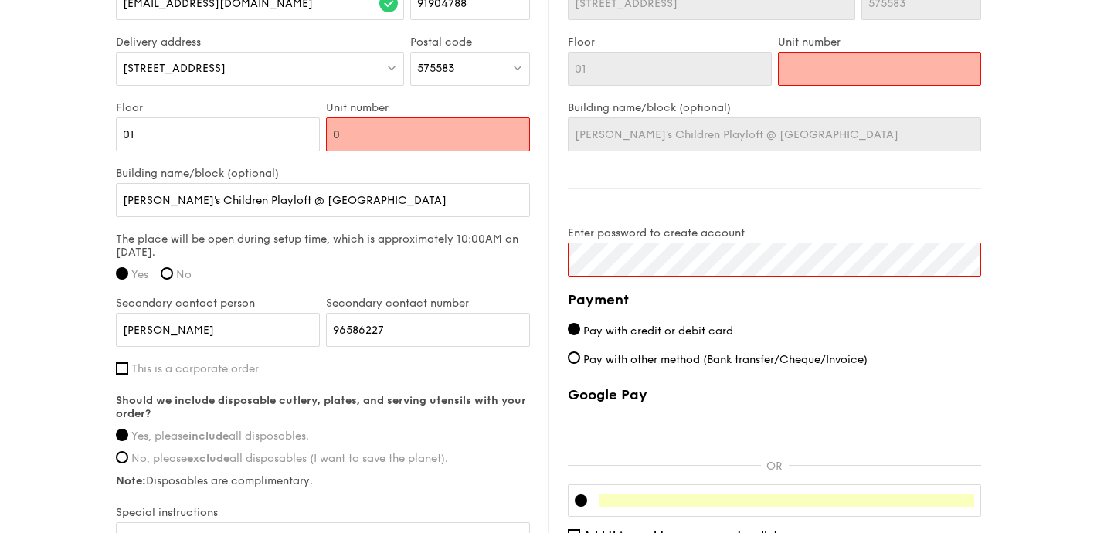
type input "0"
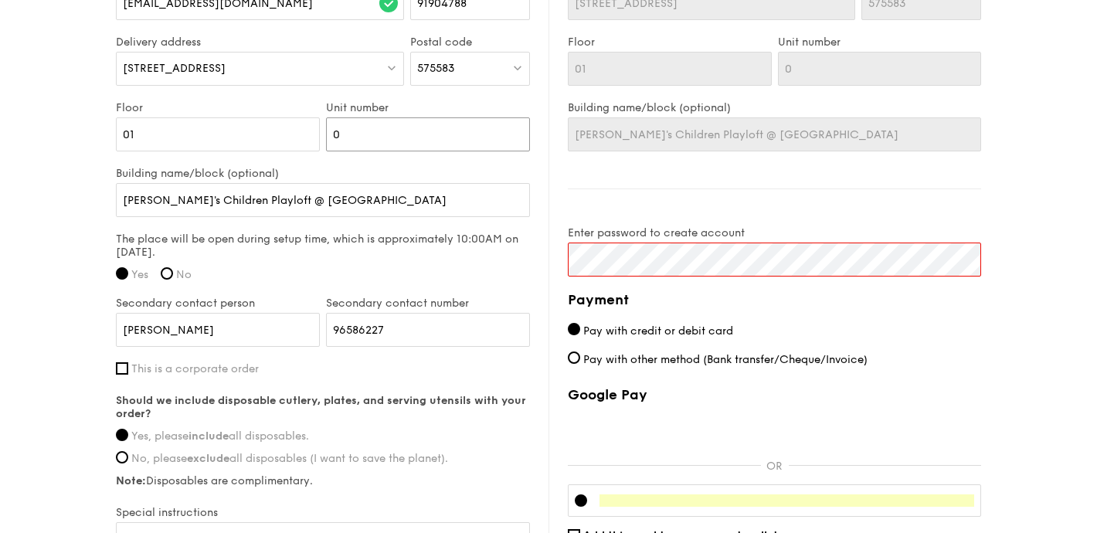
type input "04"
type input "04/"
type input "04/0"
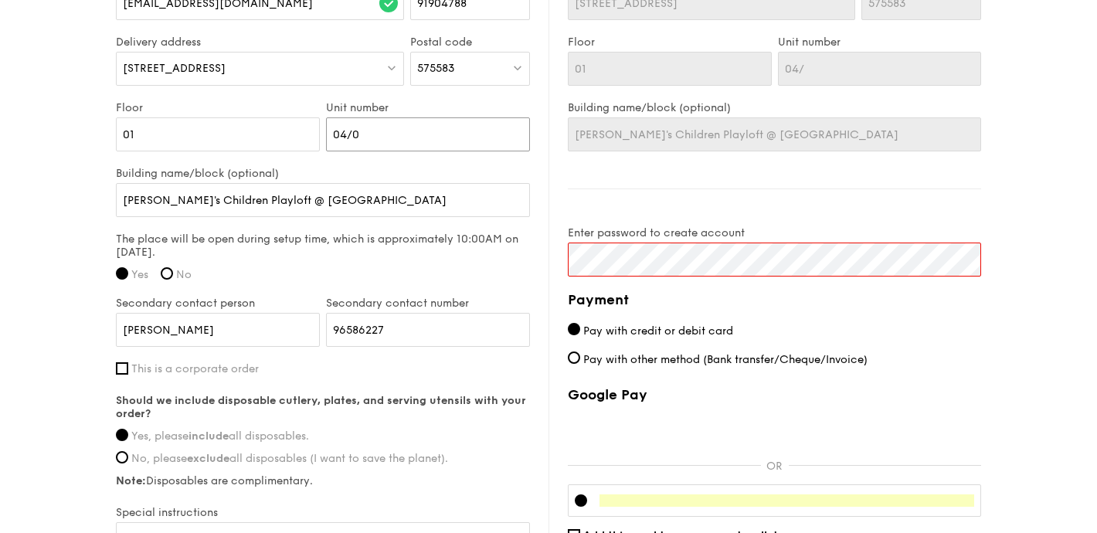
type input "04/0"
type input "04/05"
click input "submit" at bounding box center [0, 0] width 0 height 0
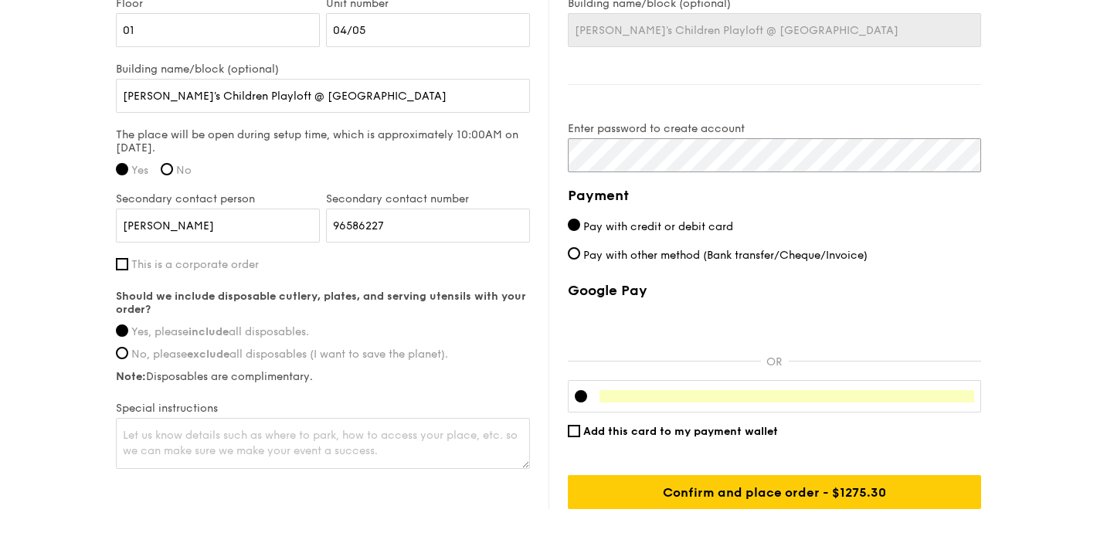
scroll to position [1227, 0]
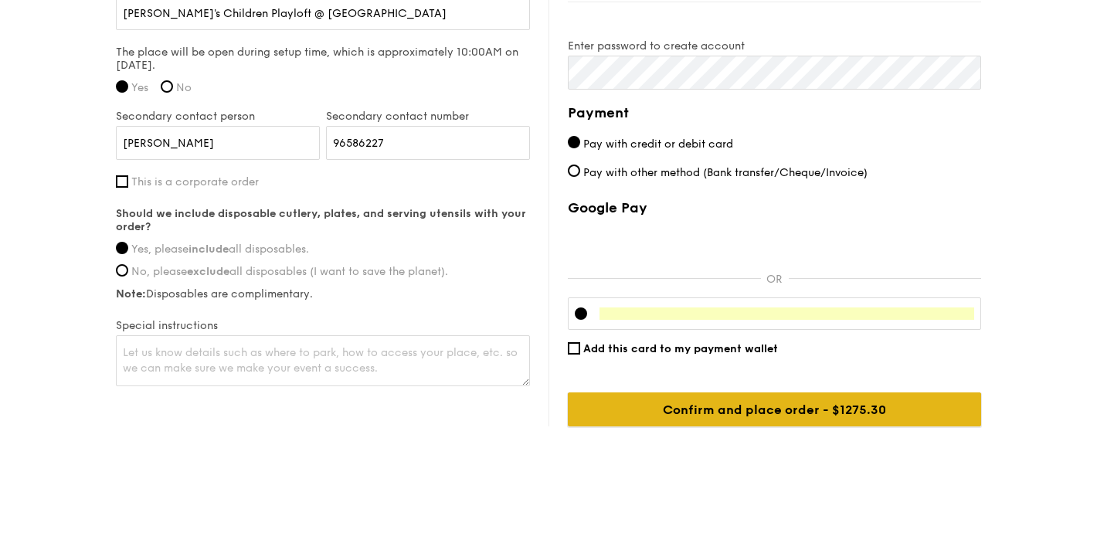
click at [807, 393] on input "Confirm and place order - $1275.30" at bounding box center [774, 410] width 413 height 34
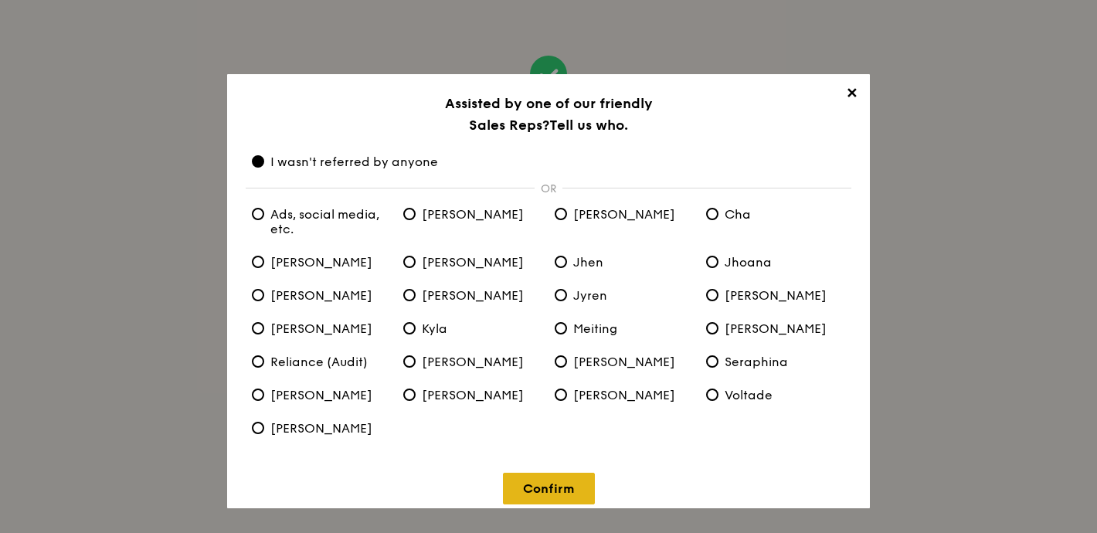
click at [565, 491] on link "Confirm" at bounding box center [549, 489] width 92 height 32
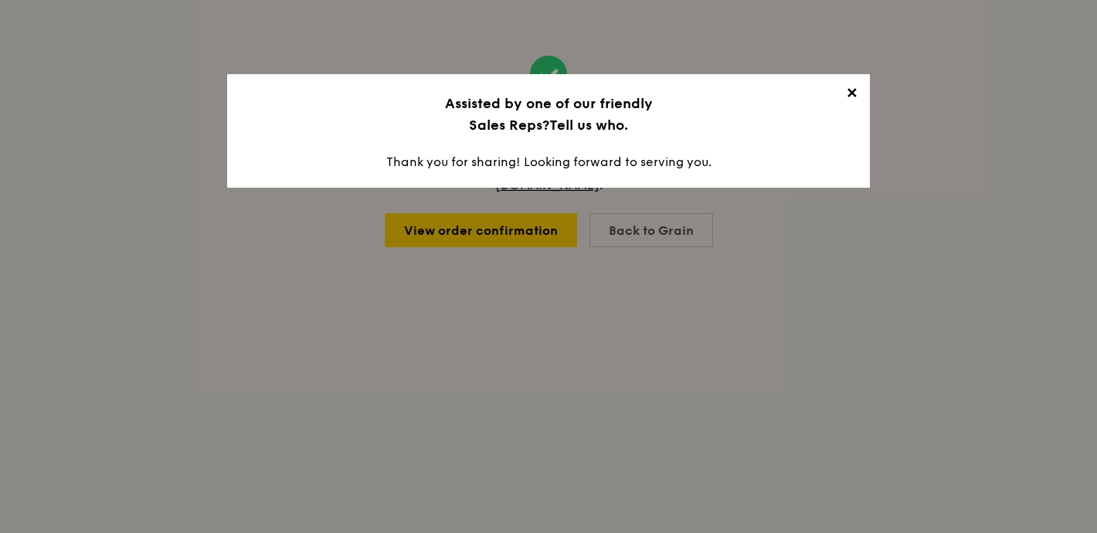
click at [853, 89] on span "✕" at bounding box center [852, 96] width 22 height 22
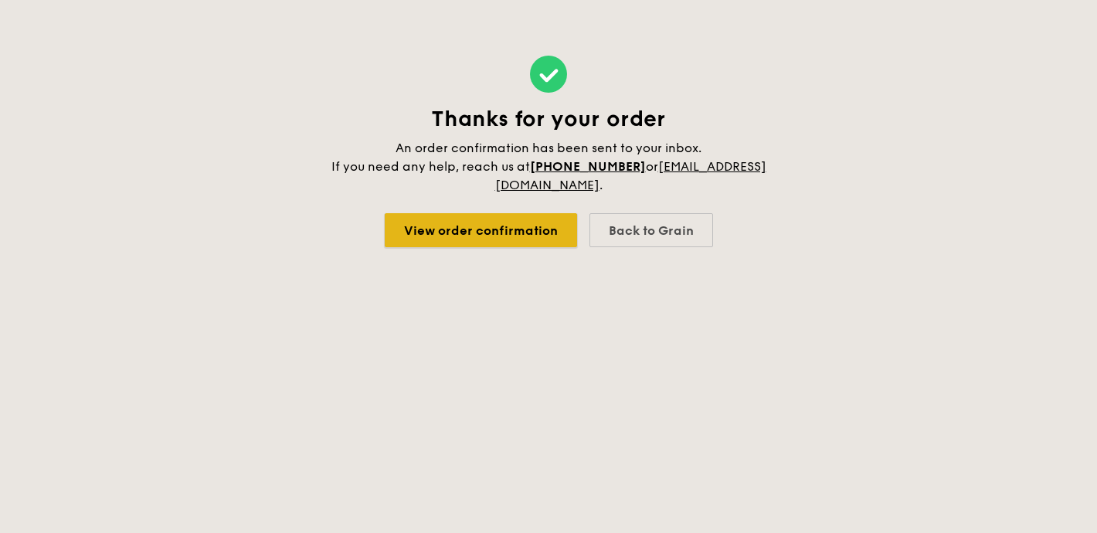
click at [529, 237] on link "View order confirmation" at bounding box center [481, 230] width 192 height 34
click at [723, 152] on h4 "An order confirmation has been sent to your inbox. If you need any help, reach …" at bounding box center [548, 167] width 439 height 56
